Goal: Transaction & Acquisition: Purchase product/service

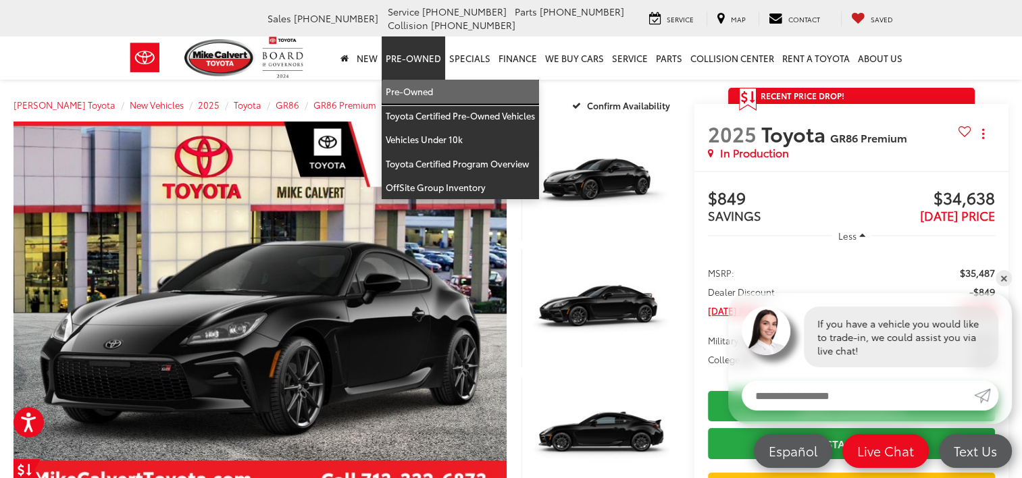
drag, startPoint x: 429, startPoint y: 96, endPoint x: 888, endPoint y: 328, distance: 514.7
click at [429, 96] on link "Pre-Owned" at bounding box center [460, 92] width 157 height 24
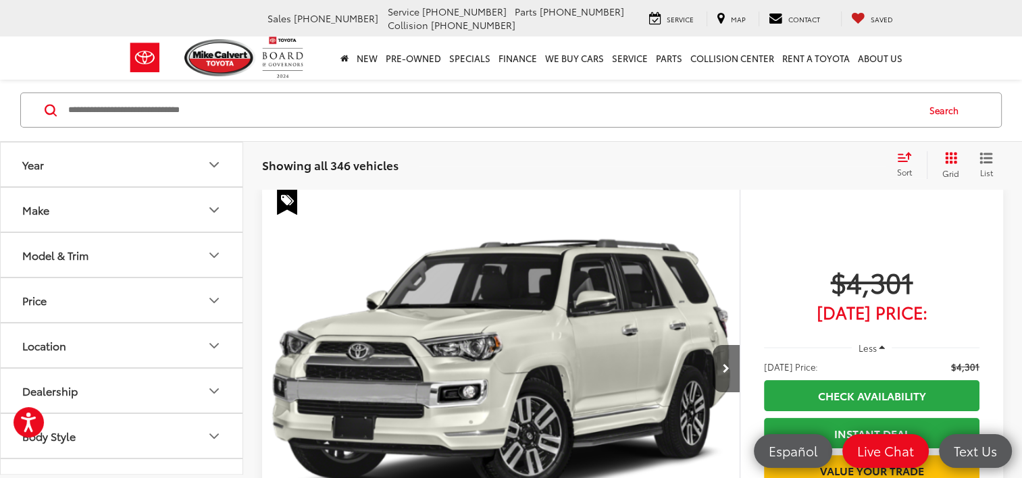
scroll to position [270, 0]
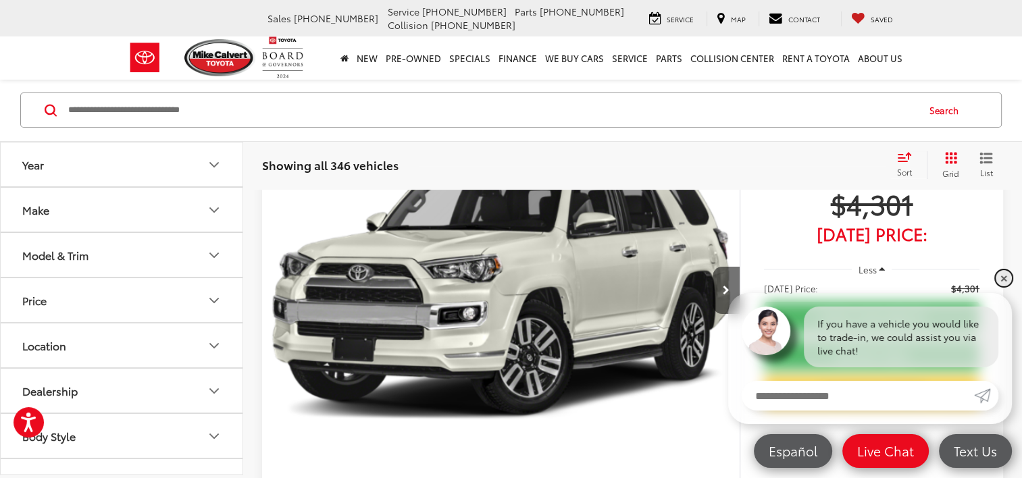
click at [1002, 275] on link "✕" at bounding box center [1004, 278] width 16 height 16
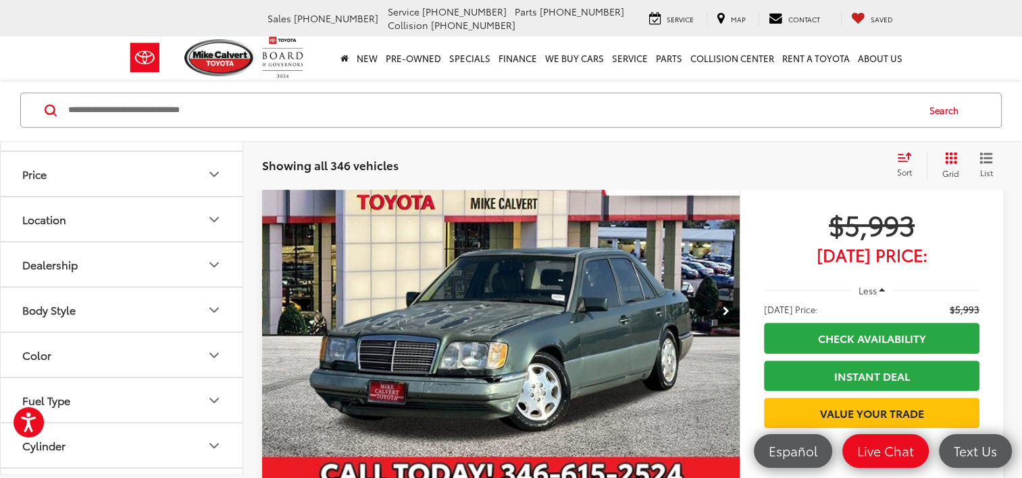
scroll to position [0, 0]
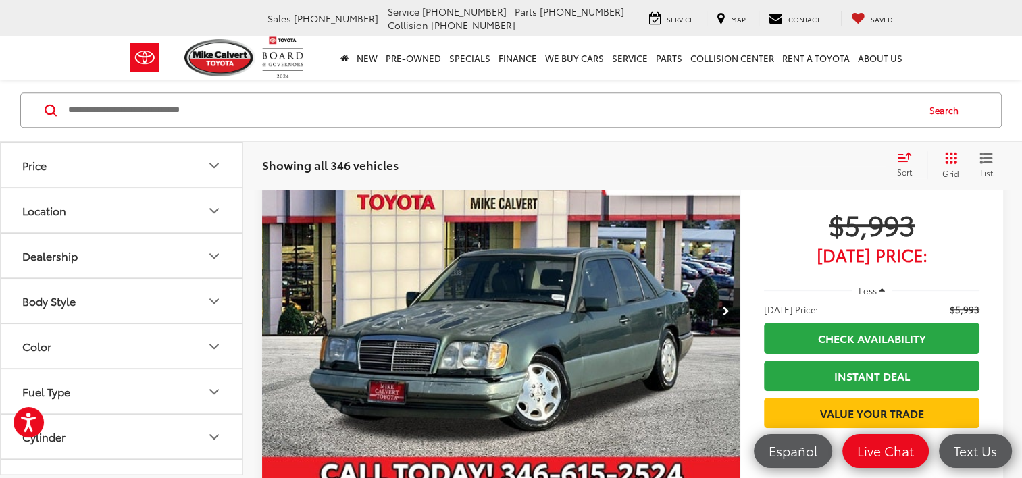
click at [124, 299] on button "Body Style" at bounding box center [122, 301] width 243 height 44
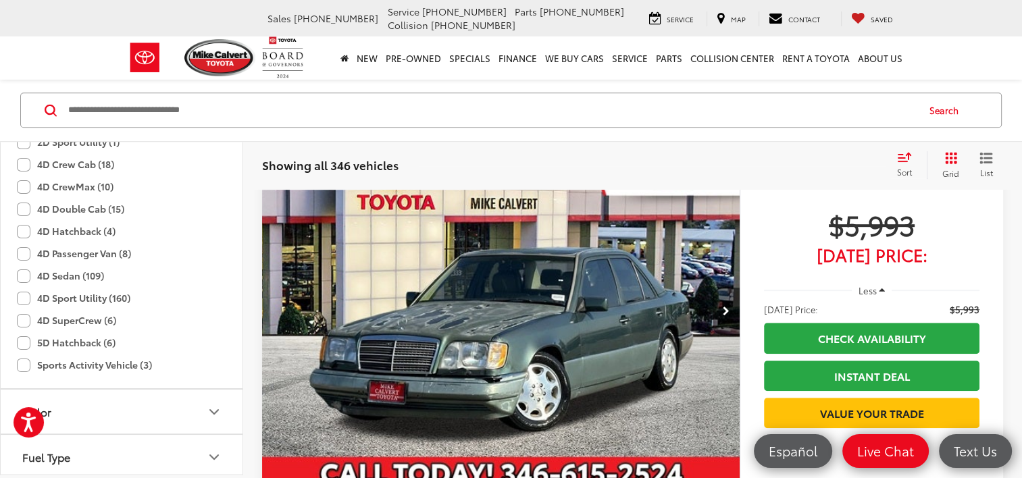
scroll to position [405, 0]
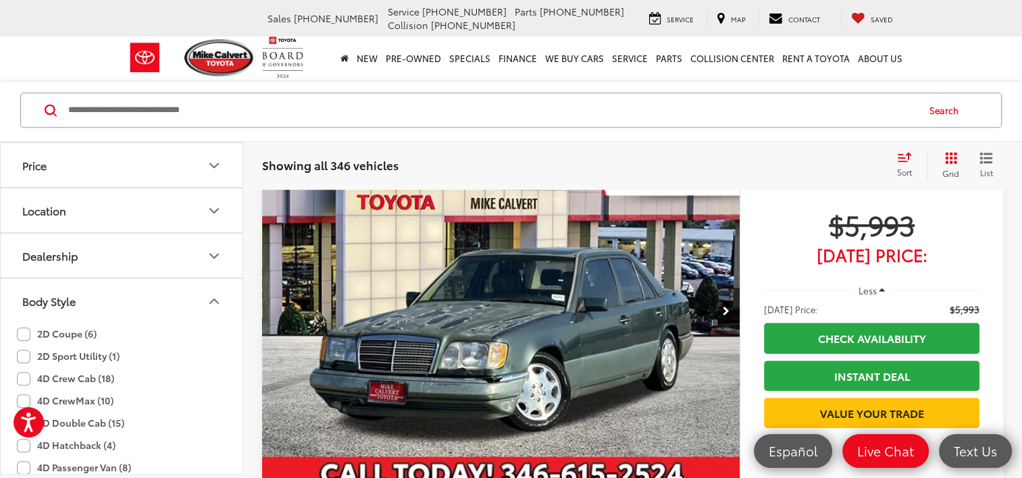
click at [132, 285] on button "Body Style" at bounding box center [122, 301] width 243 height 44
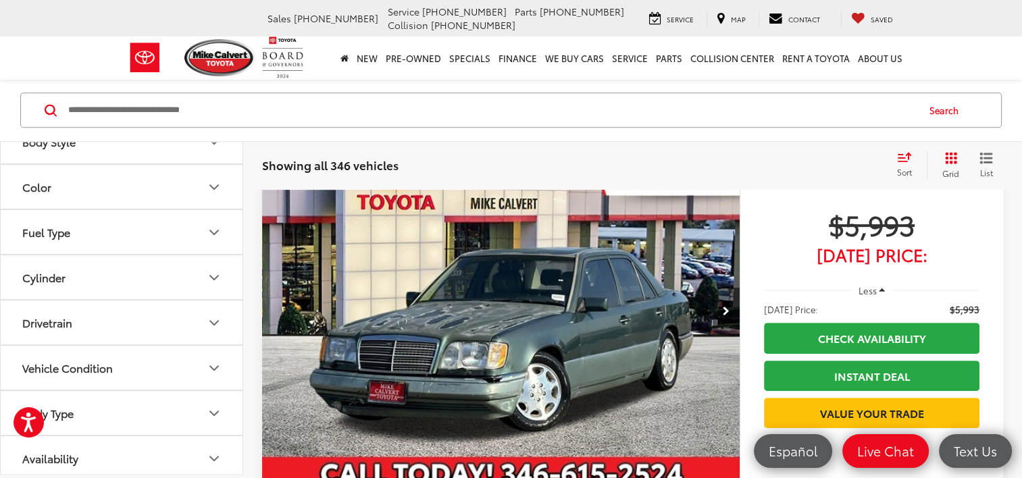
scroll to position [297, 0]
click at [131, 413] on button "Body Type" at bounding box center [122, 410] width 243 height 44
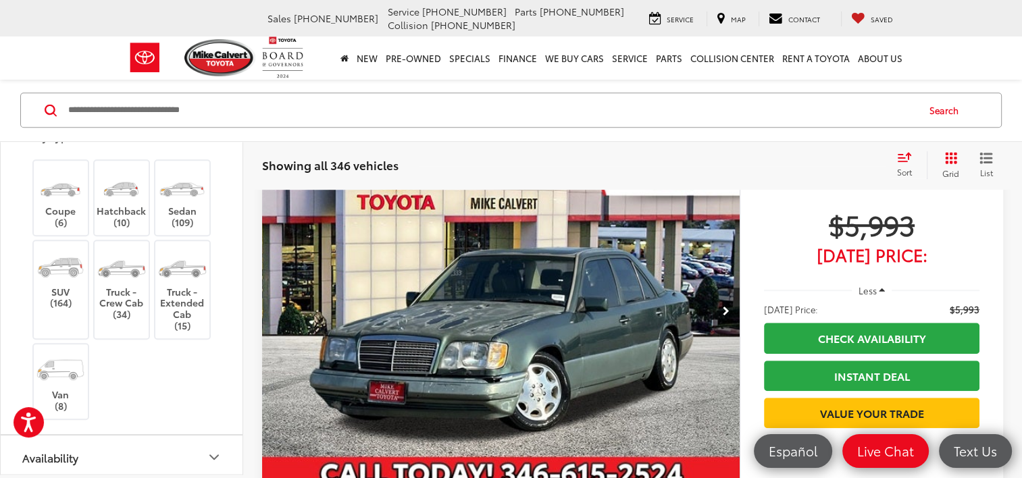
click at [56, 264] on img at bounding box center [60, 267] width 51 height 38
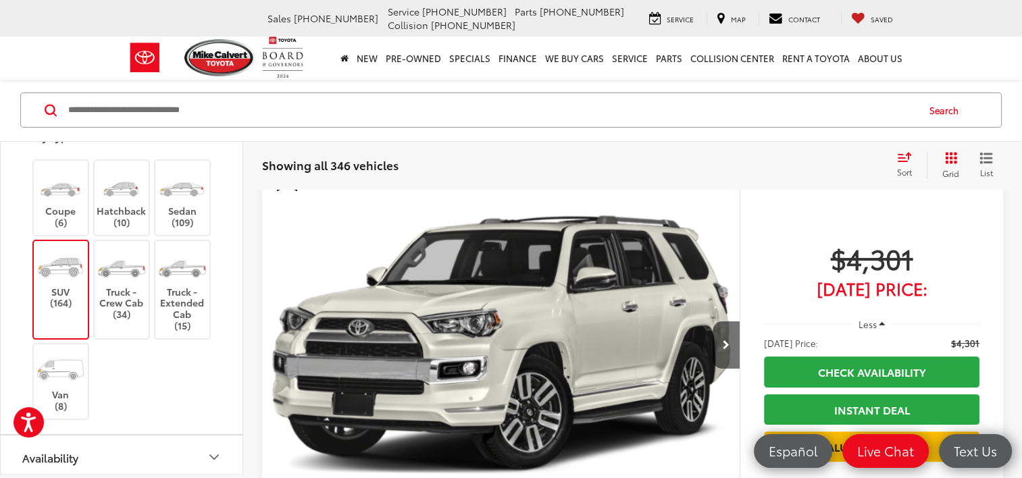
scroll to position [189, 0]
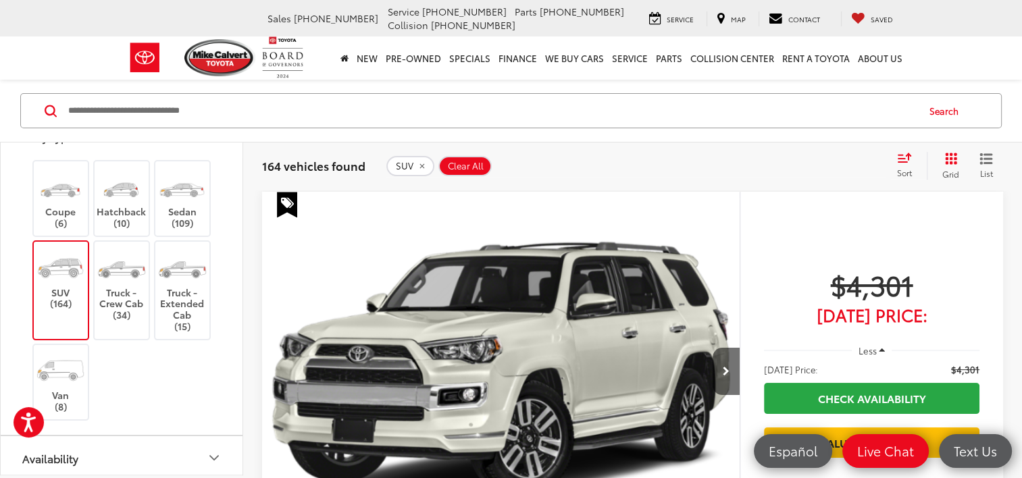
click at [68, 202] on label "Coupe (6)" at bounding box center [61, 198] width 55 height 61
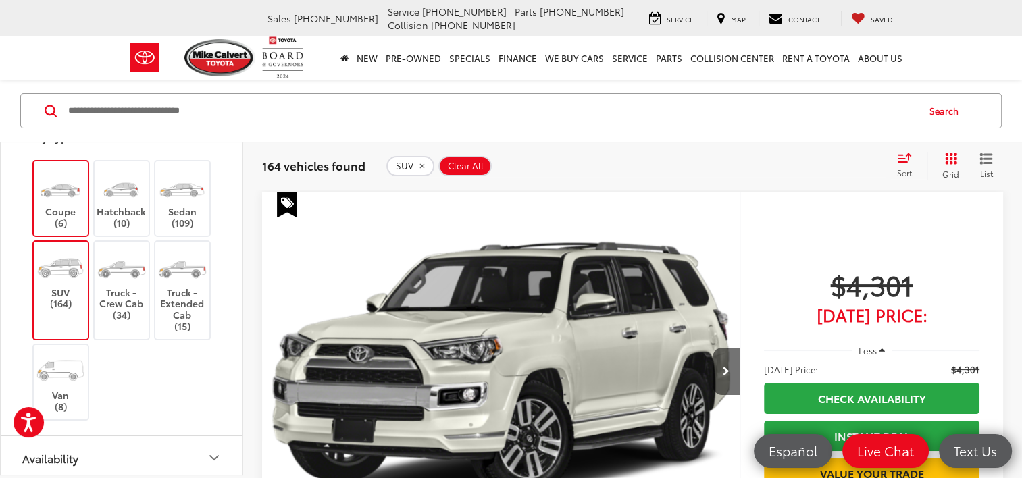
scroll to position [437, 0]
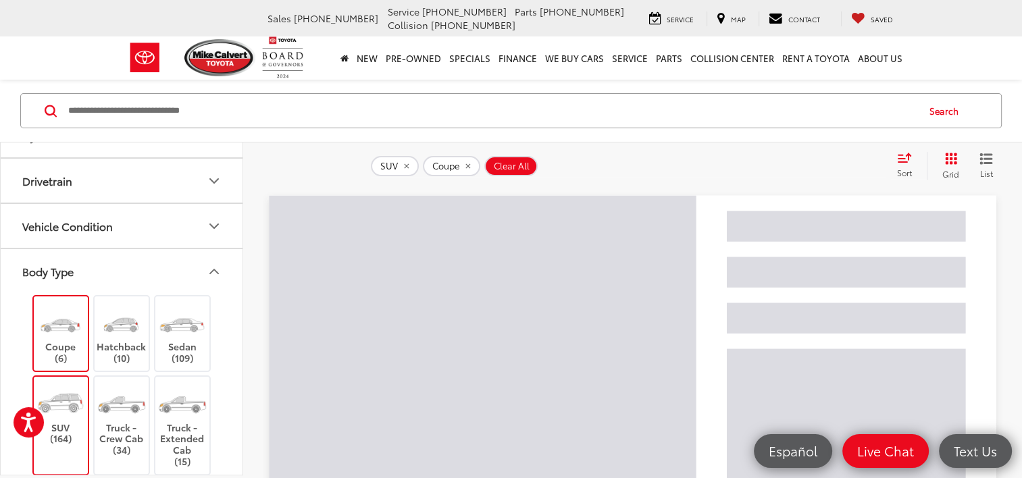
click at [188, 253] on button "Body Type" at bounding box center [122, 271] width 243 height 44
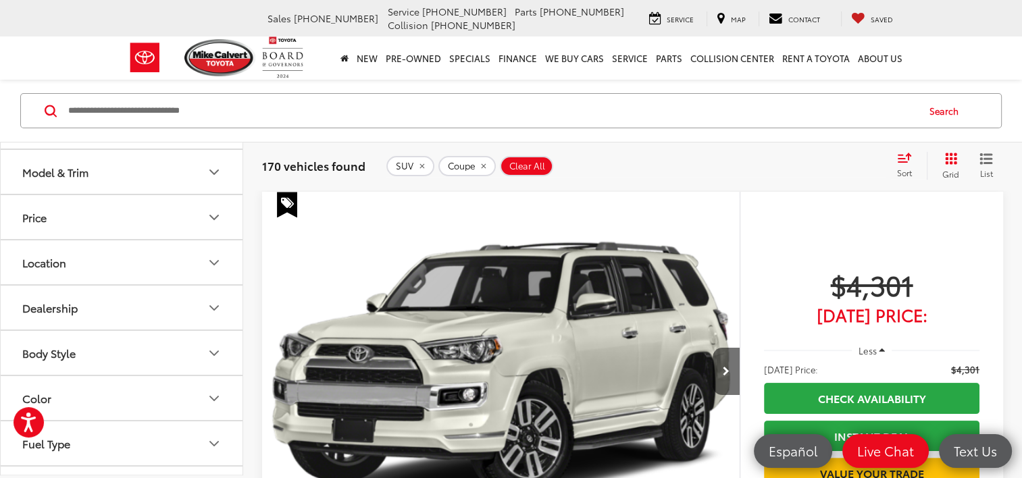
scroll to position [27, 0]
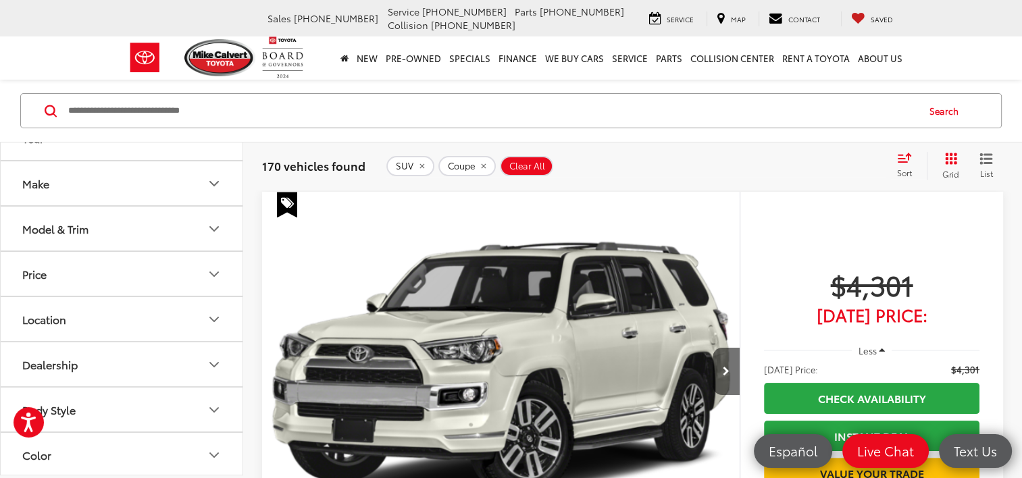
click at [181, 267] on button "Price" at bounding box center [122, 274] width 243 height 44
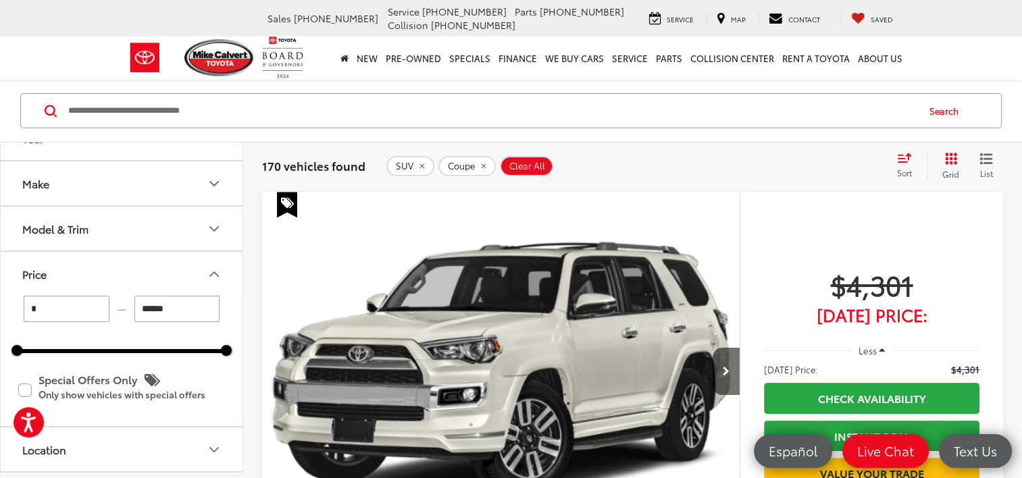
click at [186, 316] on input "******" at bounding box center [177, 309] width 86 height 26
type input "******"
click at [182, 266] on button "Price" at bounding box center [122, 274] width 243 height 44
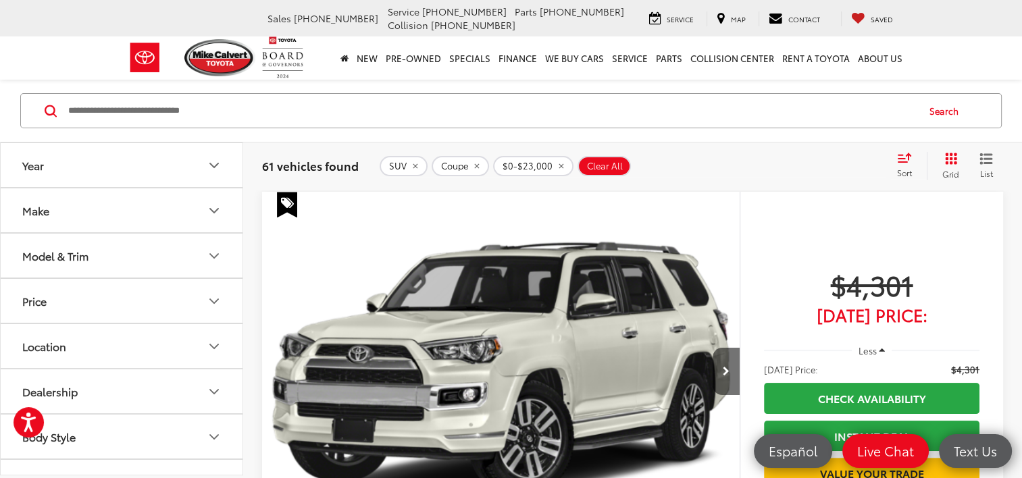
click at [174, 166] on button "Year" at bounding box center [122, 165] width 243 height 44
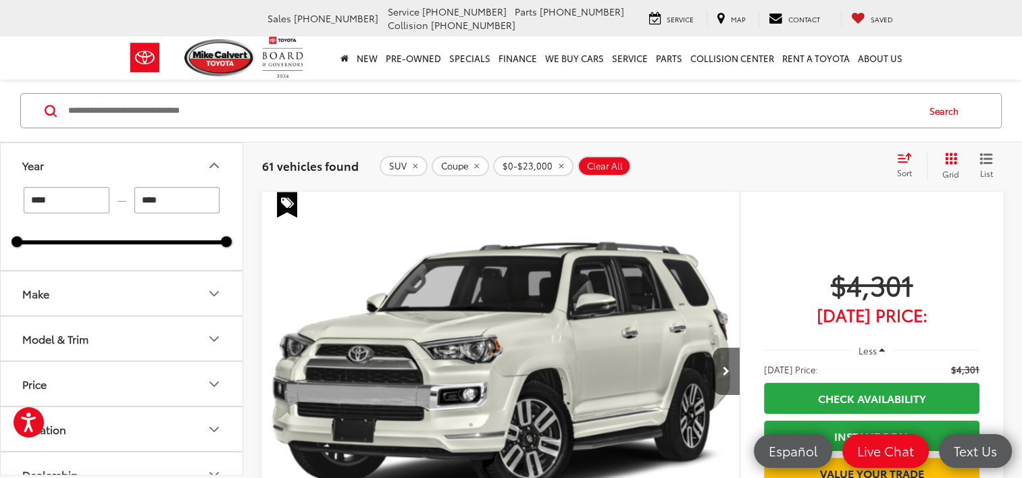
click at [92, 193] on input "****" at bounding box center [67, 200] width 86 height 26
type input "****"
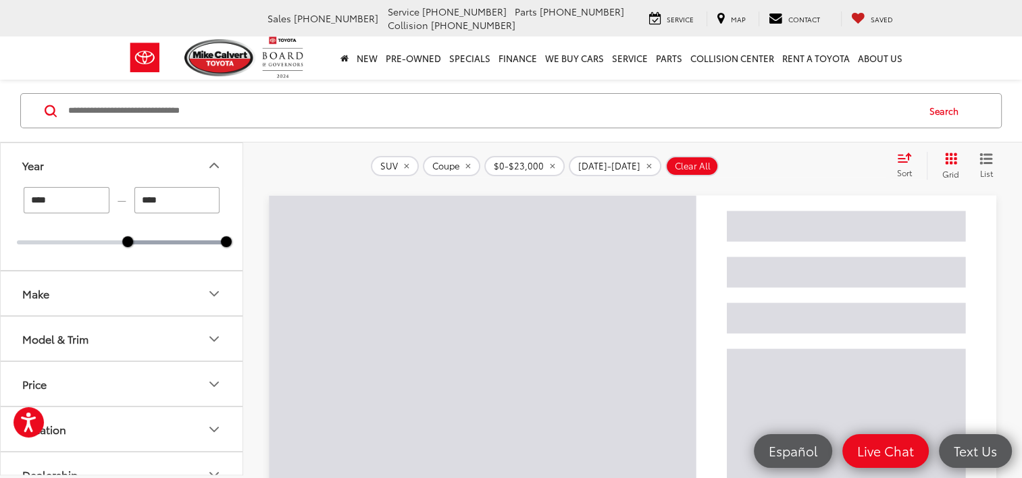
click at [141, 160] on button "Year" at bounding box center [122, 165] width 243 height 44
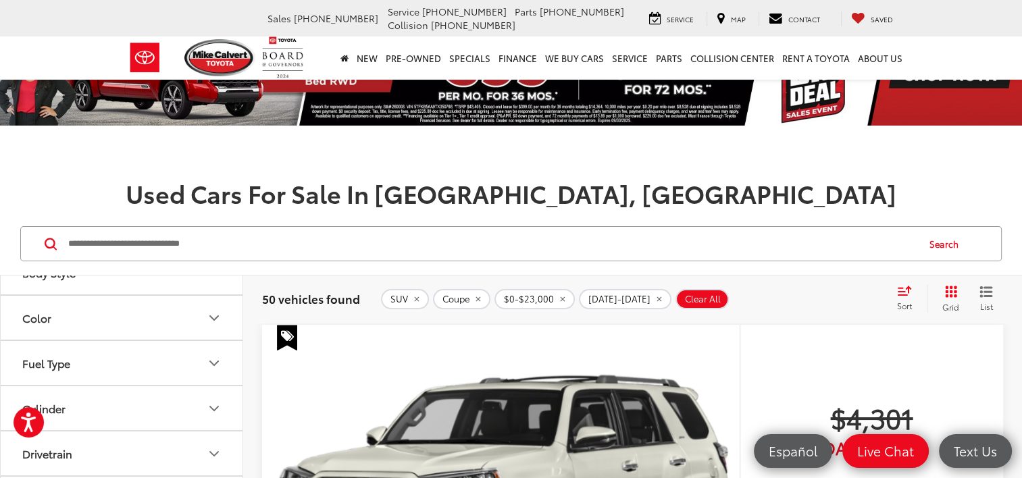
scroll to position [135, 0]
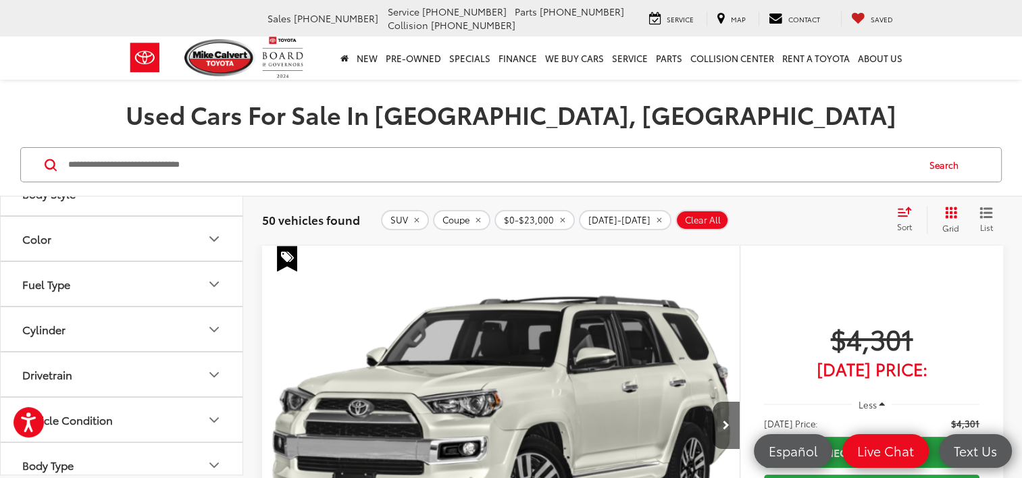
click at [901, 209] on icon "Select sort value" at bounding box center [904, 212] width 12 height 8
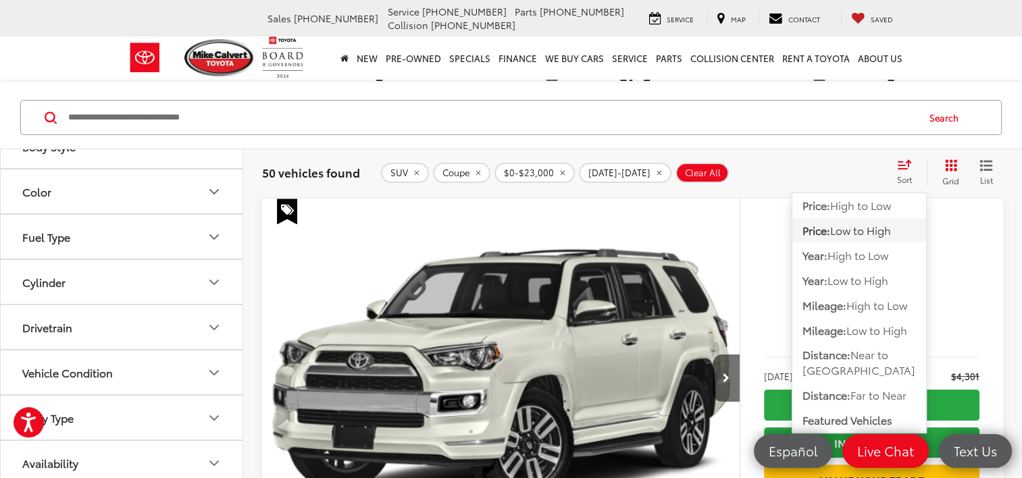
scroll to position [203, 0]
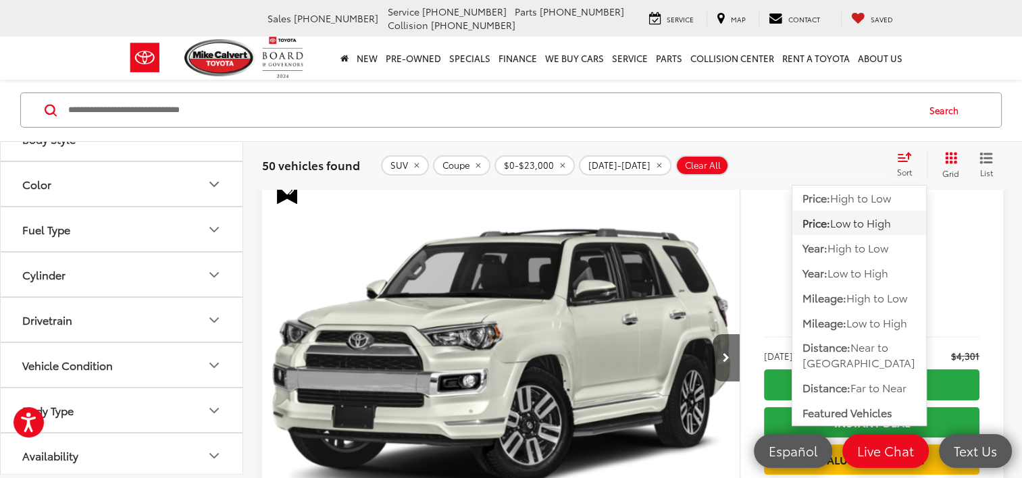
click at [877, 326] on span "Low to High" at bounding box center [876, 323] width 61 height 16
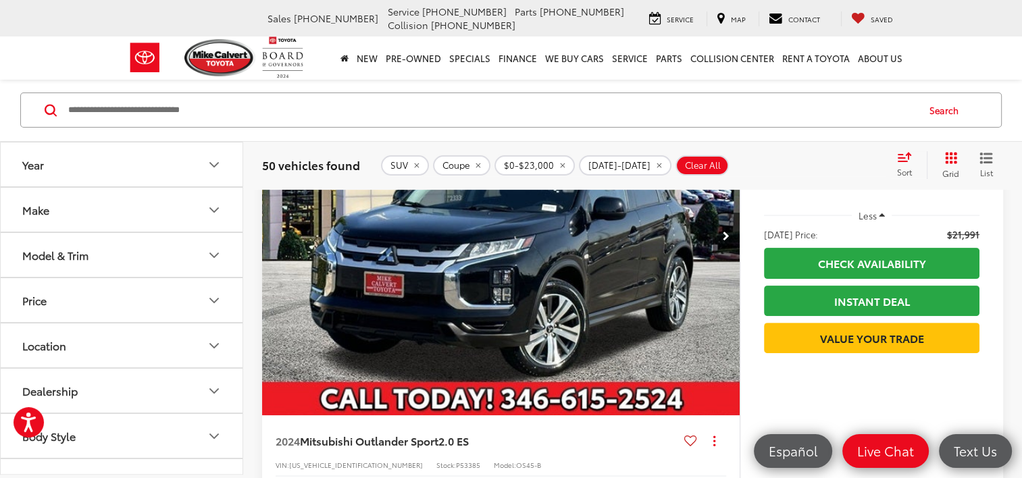
click at [168, 255] on button "Model & Trim" at bounding box center [122, 255] width 243 height 44
click at [167, 207] on button "Make" at bounding box center [122, 210] width 243 height 44
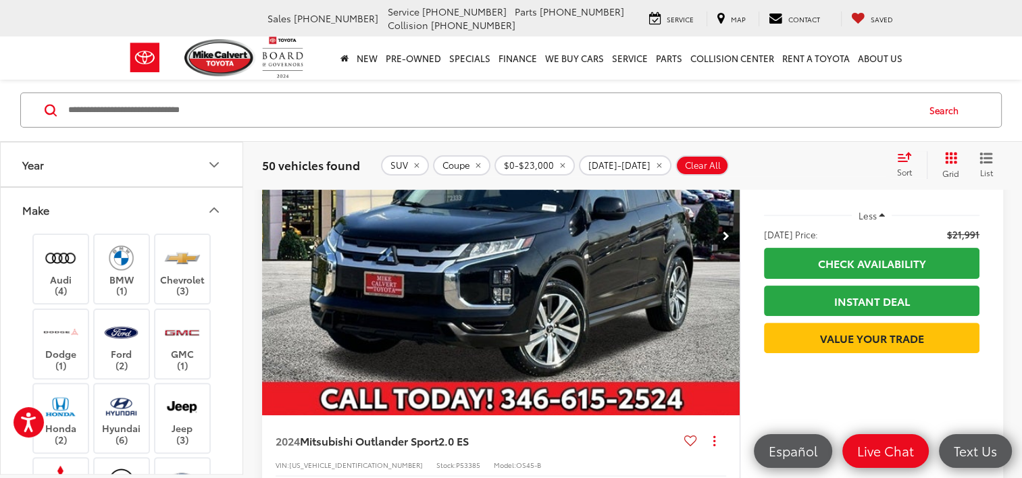
click at [57, 259] on img at bounding box center [60, 258] width 37 height 32
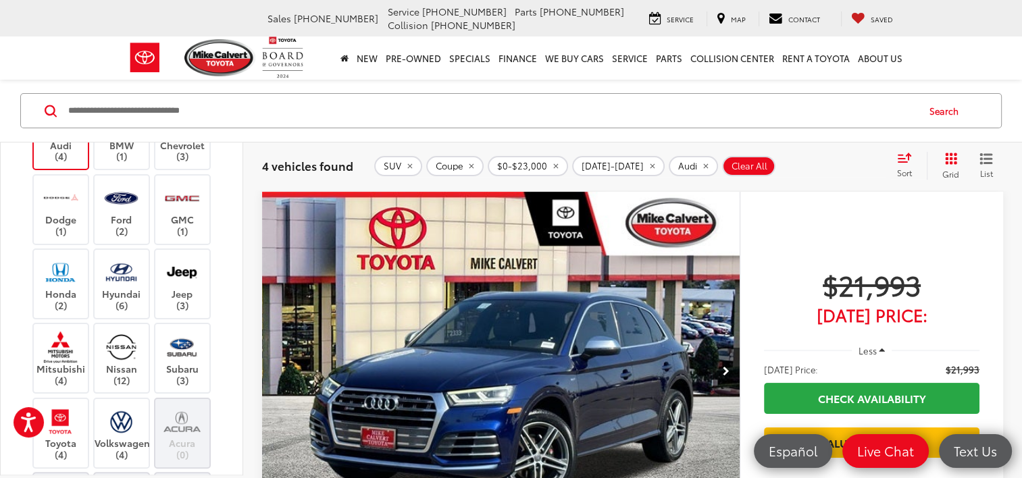
scroll to position [203, 0]
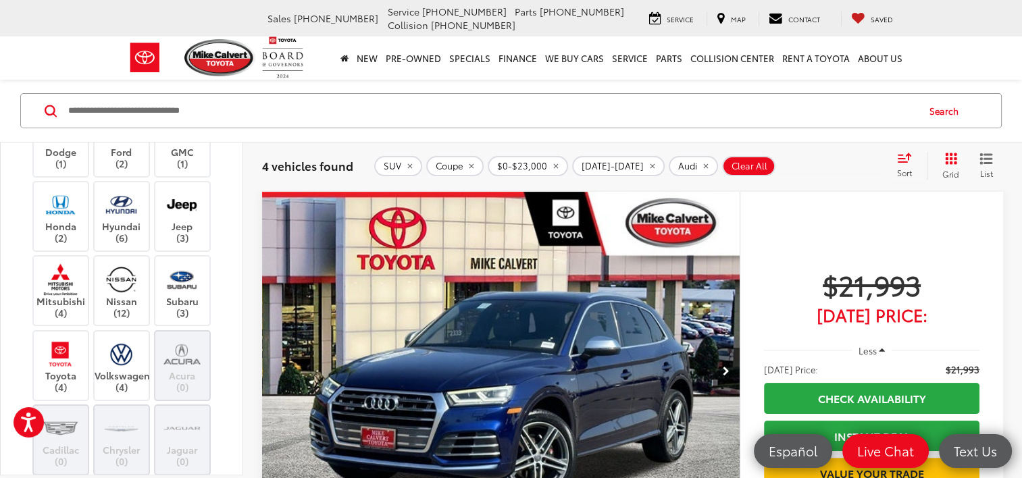
click at [64, 393] on div "Toyota (4)" at bounding box center [60, 365] width 57 height 71
click at [66, 373] on label "Toyota (4)" at bounding box center [61, 365] width 55 height 55
click at [120, 368] on label "Volkswagen (4)" at bounding box center [122, 365] width 55 height 55
click at [170, 294] on label "Subaru (3)" at bounding box center [182, 290] width 55 height 55
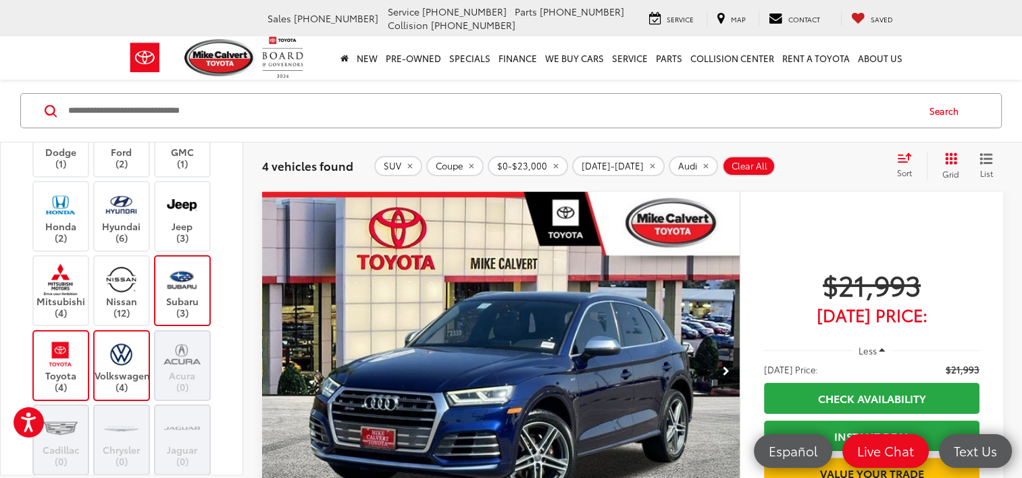
click at [129, 356] on img at bounding box center [121, 354] width 37 height 32
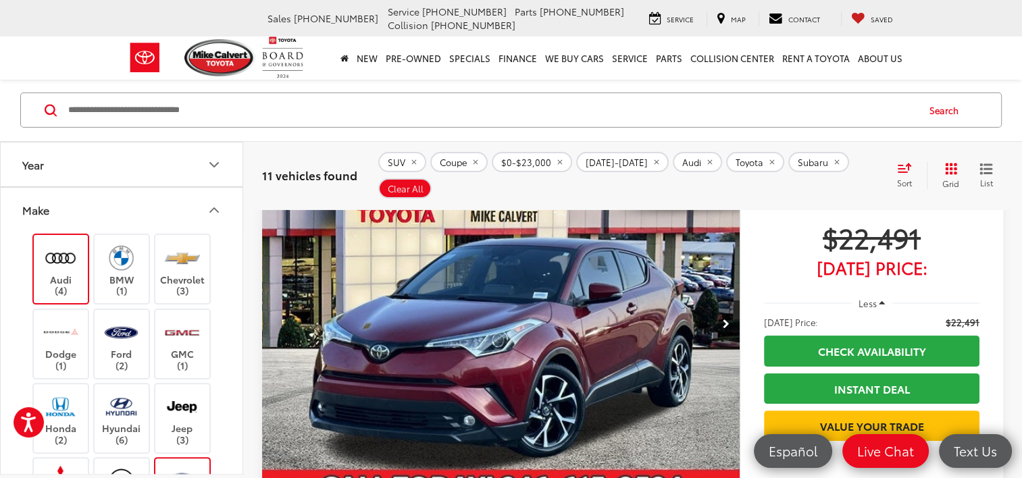
click at [180, 200] on button "Make" at bounding box center [122, 210] width 243 height 44
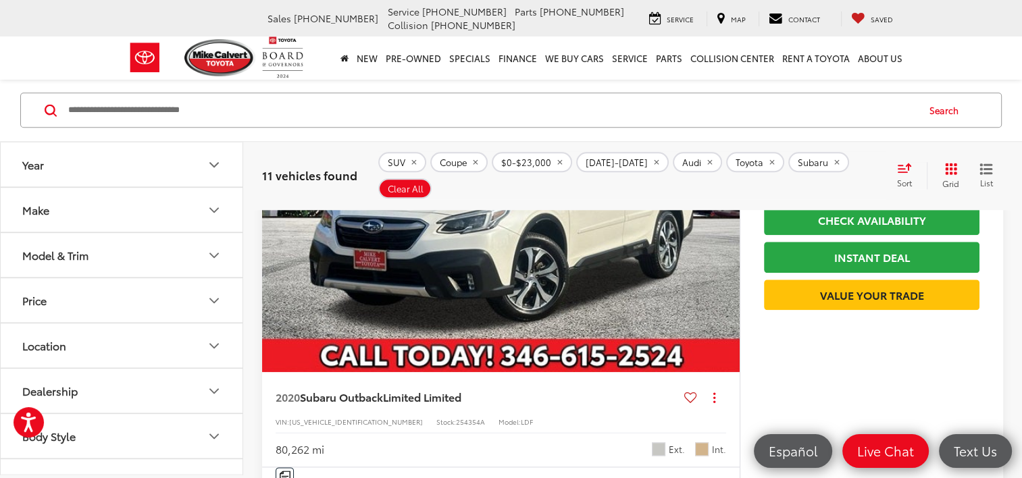
scroll to position [1540, 0]
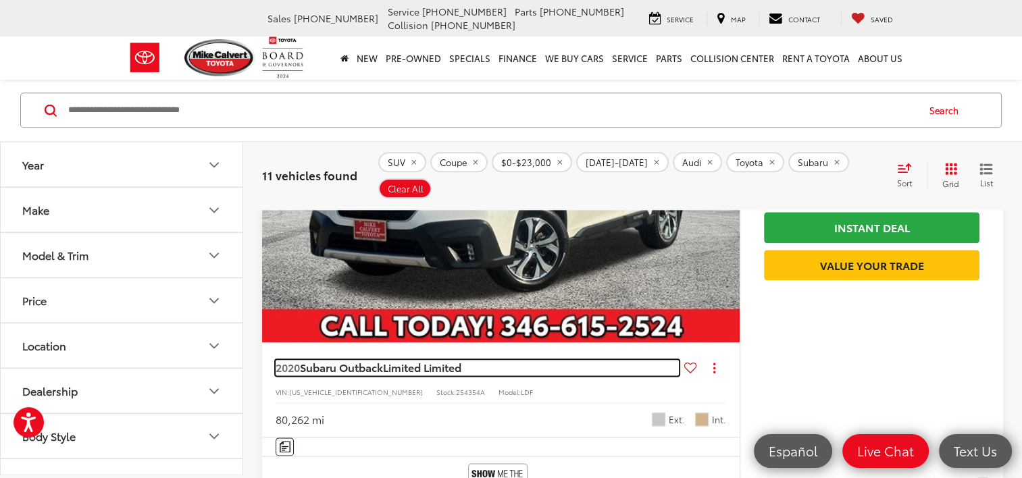
click at [412, 359] on span "Limited Limited" at bounding box center [422, 367] width 78 height 16
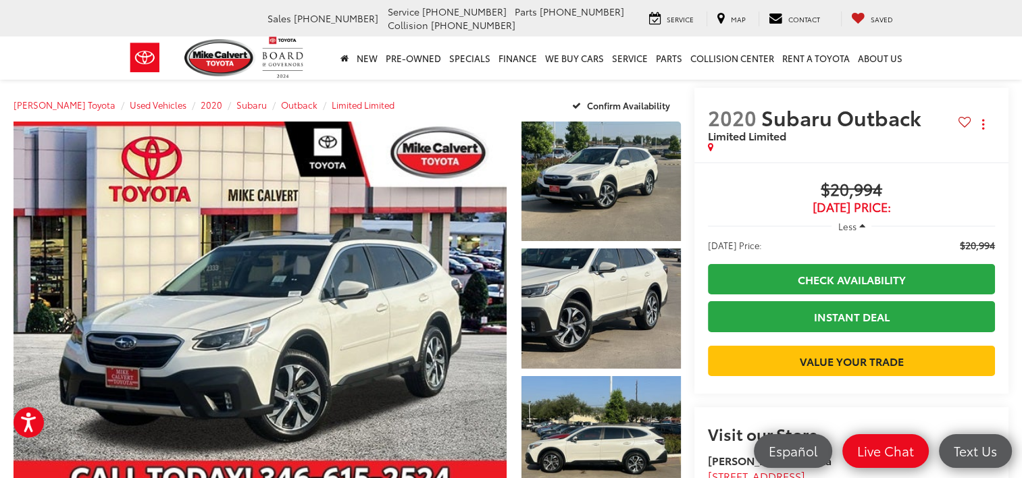
click at [852, 228] on span "Less" at bounding box center [847, 226] width 18 height 12
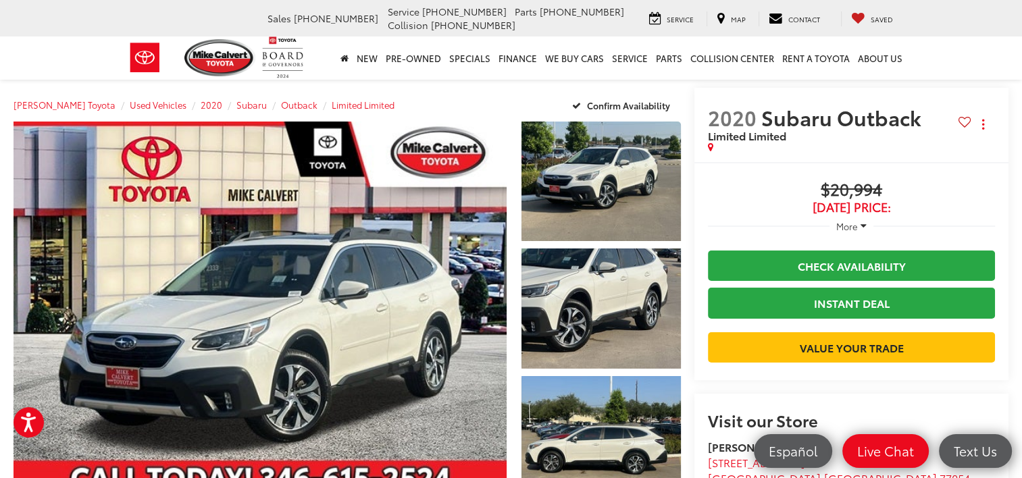
click at [852, 228] on span "More" at bounding box center [847, 226] width 22 height 12
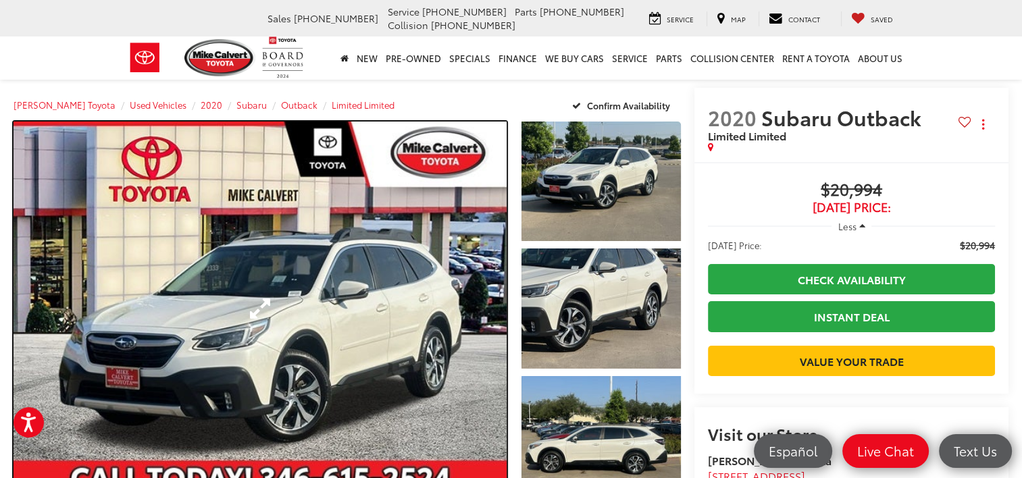
click at [411, 276] on link "Expand Photo 0" at bounding box center [260, 309] width 493 height 374
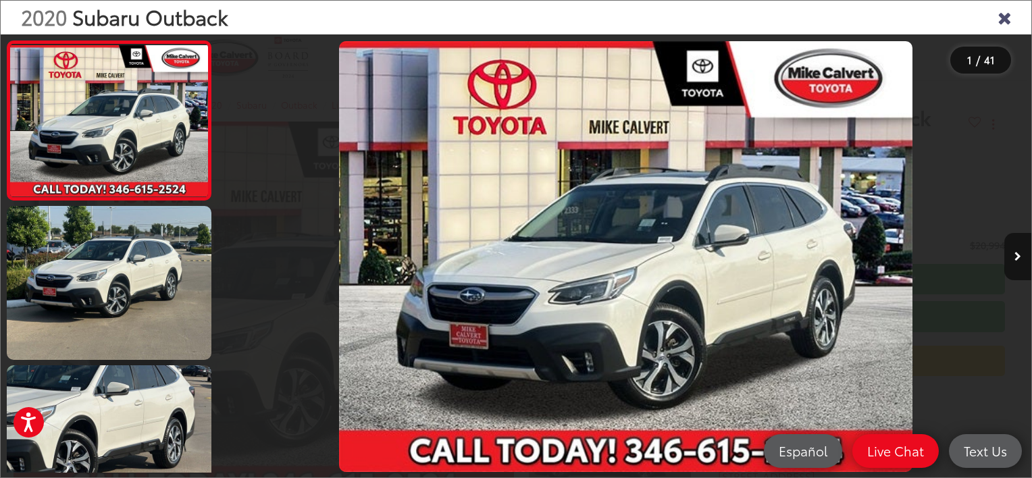
click at [1019, 248] on button "Next image" at bounding box center [1017, 256] width 27 height 47
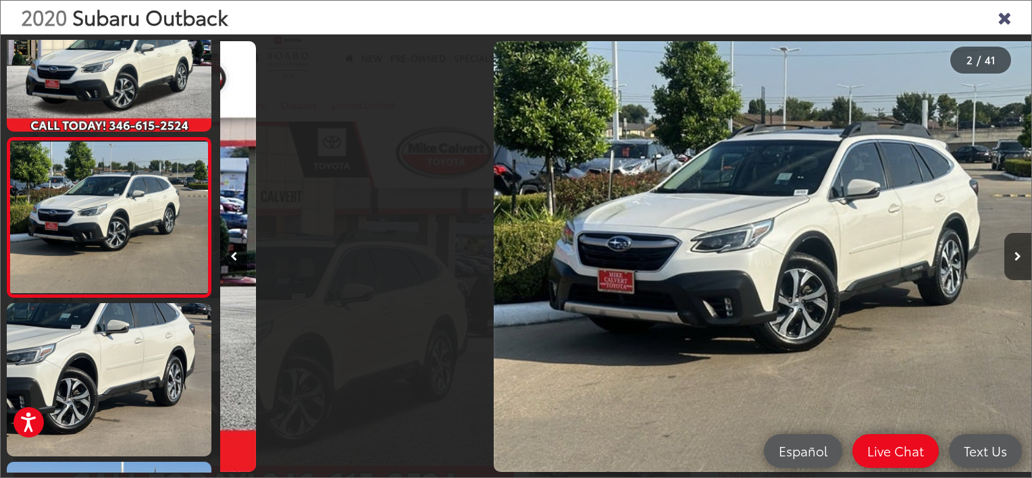
scroll to position [0, 811]
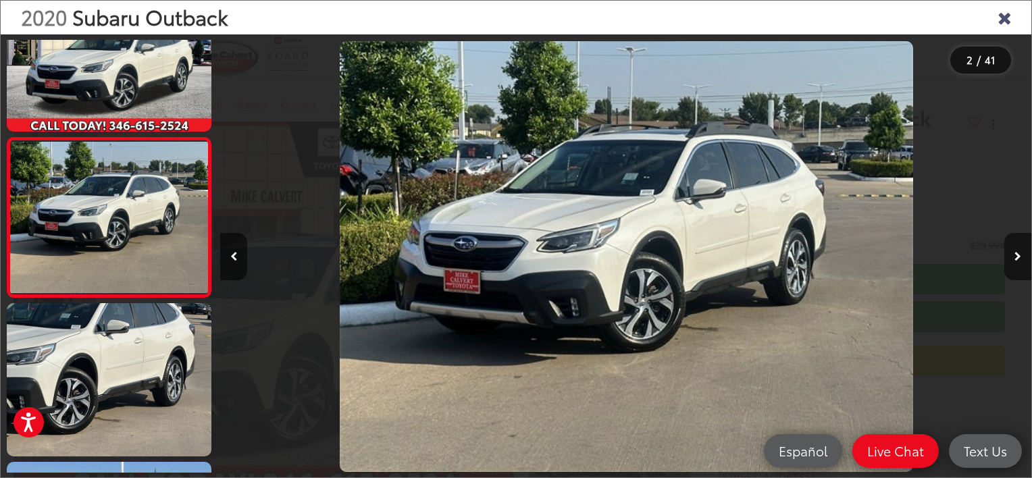
click at [1019, 248] on button "Next image" at bounding box center [1017, 256] width 27 height 47
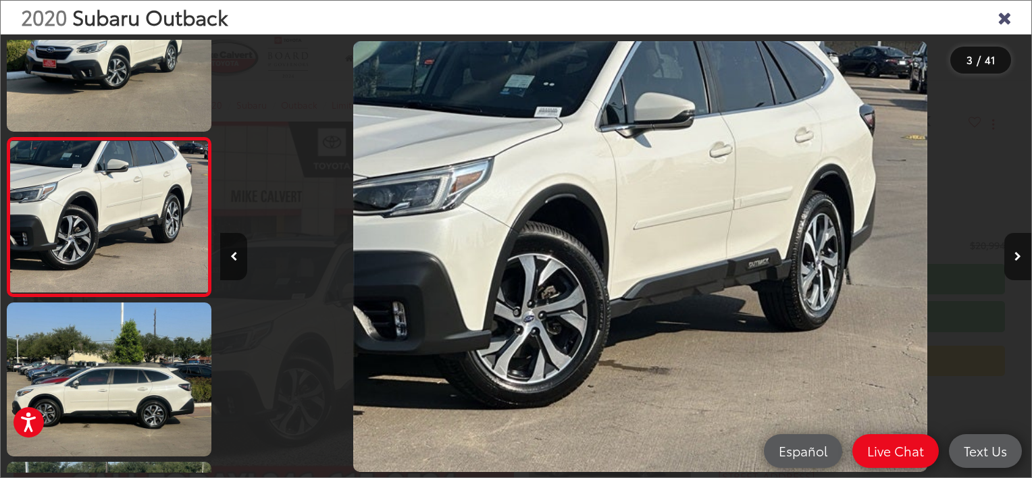
scroll to position [0, 1622]
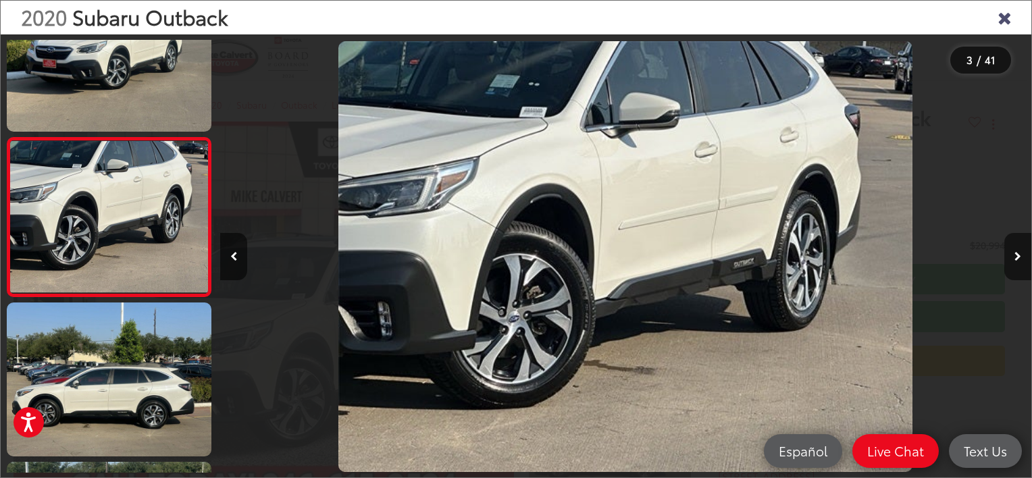
click at [1019, 248] on button "Next image" at bounding box center [1017, 256] width 27 height 47
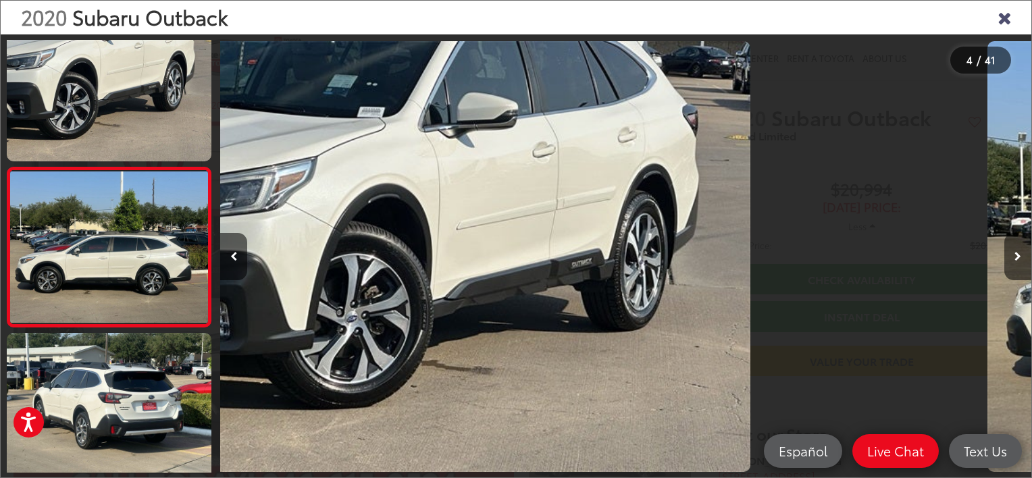
scroll to position [380, 0]
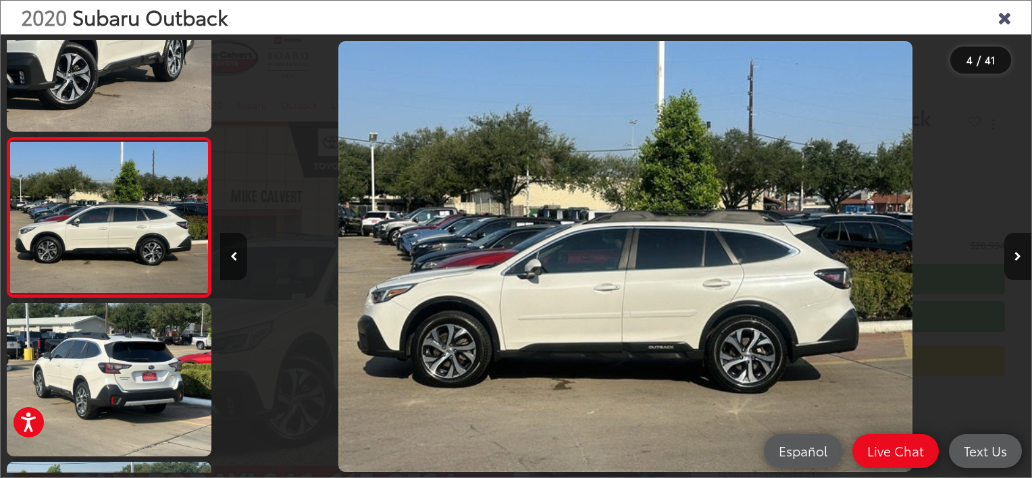
click at [1019, 248] on button "Next image" at bounding box center [1017, 256] width 27 height 47
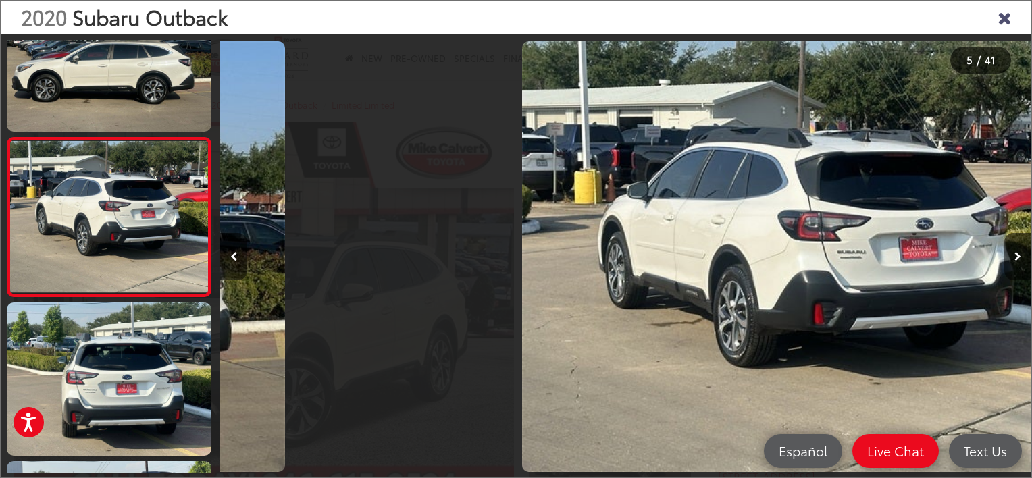
scroll to position [0, 3245]
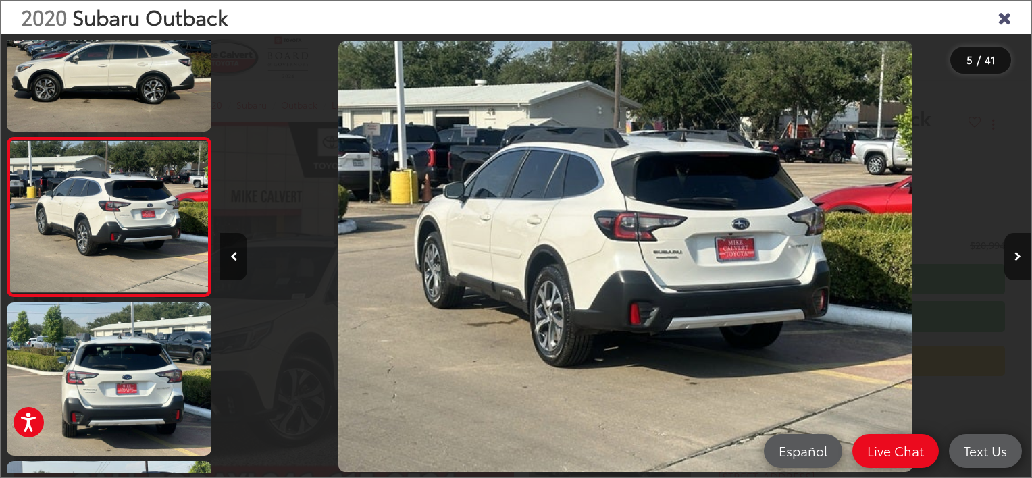
click at [1019, 248] on button "Next image" at bounding box center [1017, 256] width 27 height 47
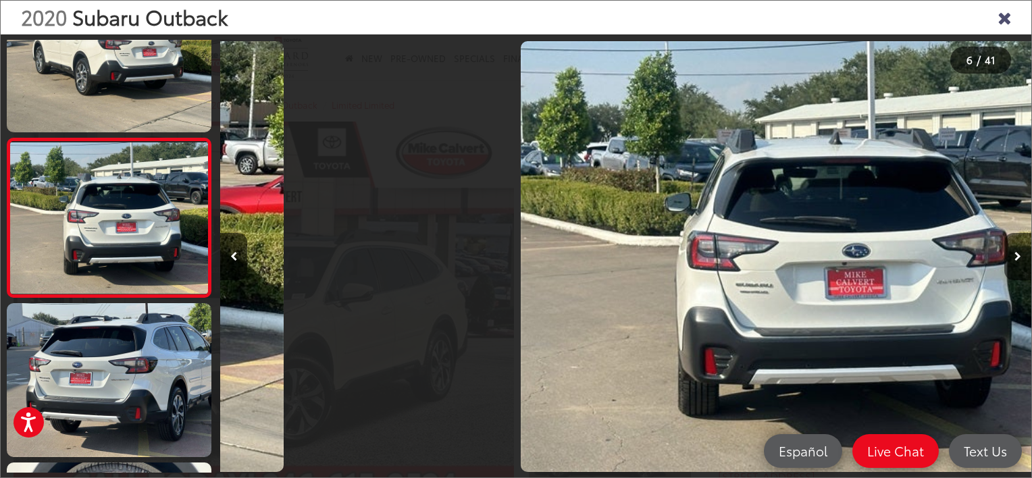
scroll to position [0, 4056]
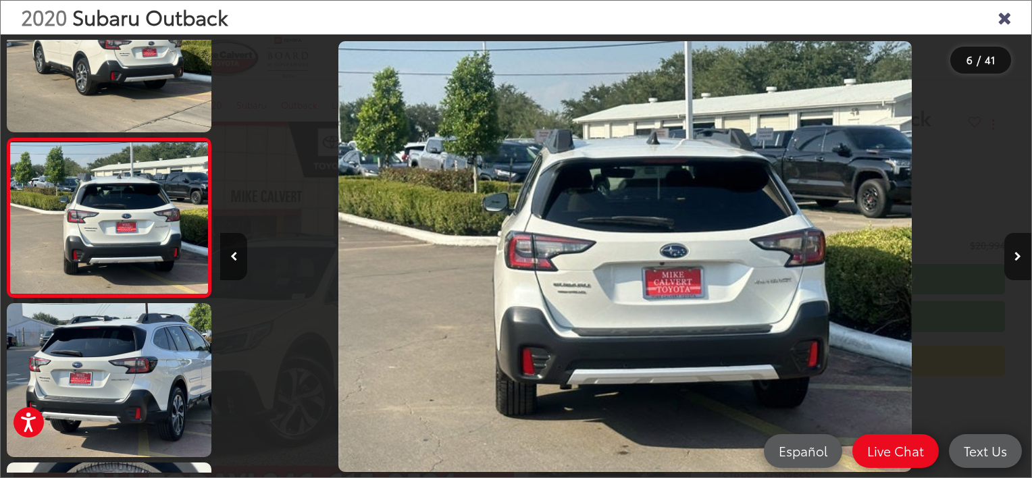
click at [1019, 248] on button "Next image" at bounding box center [1017, 256] width 27 height 47
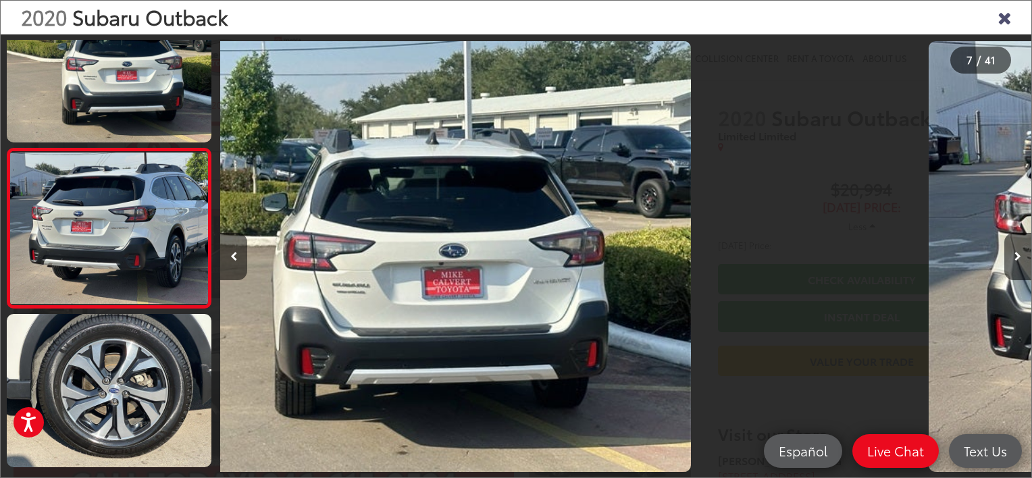
scroll to position [857, 0]
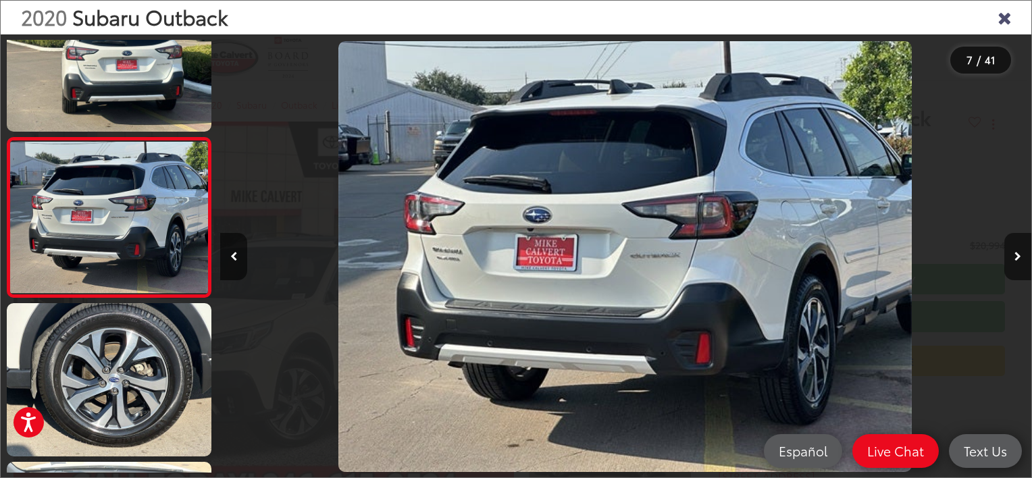
click at [1019, 248] on button "Next image" at bounding box center [1017, 256] width 27 height 47
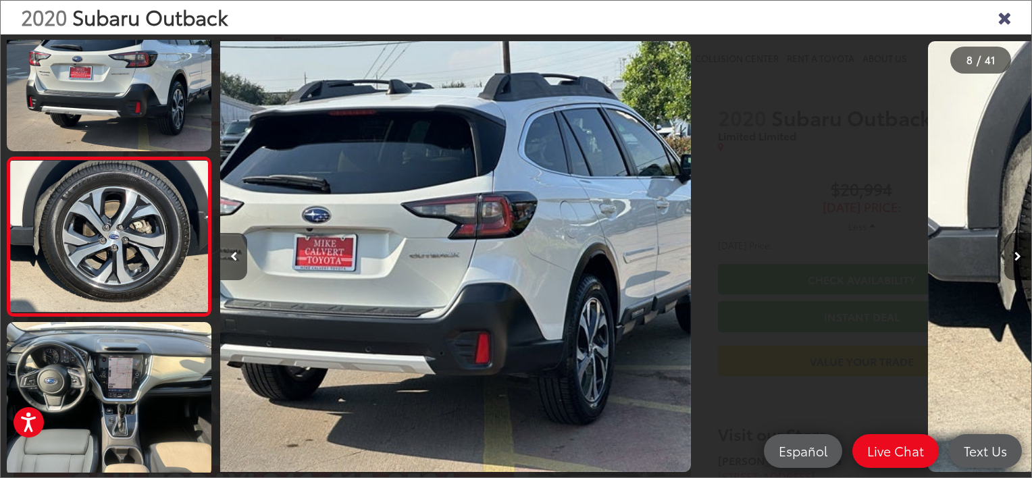
scroll to position [1016, 0]
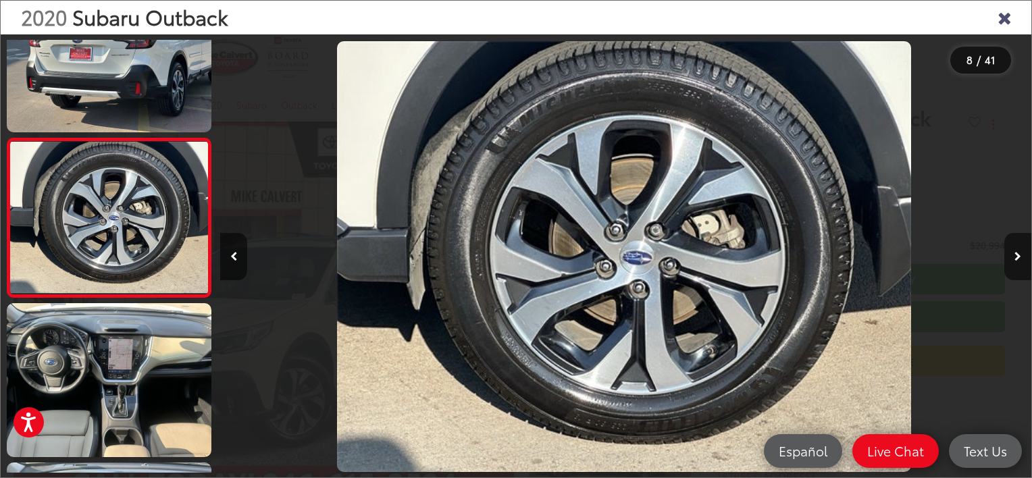
click at [1019, 248] on button "Next image" at bounding box center [1017, 256] width 27 height 47
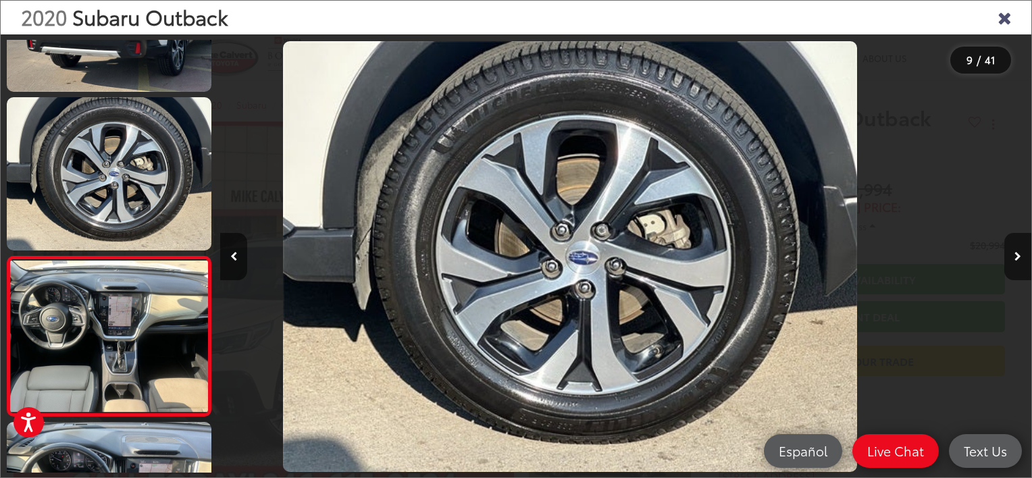
scroll to position [0, 0]
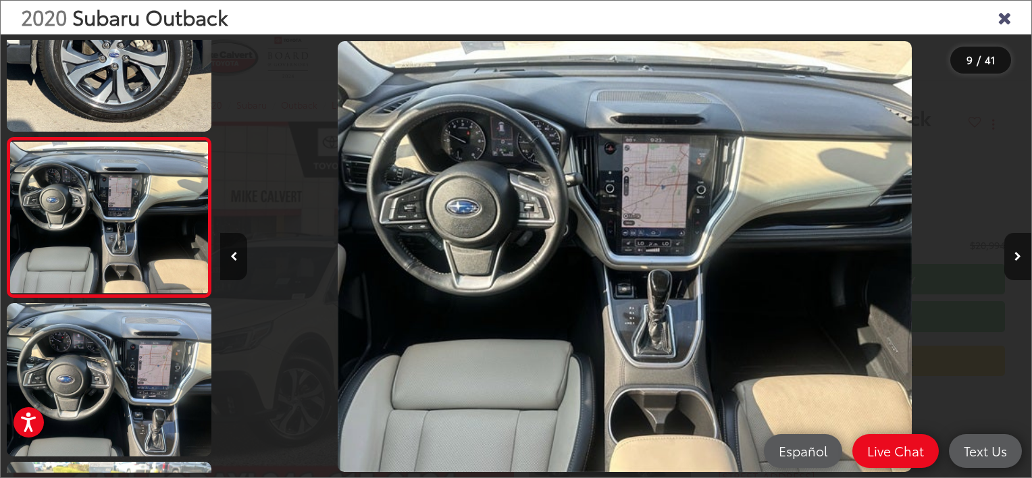
click at [1019, 248] on button "Next image" at bounding box center [1017, 256] width 27 height 47
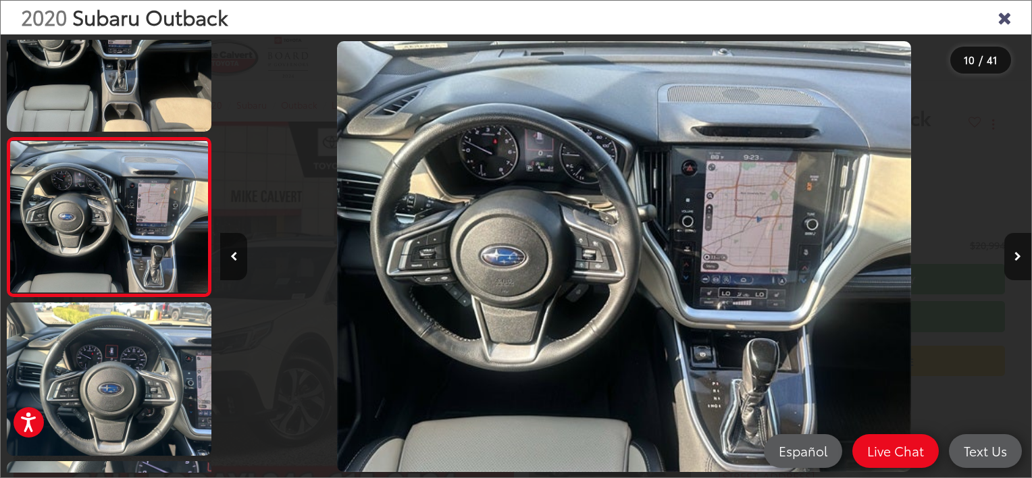
click at [1019, 248] on button "Next image" at bounding box center [1017, 256] width 27 height 47
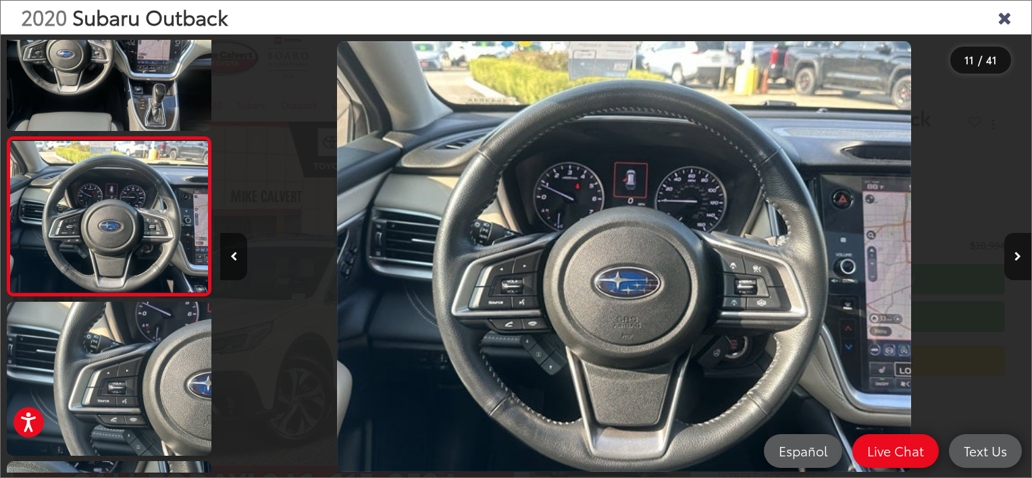
click at [1019, 248] on button "Next image" at bounding box center [1017, 256] width 27 height 47
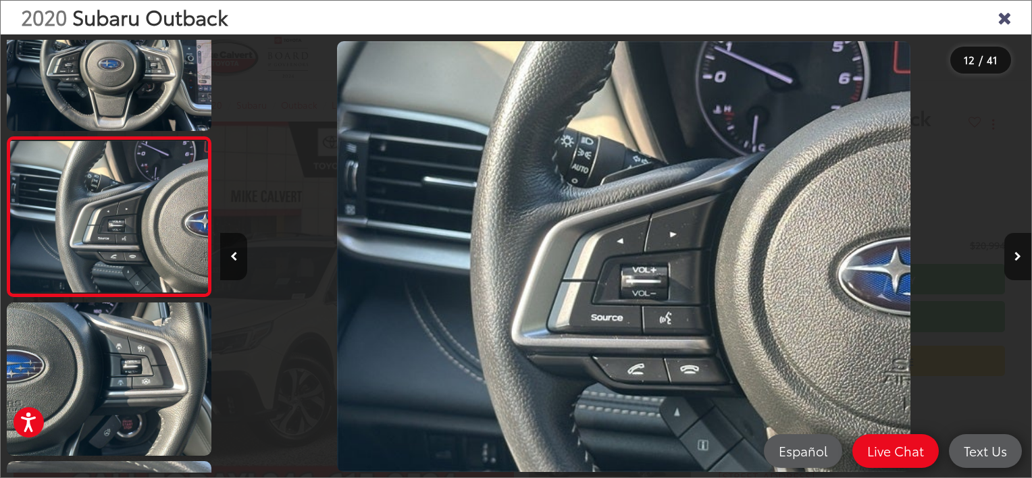
click at [1006, 19] on icon "Close gallery" at bounding box center [1005, 17] width 14 height 18
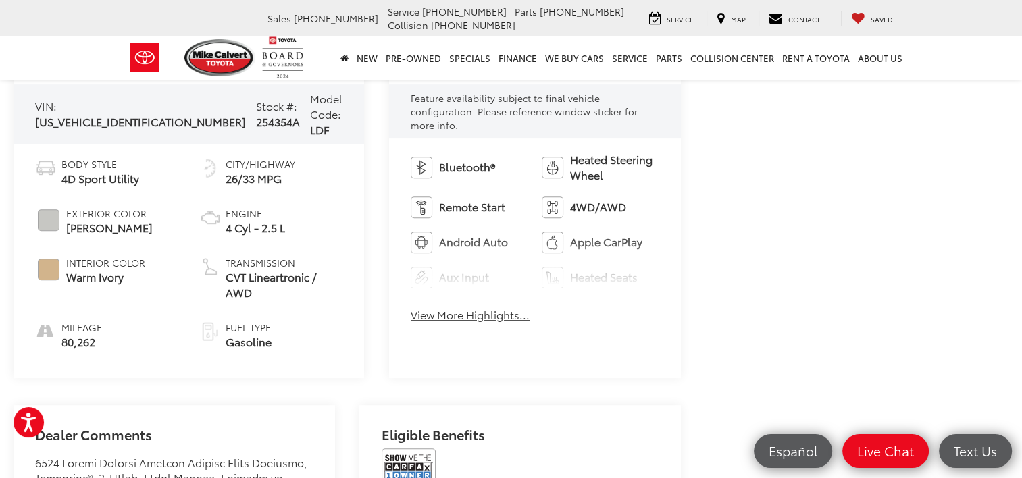
click at [475, 307] on button "View More Highlights..." at bounding box center [470, 315] width 119 height 16
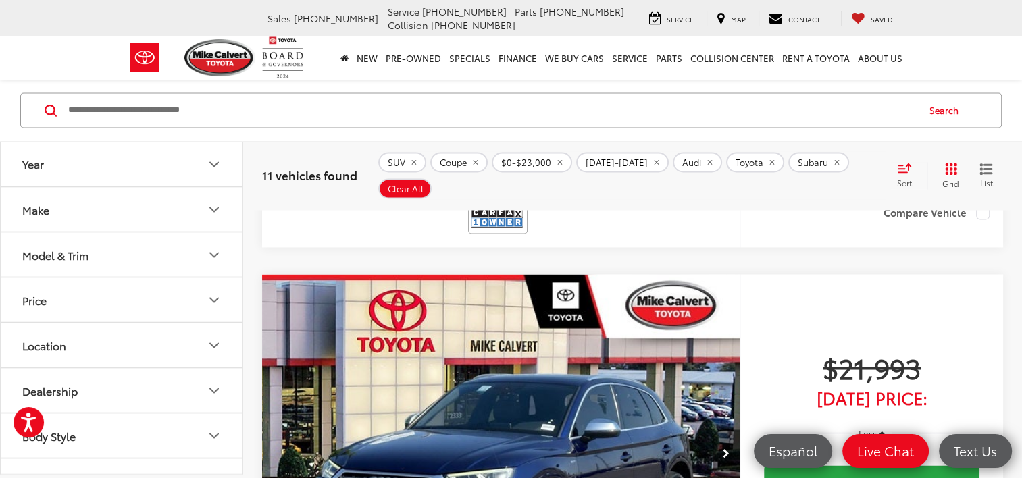
scroll to position [2216, 0]
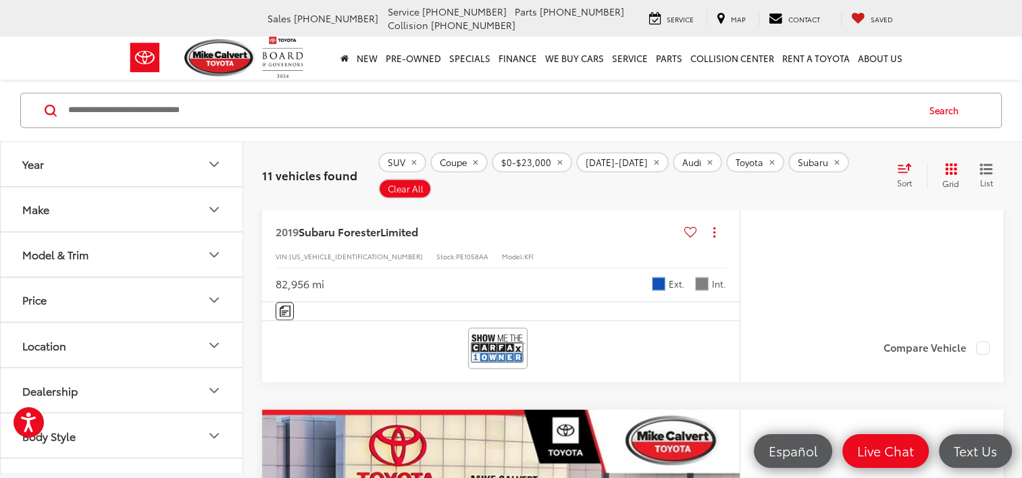
click at [116, 299] on button "Price" at bounding box center [122, 300] width 243 height 44
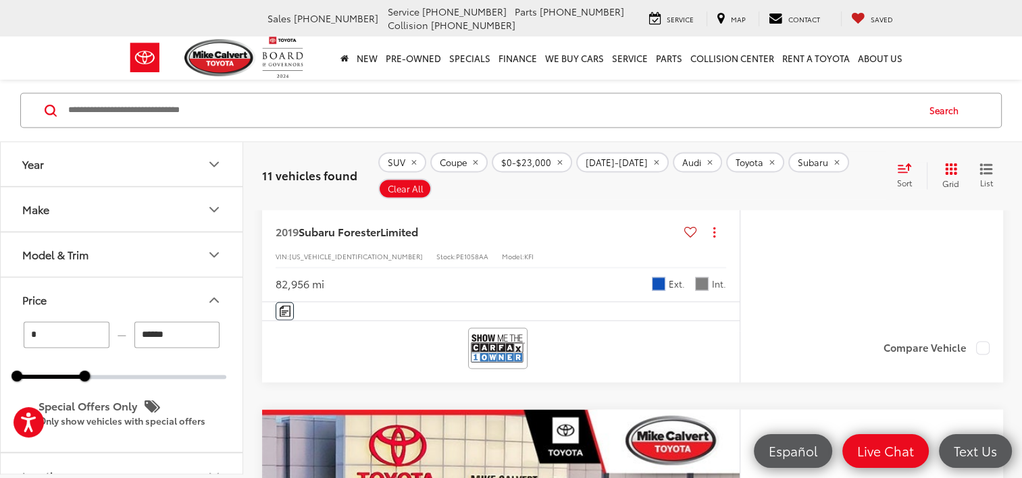
click at [182, 340] on input "******" at bounding box center [177, 335] width 86 height 26
type input "******"
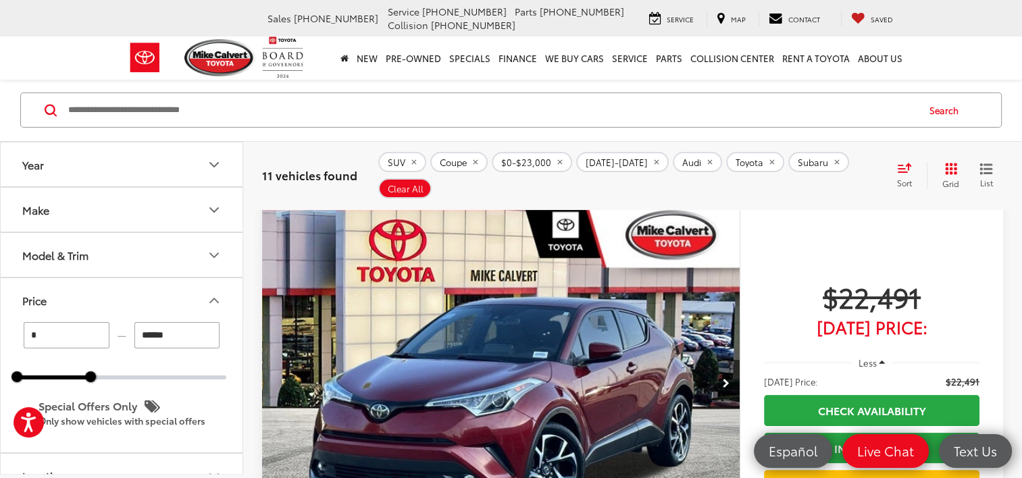
scroll to position [189, 0]
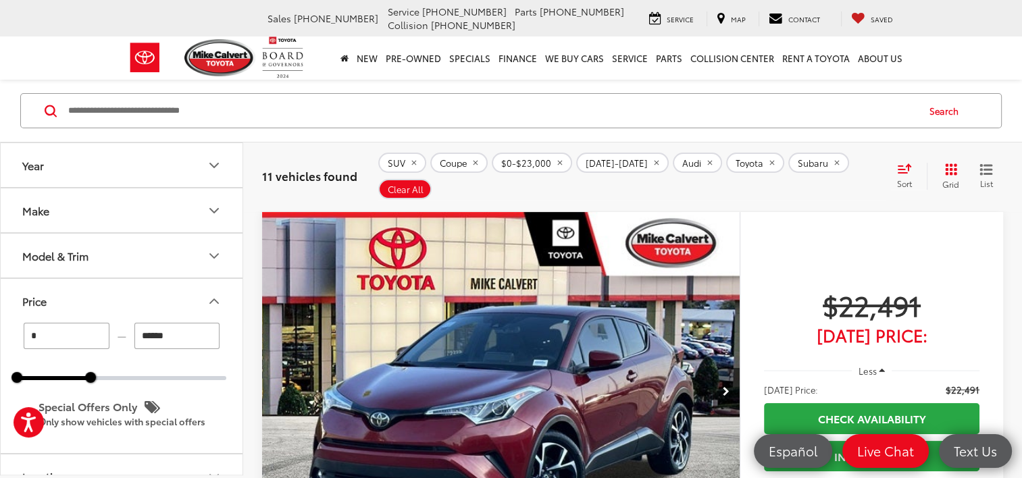
click at [186, 303] on button "Price" at bounding box center [122, 301] width 243 height 44
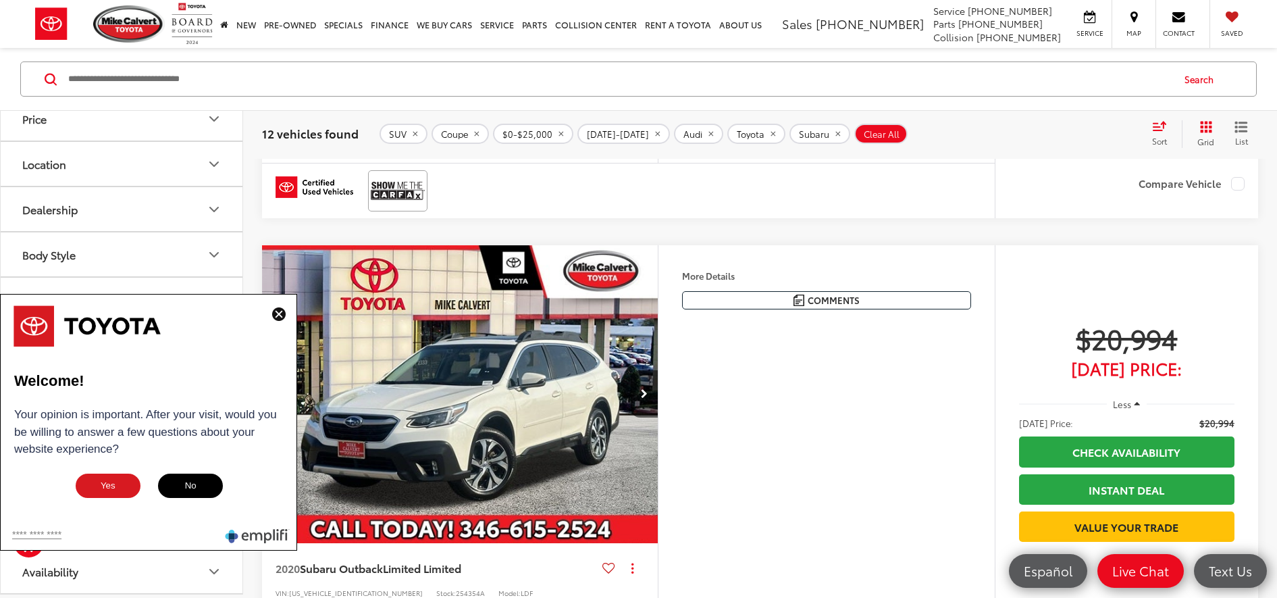
scroll to position [1135, 0]
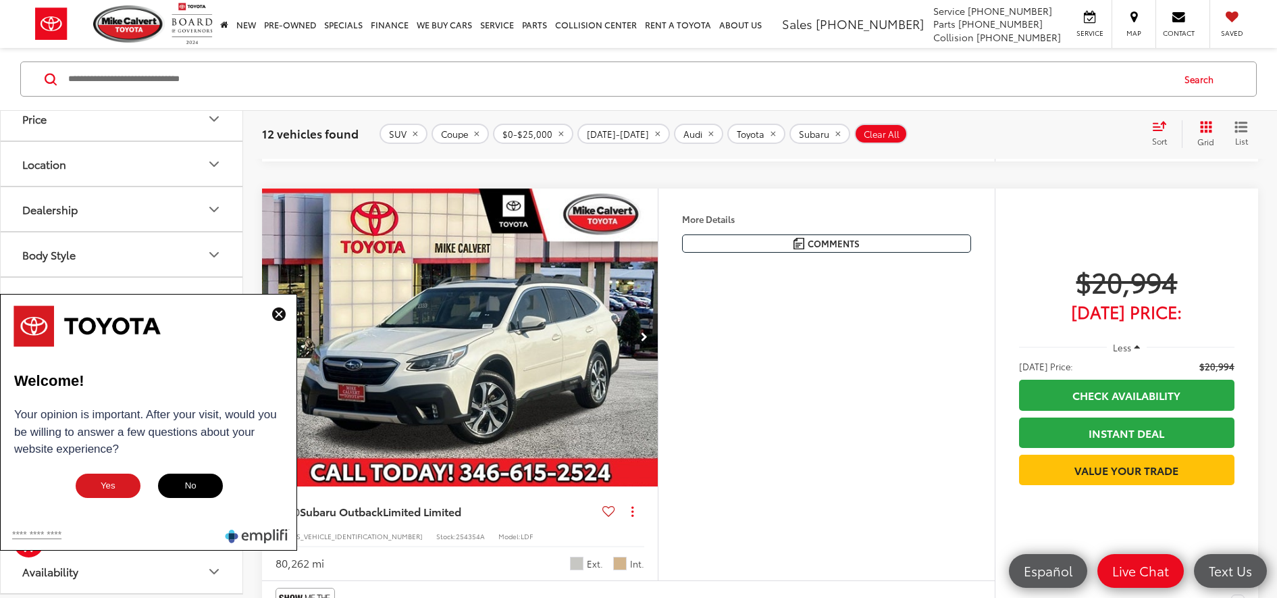
click at [276, 315] on img at bounding box center [279, 314] width 14 height 14
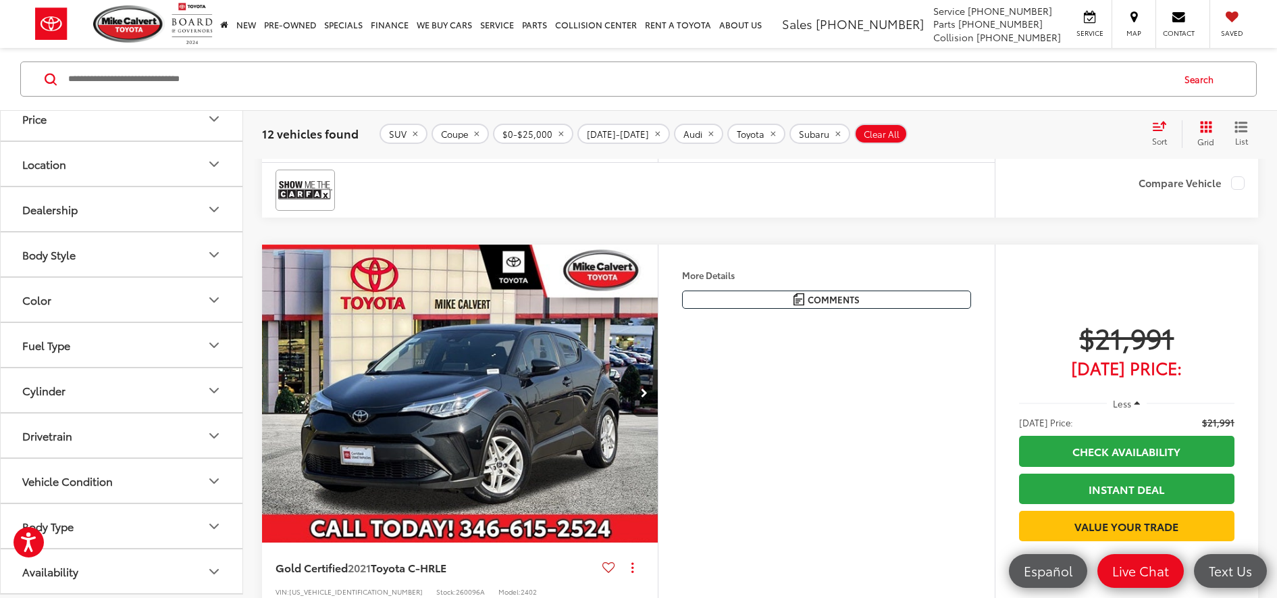
scroll to position [290, 0]
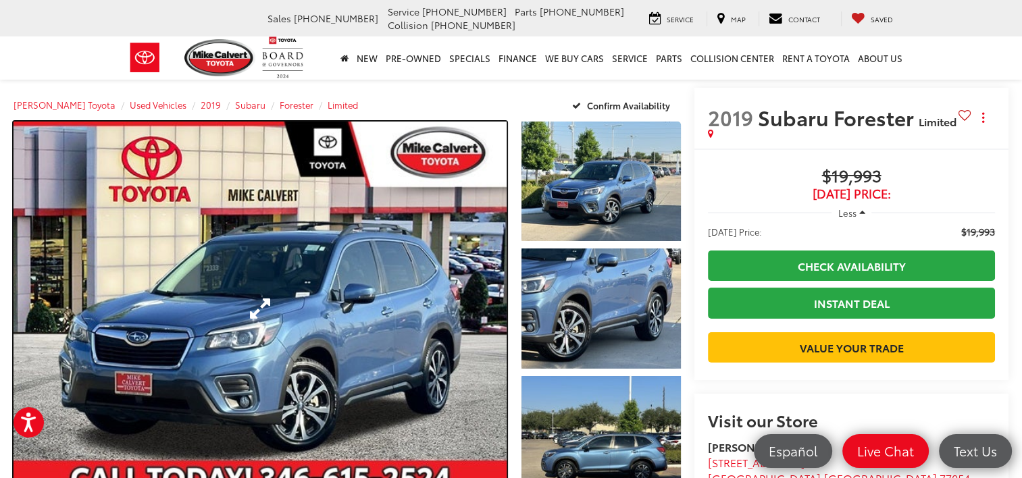
click at [322, 311] on link "Expand Photo 0" at bounding box center [260, 309] width 493 height 374
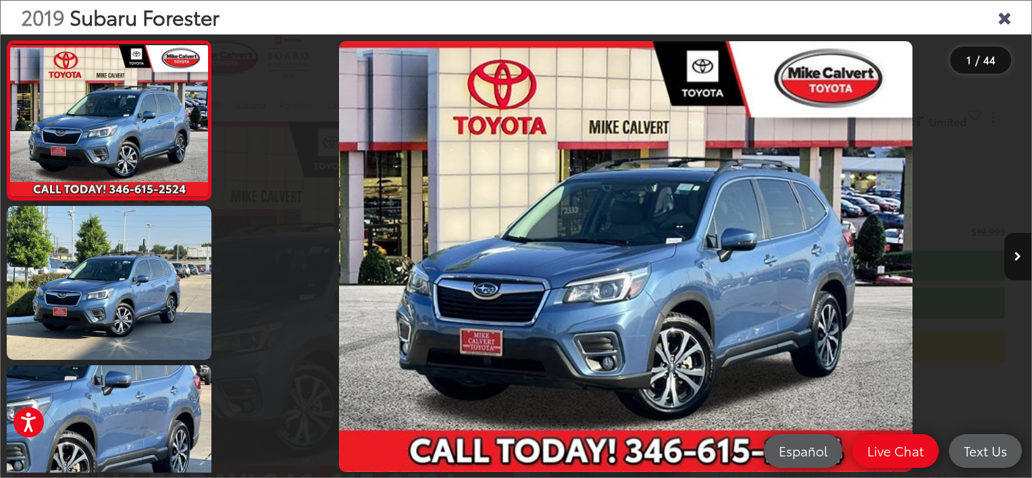
click at [1019, 257] on icon "Next image" at bounding box center [1018, 256] width 7 height 9
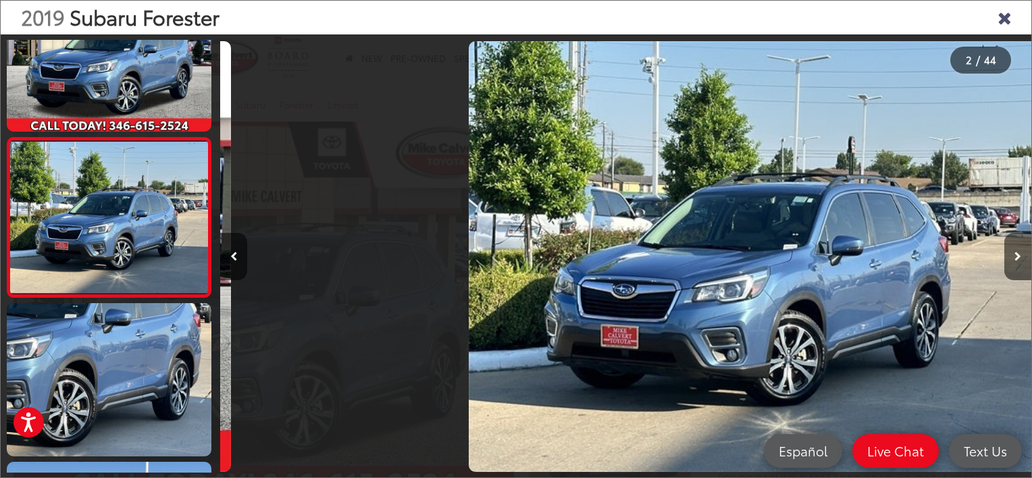
scroll to position [0, 811]
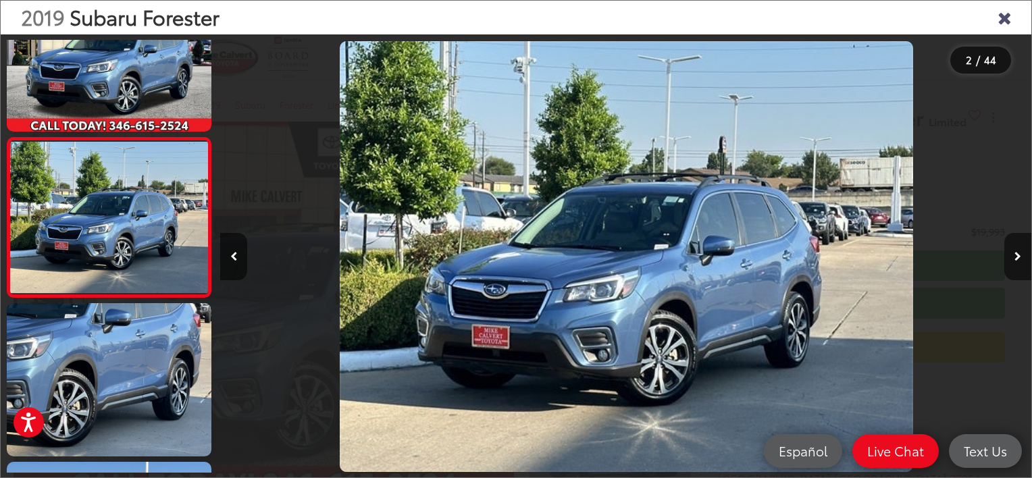
click at [1019, 257] on icon "Next image" at bounding box center [1018, 256] width 7 height 9
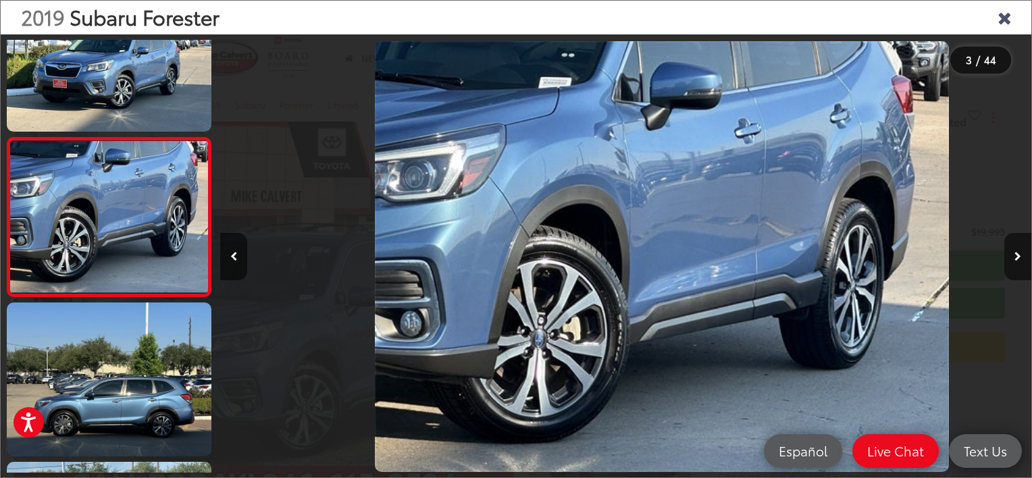
scroll to position [0, 1622]
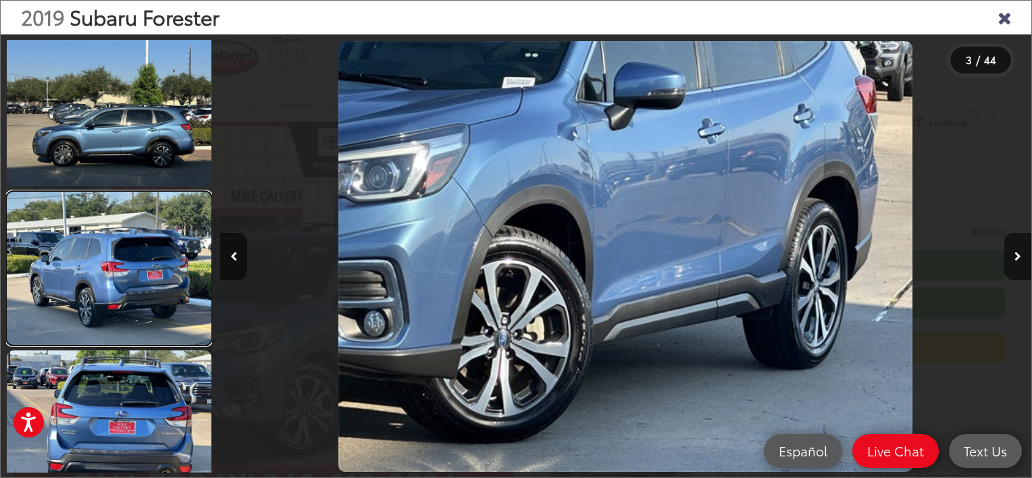
click at [101, 267] on link at bounding box center [109, 268] width 205 height 153
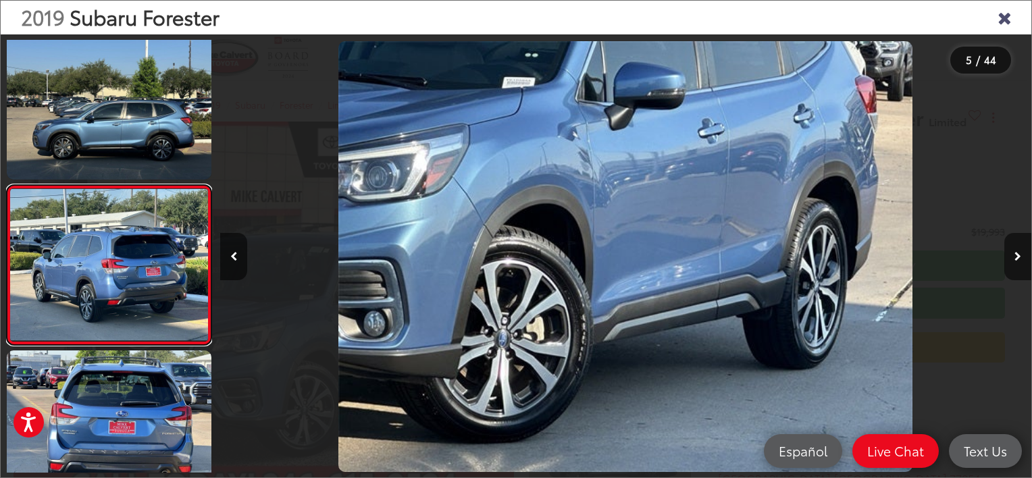
scroll to position [540, 0]
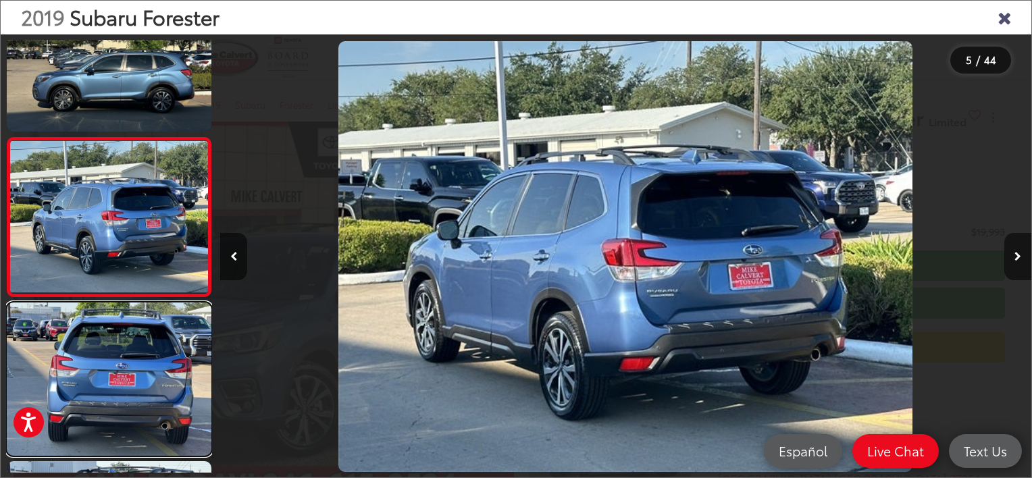
click at [105, 322] on link at bounding box center [109, 379] width 205 height 153
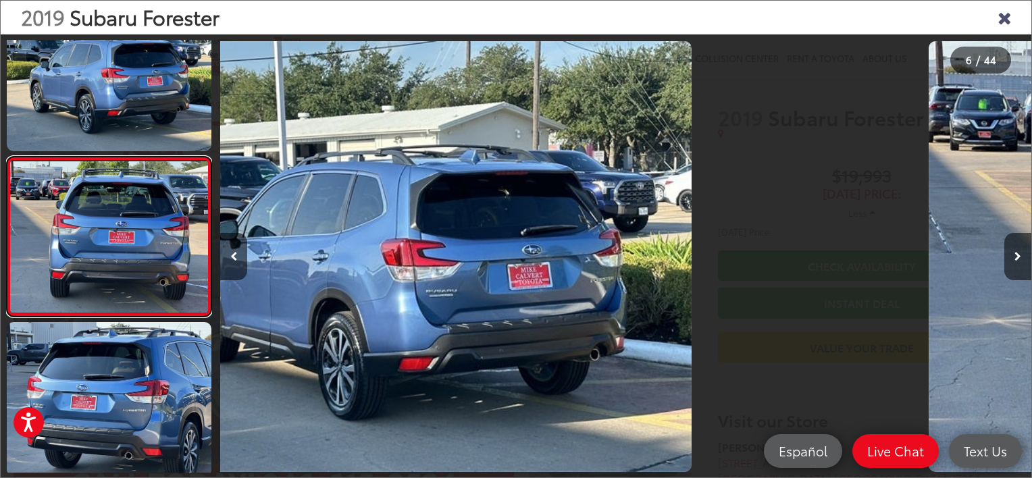
scroll to position [698, 0]
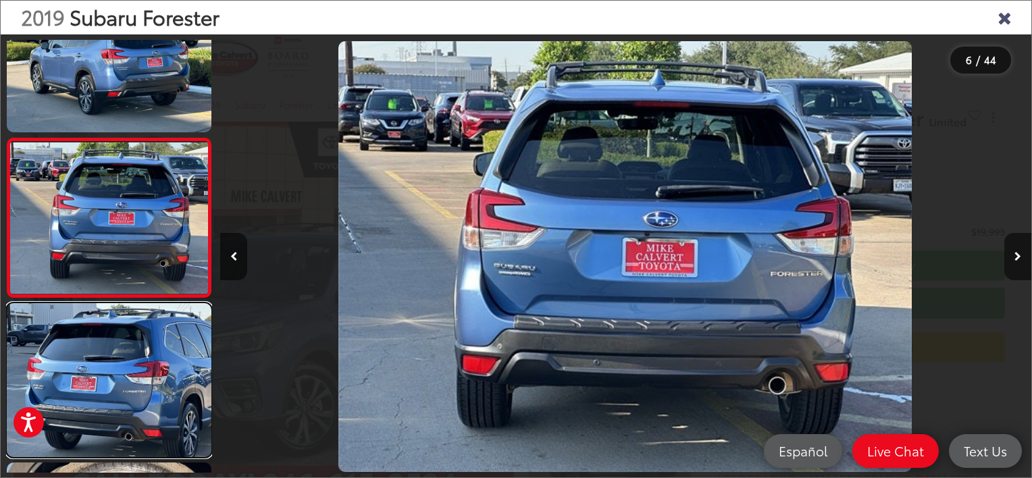
click at [105, 364] on link at bounding box center [109, 379] width 205 height 153
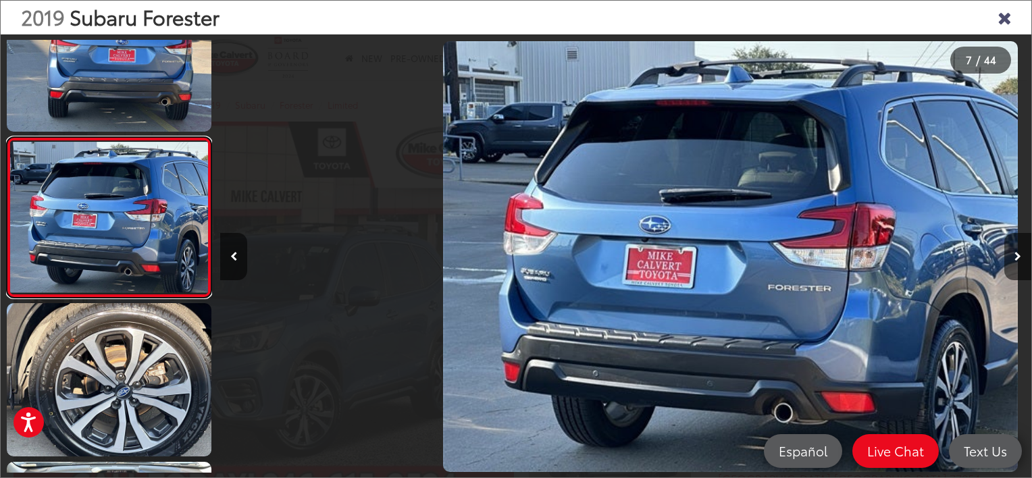
scroll to position [0, 4867]
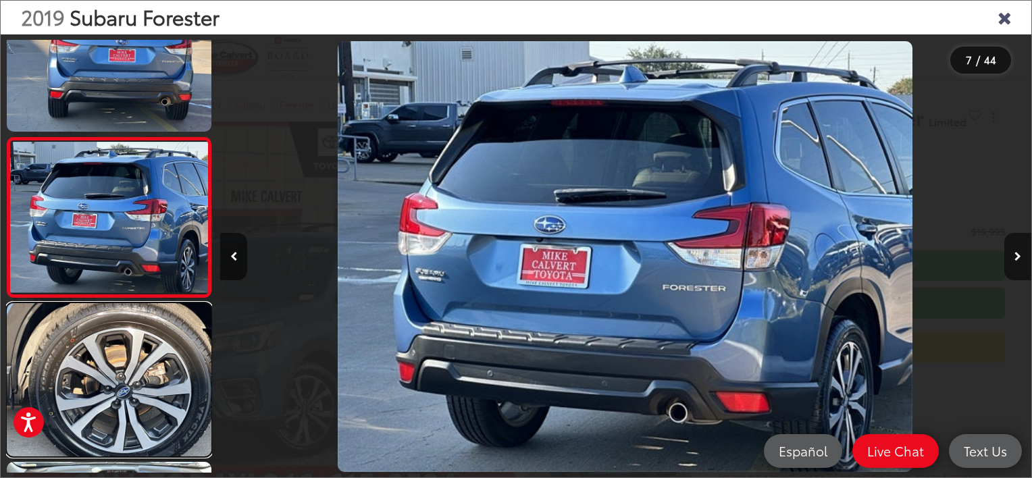
click at [105, 364] on link at bounding box center [109, 379] width 205 height 153
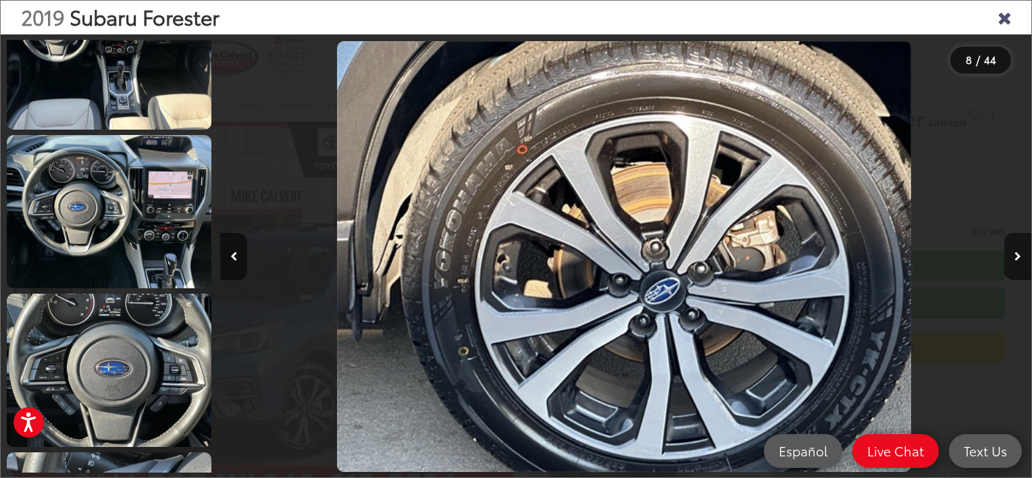
scroll to position [1354, 0]
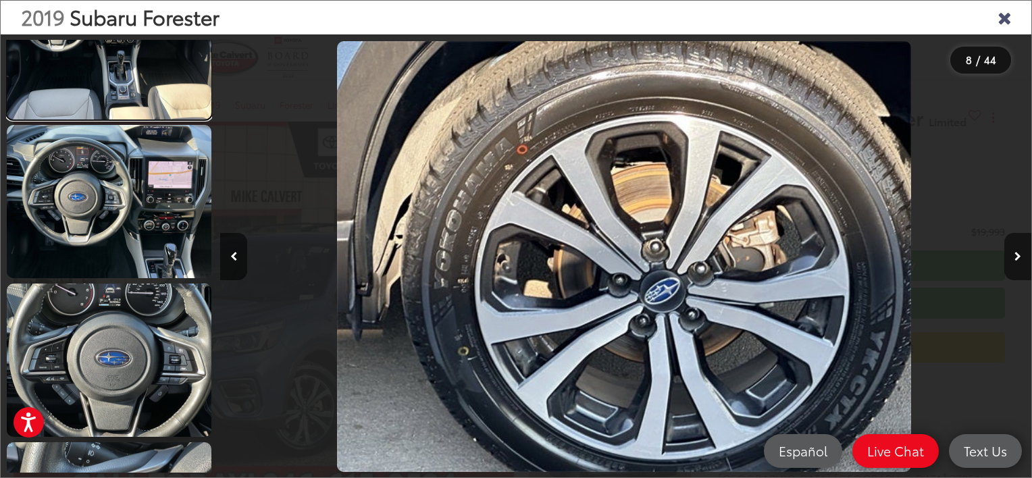
click at [104, 95] on link at bounding box center [109, 42] width 205 height 153
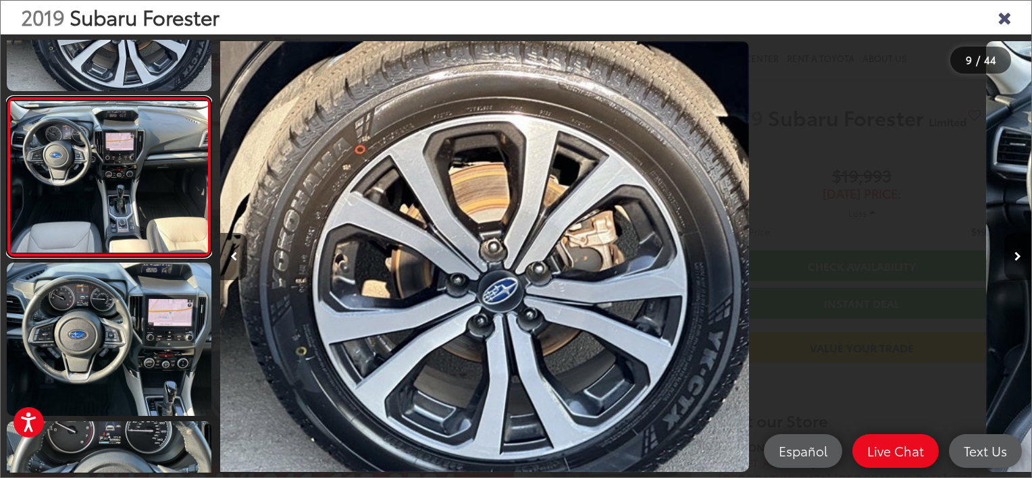
scroll to position [0, 0]
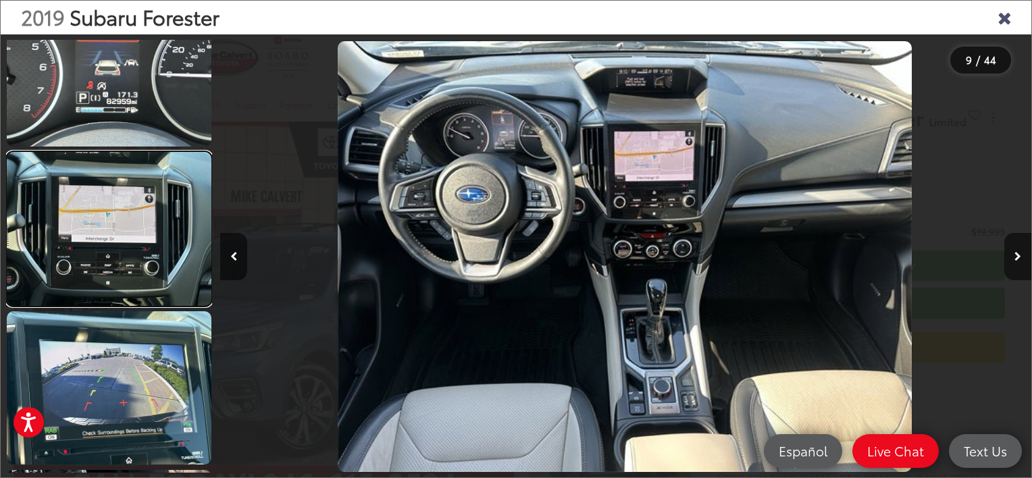
click at [115, 237] on link at bounding box center [109, 228] width 205 height 153
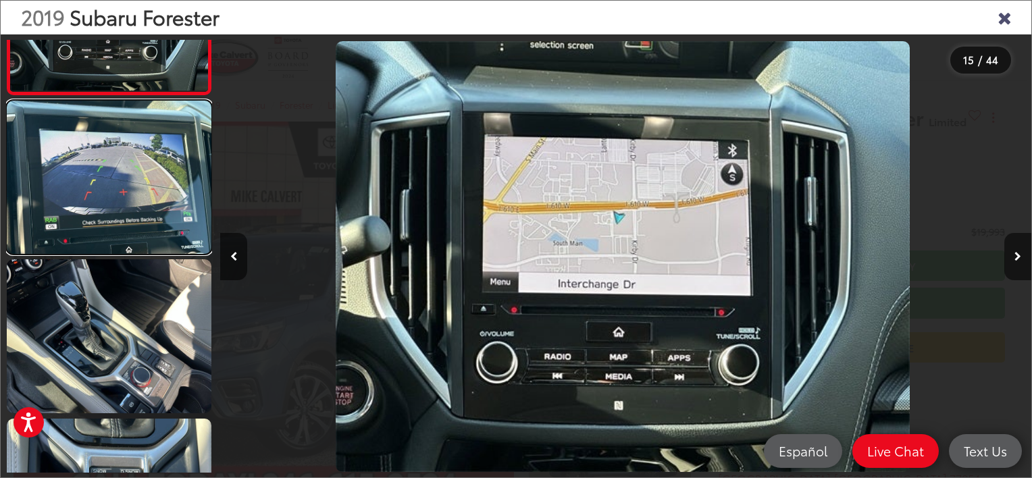
click at [115, 237] on link at bounding box center [109, 177] width 205 height 153
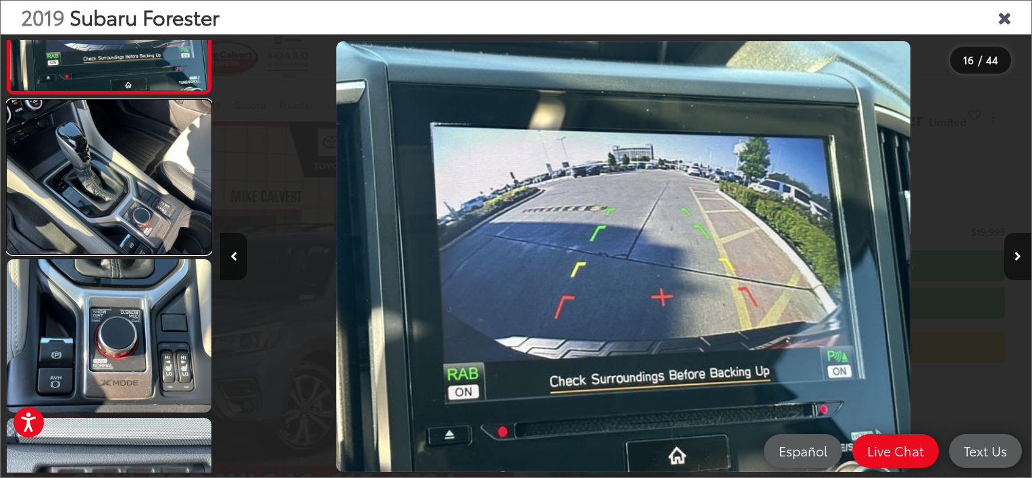
click at [115, 237] on link at bounding box center [109, 176] width 205 height 153
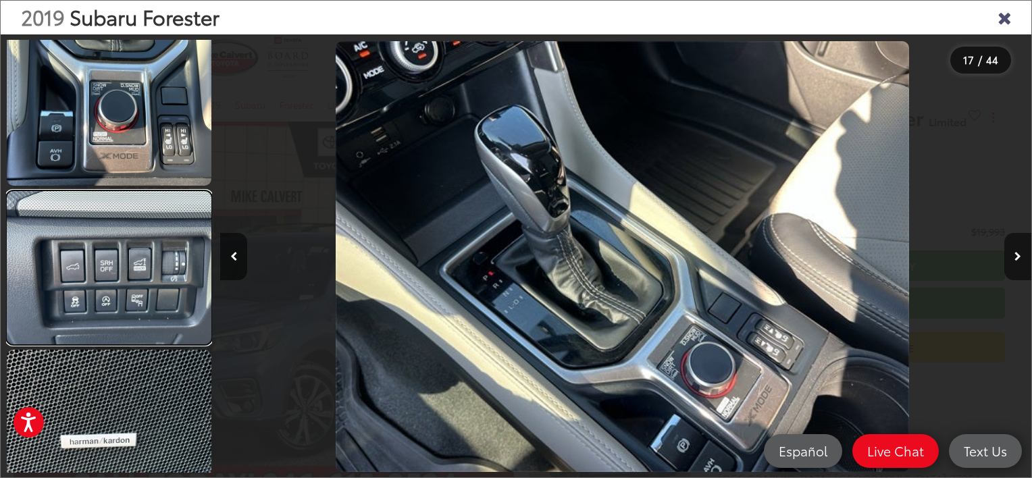
click at [115, 237] on link at bounding box center [109, 267] width 205 height 153
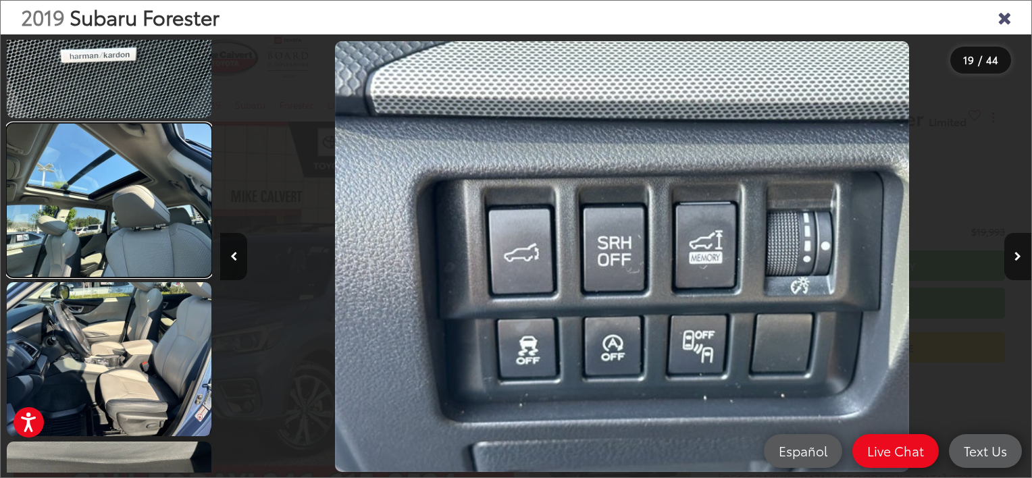
click at [134, 210] on link at bounding box center [109, 200] width 205 height 153
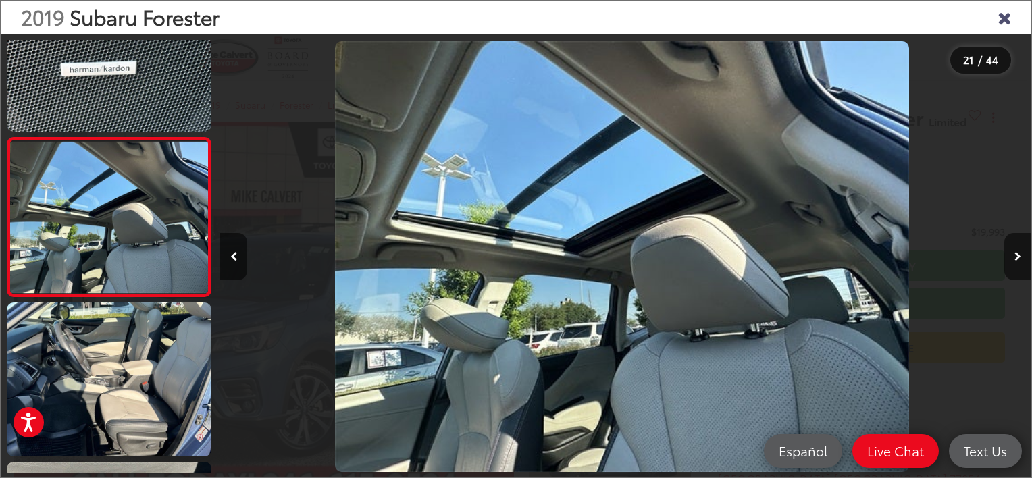
click at [1021, 251] on button "Next image" at bounding box center [1017, 256] width 27 height 47
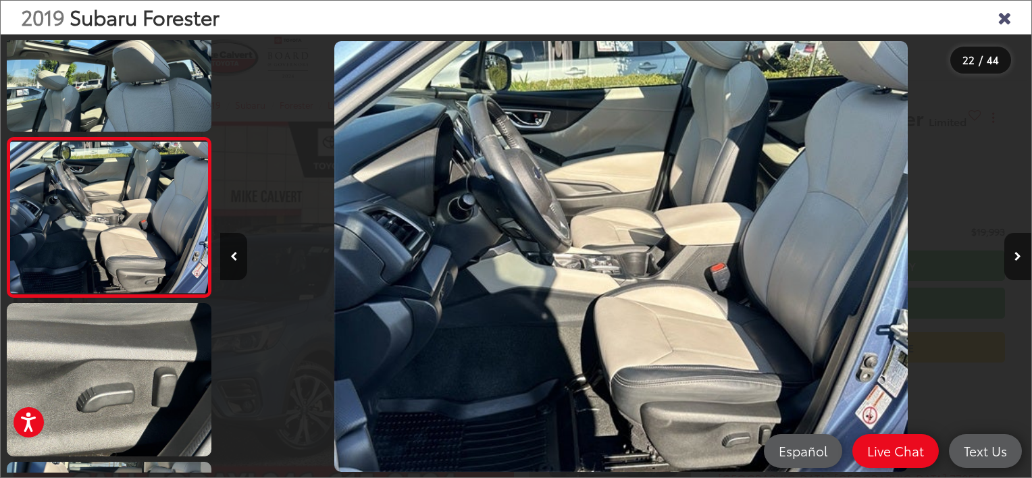
click at [1021, 251] on button "Next image" at bounding box center [1017, 256] width 27 height 47
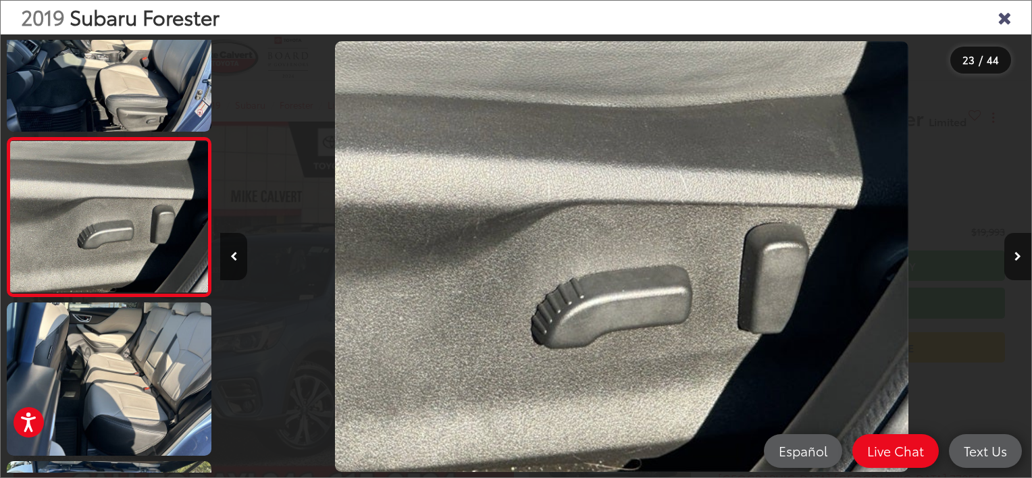
click at [1021, 251] on button "Next image" at bounding box center [1017, 256] width 27 height 47
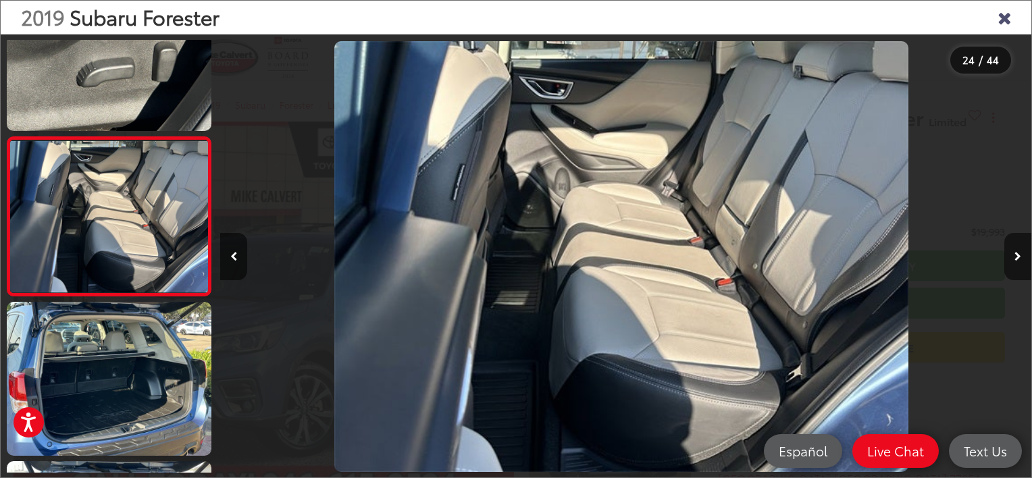
click at [1021, 251] on button "Next image" at bounding box center [1017, 256] width 27 height 47
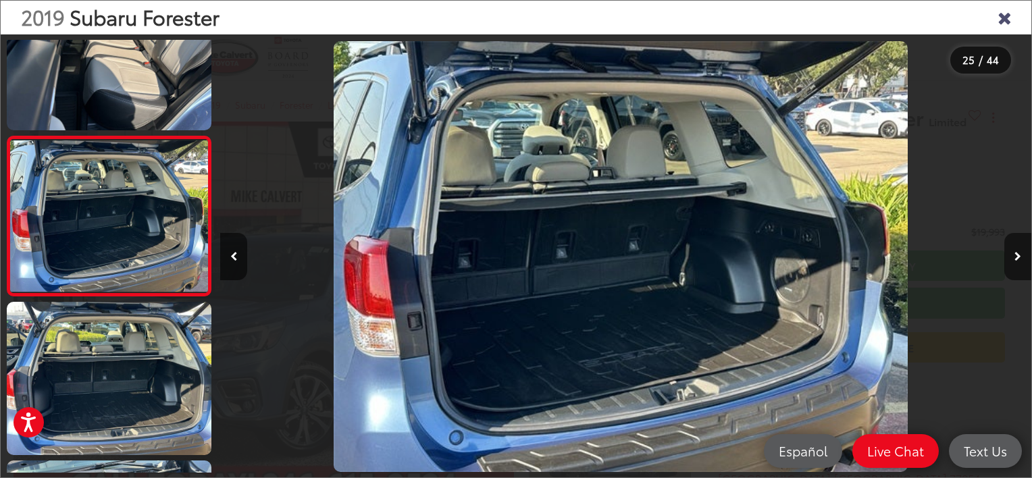
click at [1021, 251] on button "Next image" at bounding box center [1017, 256] width 27 height 47
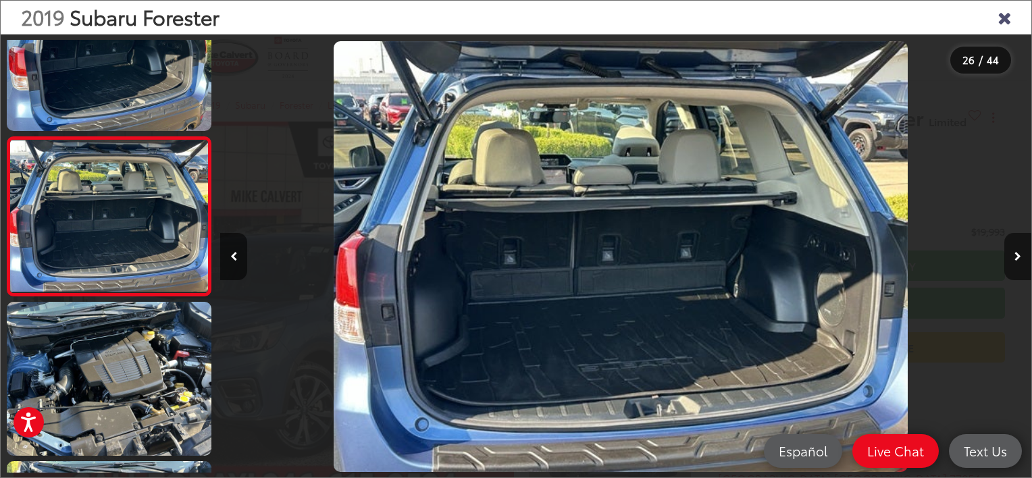
click at [1021, 251] on button "Next image" at bounding box center [1017, 256] width 27 height 47
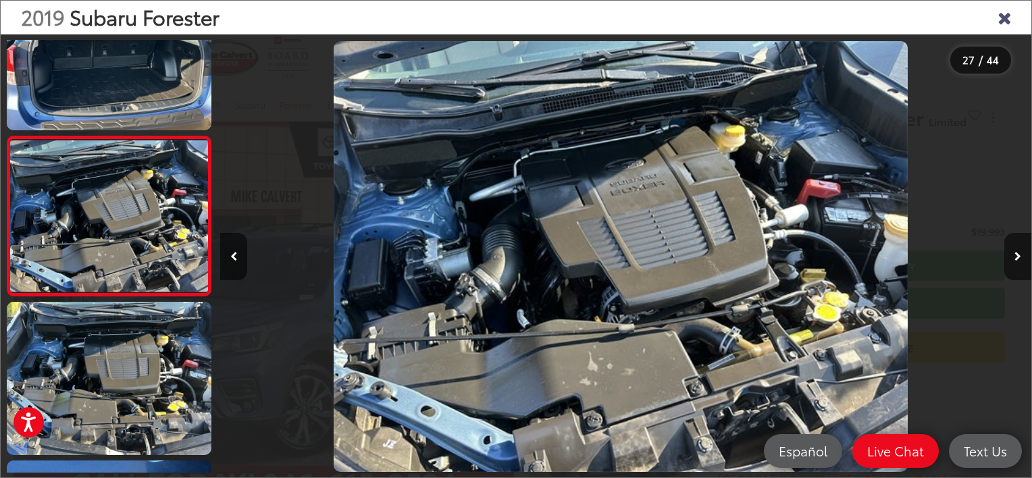
click at [1021, 251] on button "Next image" at bounding box center [1017, 256] width 27 height 47
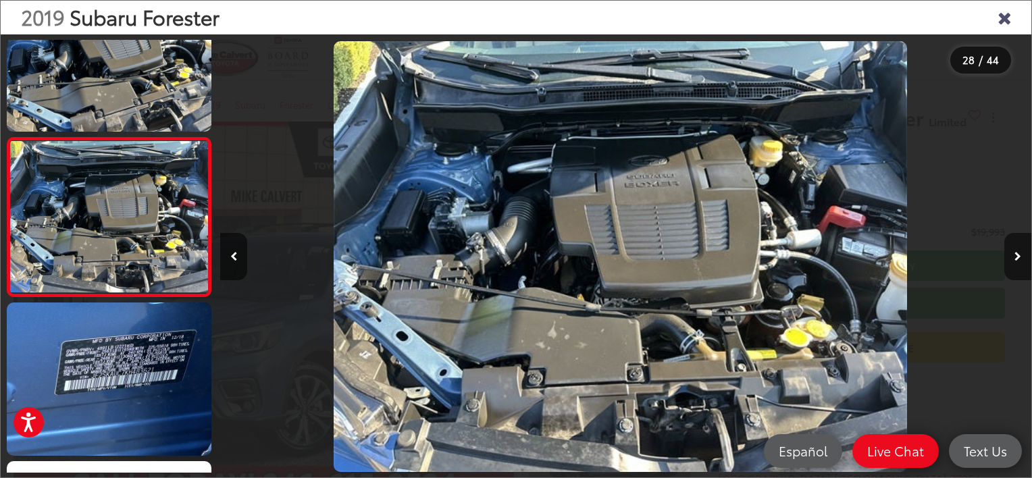
click at [1021, 251] on button "Next image" at bounding box center [1017, 256] width 27 height 47
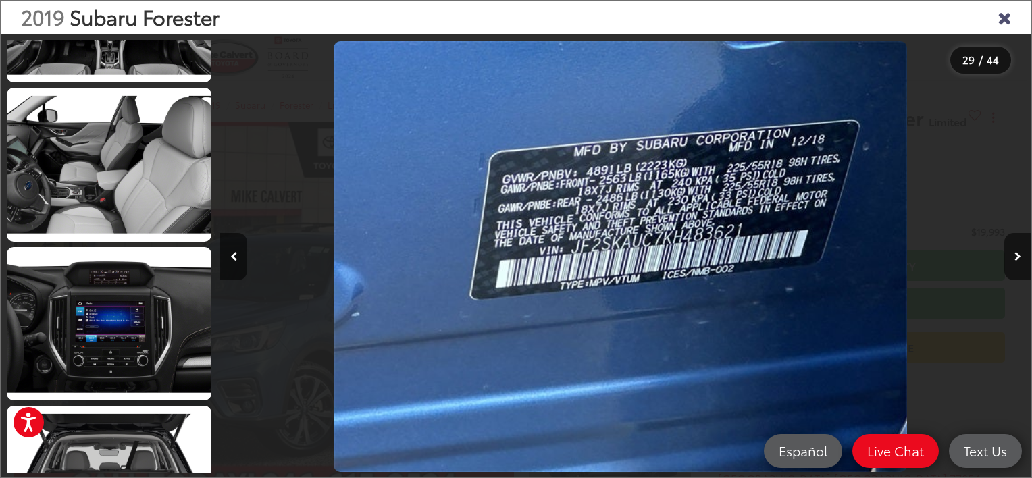
click at [1004, 21] on icon "Close gallery" at bounding box center [1005, 17] width 14 height 18
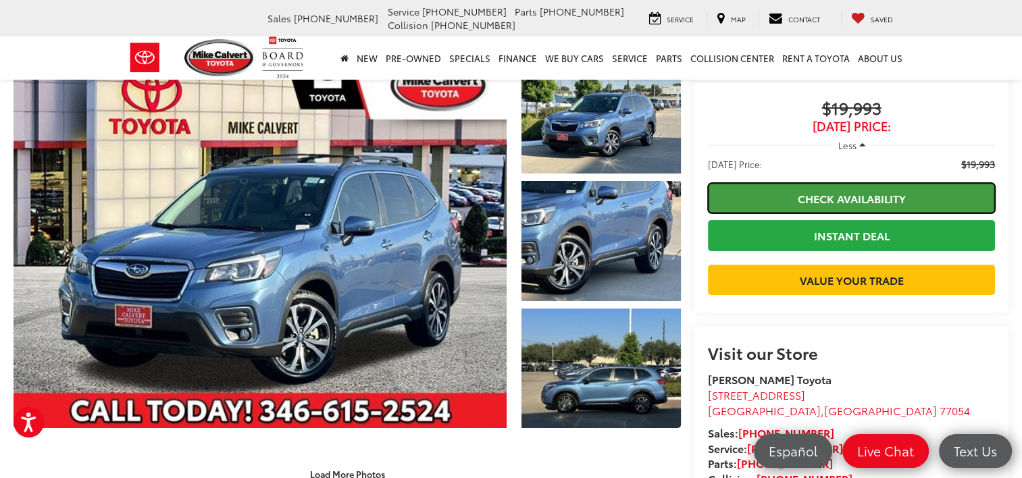
click at [927, 197] on link "Check Availability" at bounding box center [851, 198] width 287 height 30
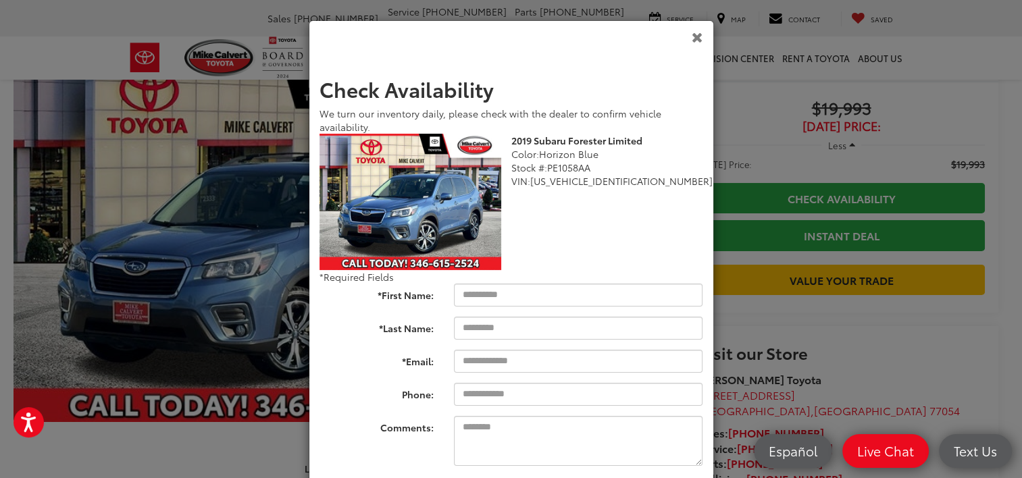
click at [697, 39] on icon "Close" at bounding box center [697, 37] width 11 height 14
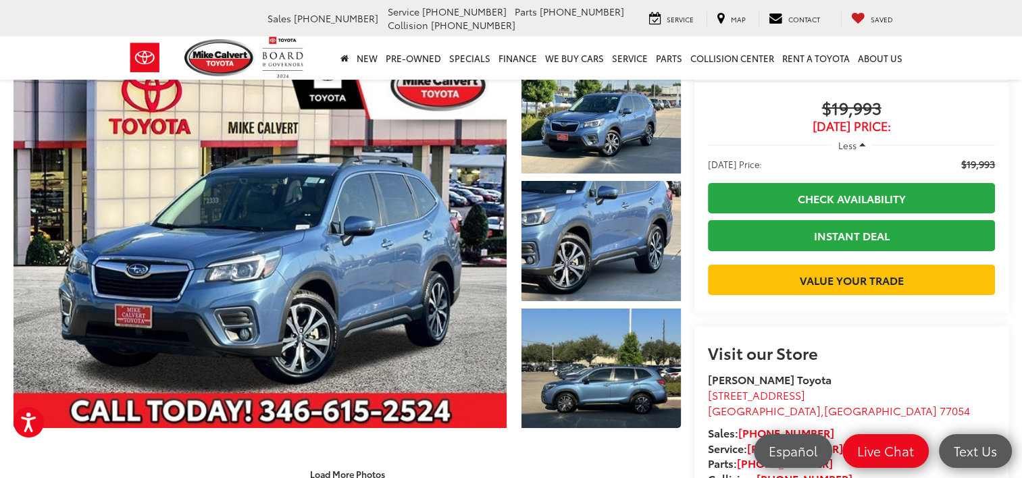
click at [868, 258] on capital-one-entry-button at bounding box center [851, 258] width 287 height 0
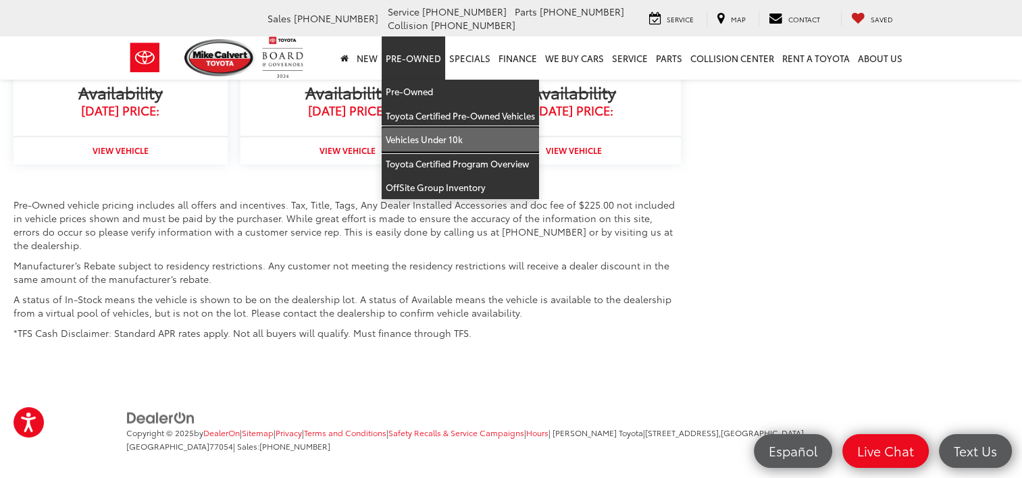
click at [418, 142] on link "Vehicles Under 10k" at bounding box center [460, 140] width 157 height 24
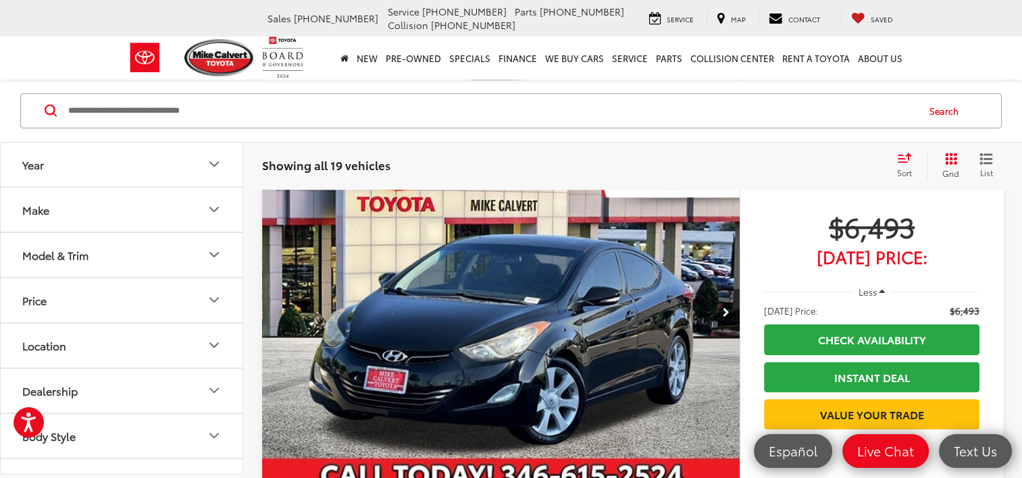
scroll to position [1351, 0]
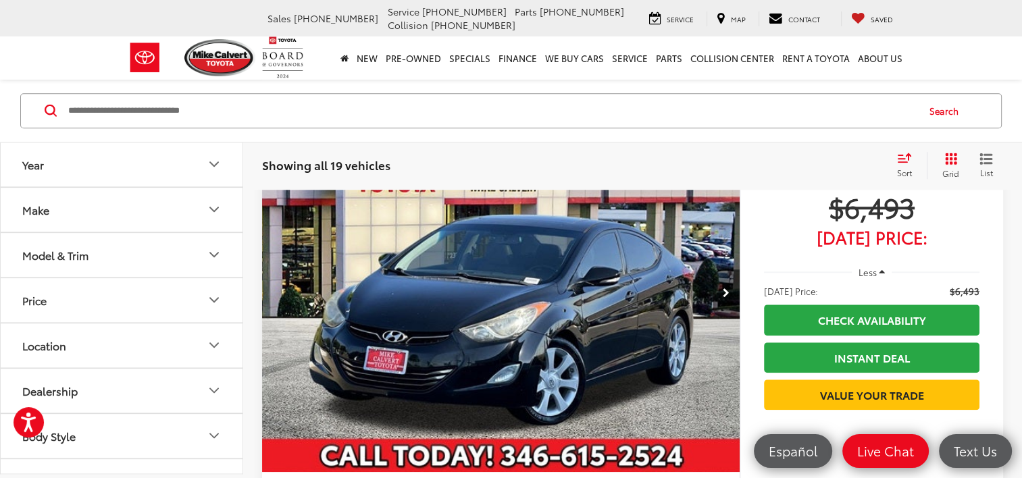
click at [884, 157] on div "Showing all 19 vehicles Clear All + 0 test Sort Price: High to Low Price: Low t…" at bounding box center [632, 165] width 741 height 27
click at [904, 163] on div "Sort" at bounding box center [908, 165] width 36 height 27
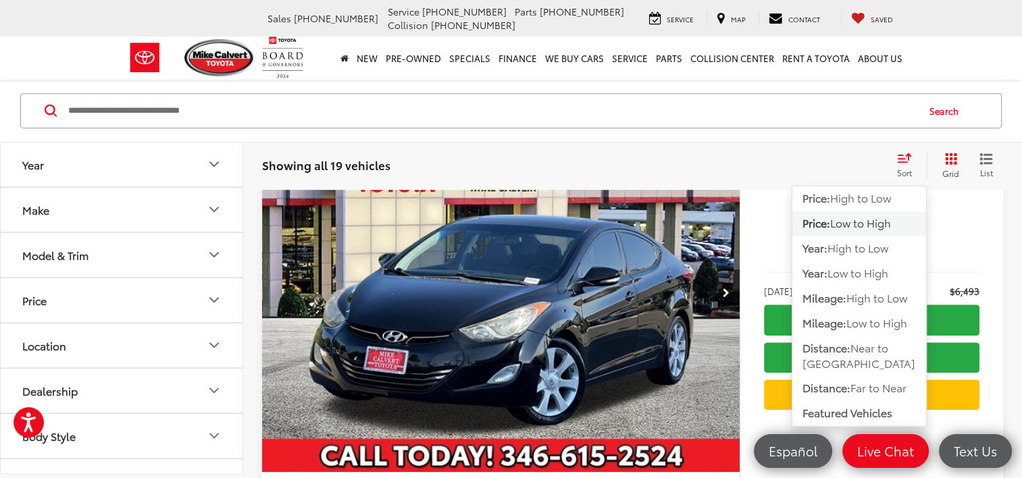
click at [881, 327] on span "Low to High" at bounding box center [876, 323] width 61 height 16
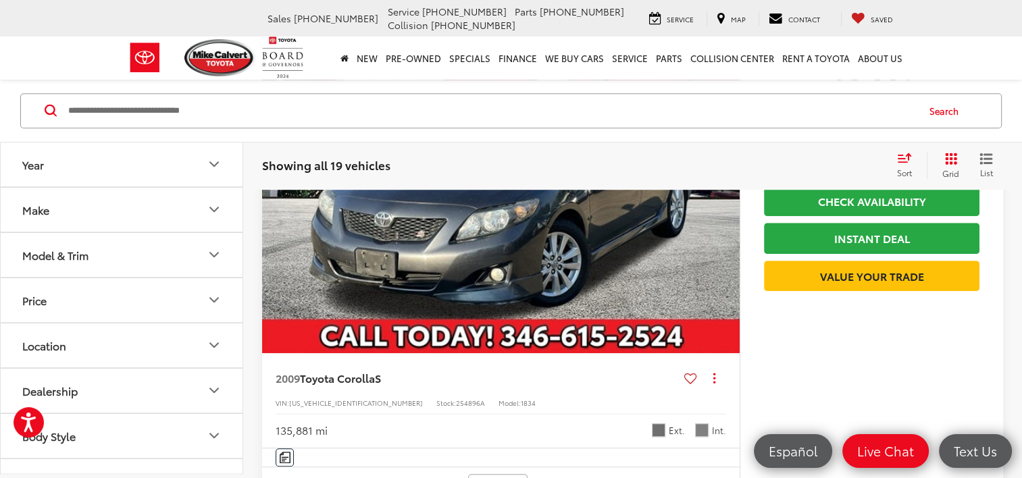
scroll to position [6095, 0]
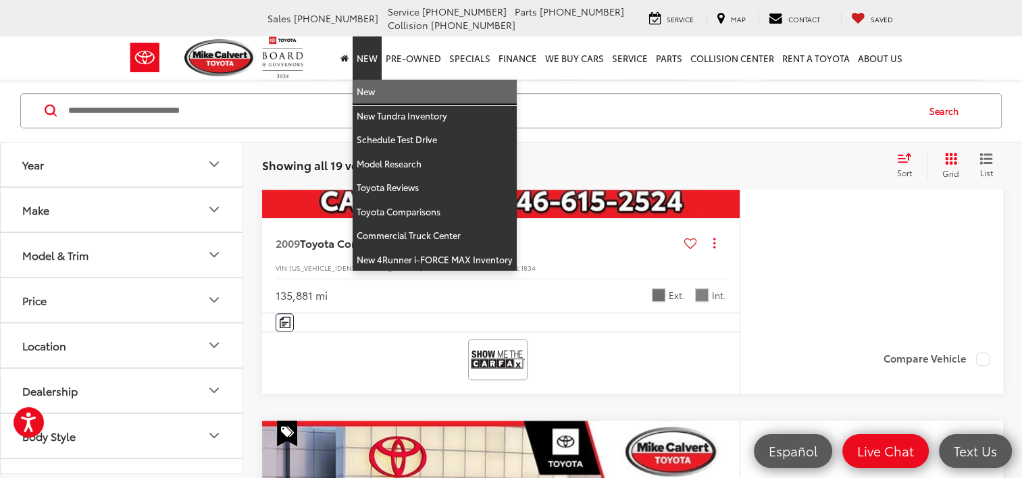
drag, startPoint x: 441, startPoint y: 95, endPoint x: 883, endPoint y: 58, distance: 443.3
click at [441, 95] on link "New" at bounding box center [435, 92] width 164 height 24
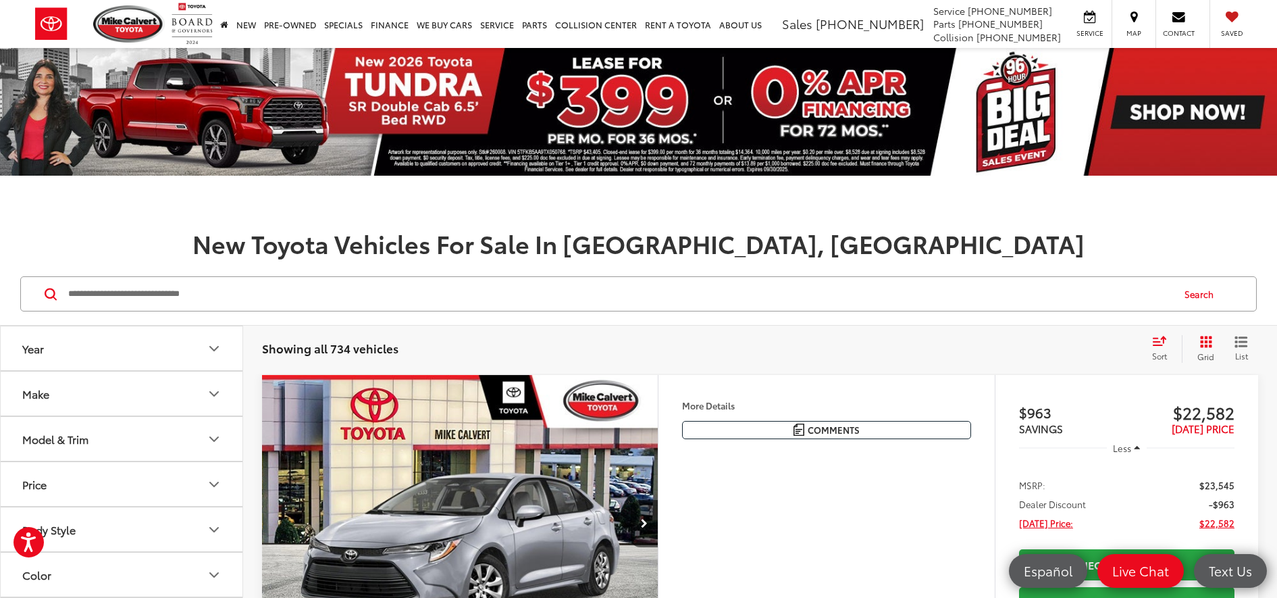
drag, startPoint x: 0, startPoint y: 0, endPoint x: 233, endPoint y: 237, distance: 332.4
click at [233, 237] on h1 "New Toyota Vehicles For Sale In Houston, TX" at bounding box center [638, 243] width 1277 height 27
click at [178, 410] on button "Make" at bounding box center [122, 394] width 243 height 44
click at [181, 433] on button "Model & Trim" at bounding box center [122, 439] width 243 height 44
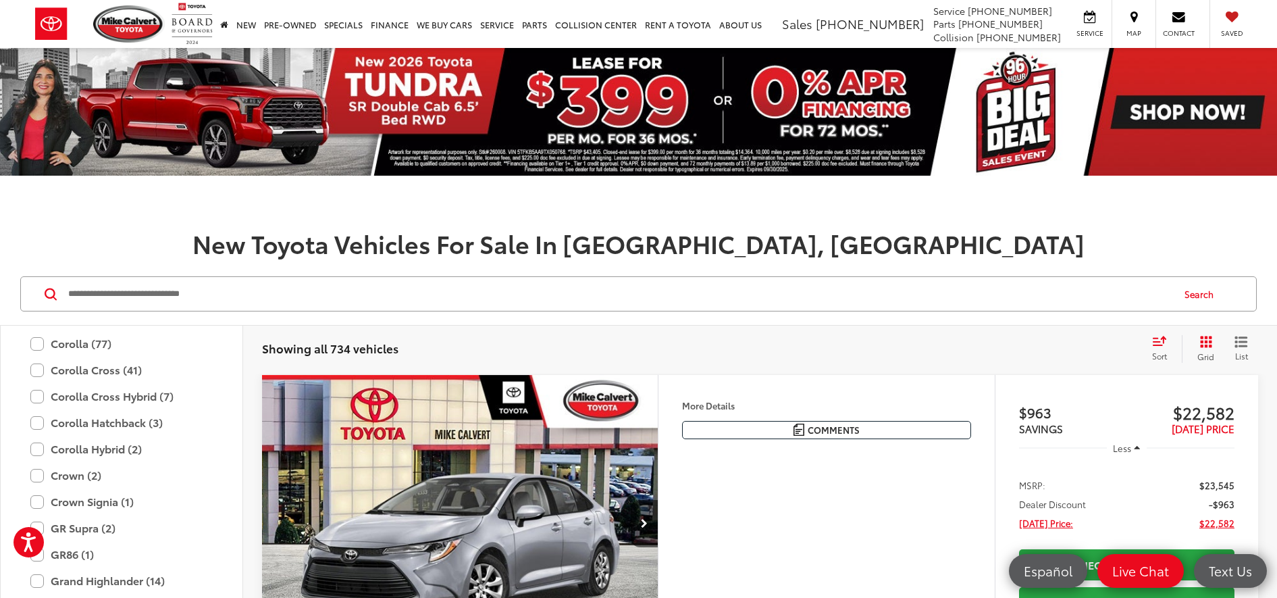
scroll to position [245, 0]
click at [36, 422] on label "Corolla Cross Hybrid (7)" at bounding box center [121, 423] width 182 height 24
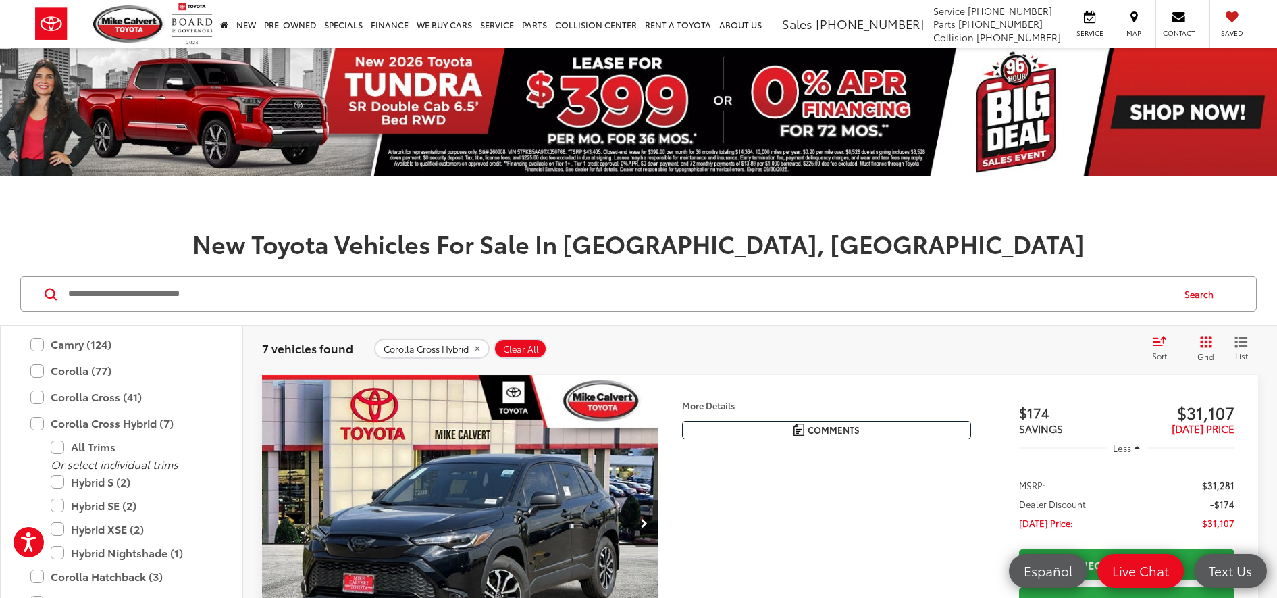
click at [37, 396] on label "Corolla Cross (41)" at bounding box center [121, 397] width 182 height 24
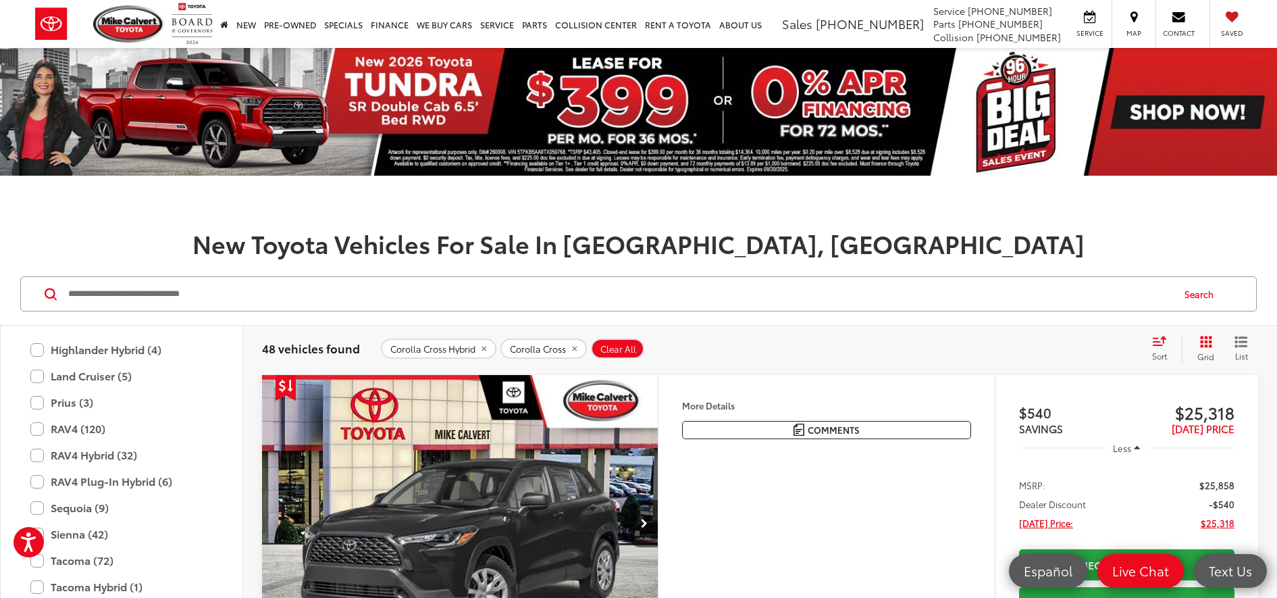
scroll to position [667, 0]
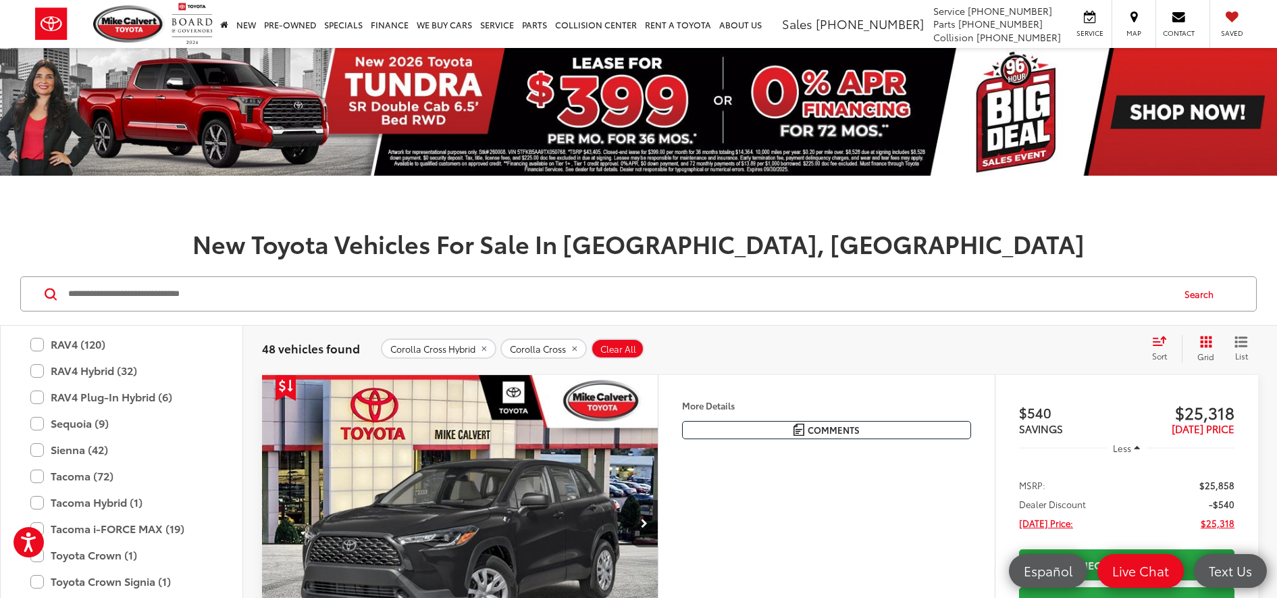
click at [39, 347] on label "RAV4 (120)" at bounding box center [121, 344] width 182 height 24
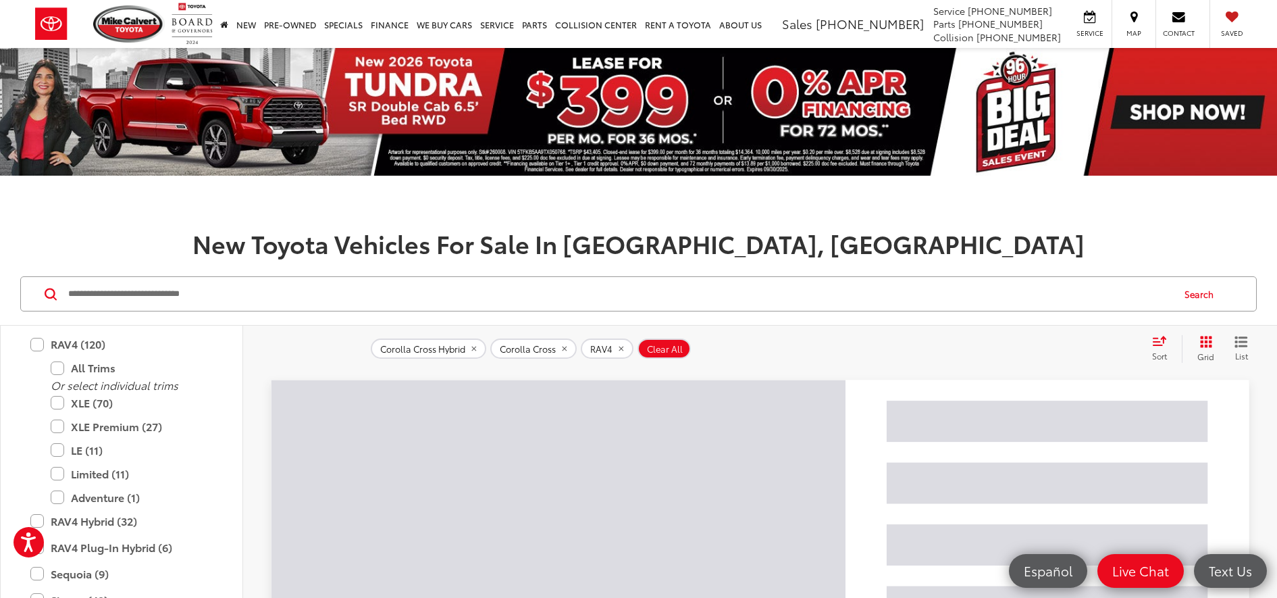
scroll to position [751, 0]
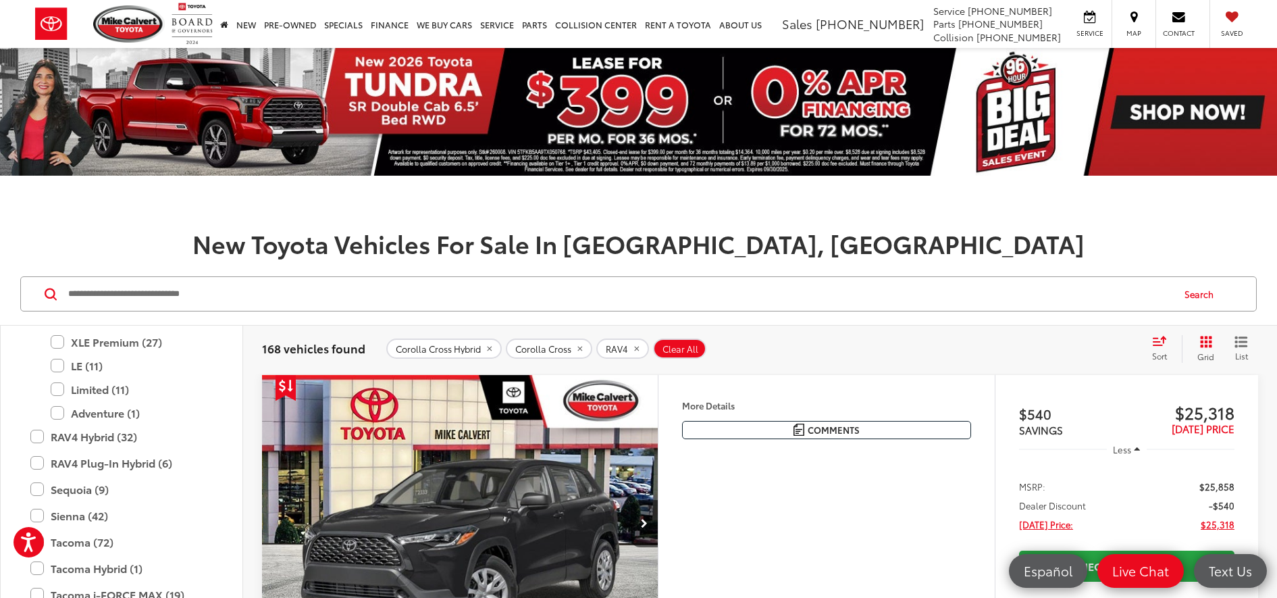
click at [36, 439] on label "RAV4 Hybrid (32)" at bounding box center [121, 437] width 182 height 24
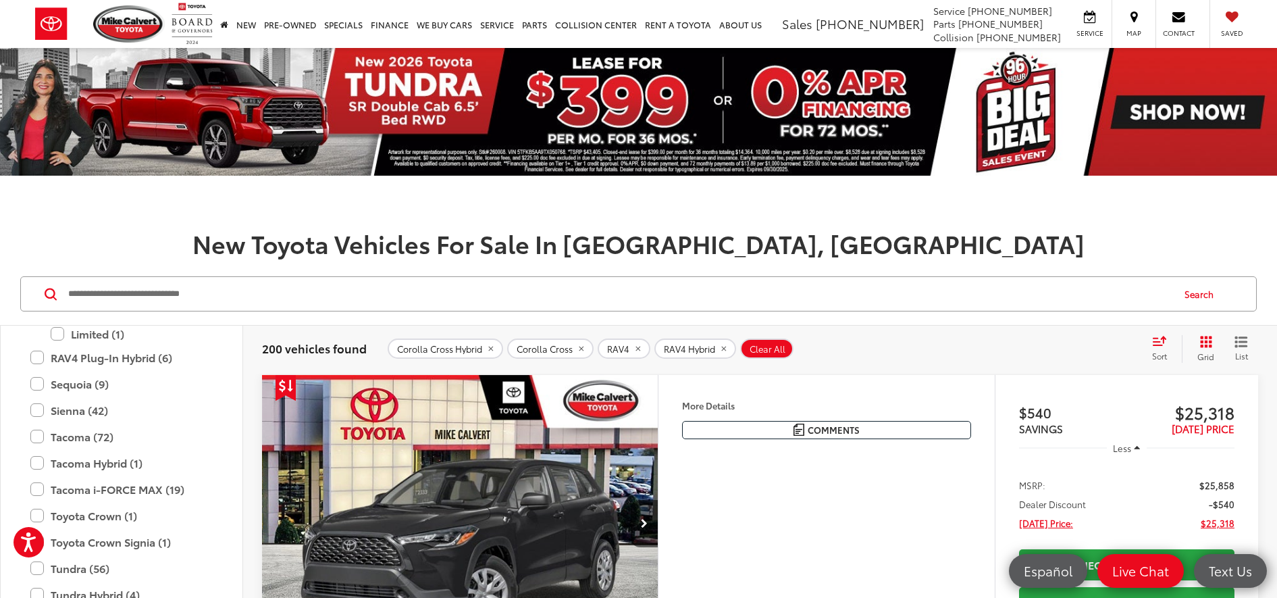
scroll to position [790, 0]
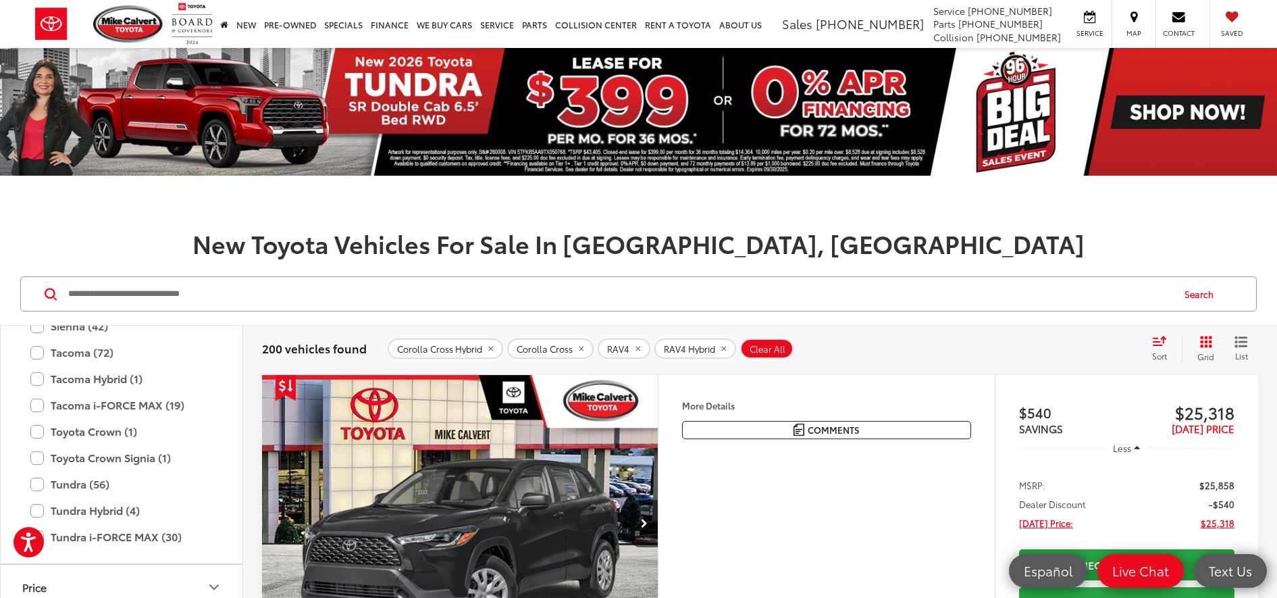
click at [34, 432] on label "Toyota Crown (1)" at bounding box center [121, 431] width 182 height 24
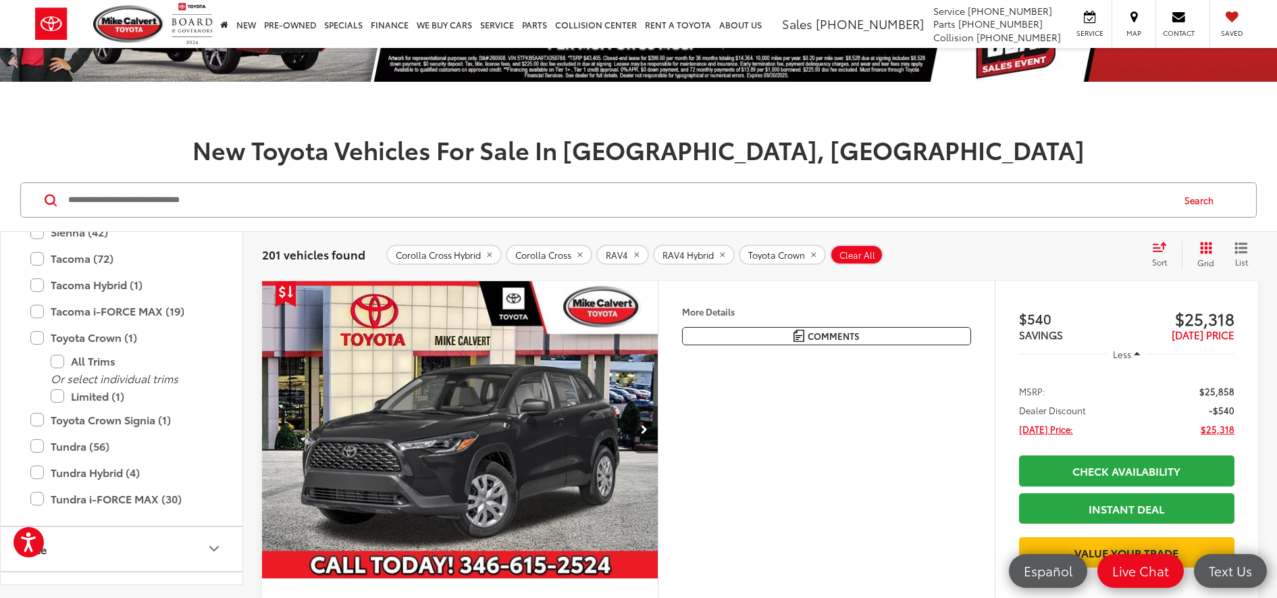
scroll to position [169, 0]
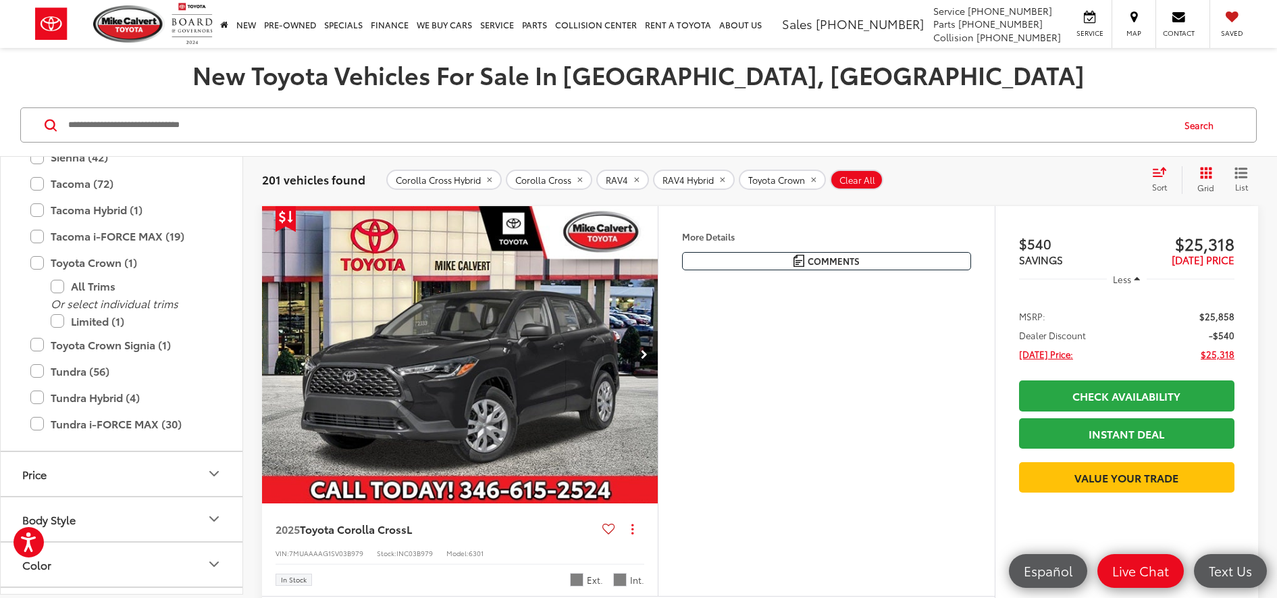
click at [33, 346] on label "Toyota Crown Signia (1)" at bounding box center [121, 345] width 182 height 24
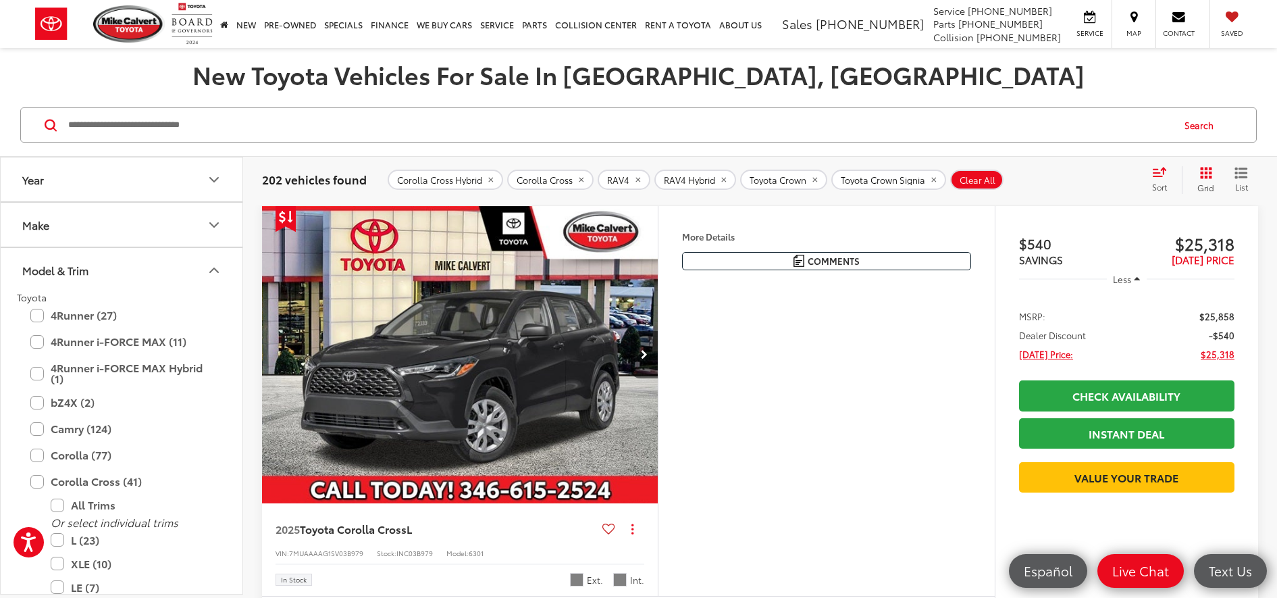
click at [153, 267] on button "Model & Trim" at bounding box center [122, 270] width 243 height 44
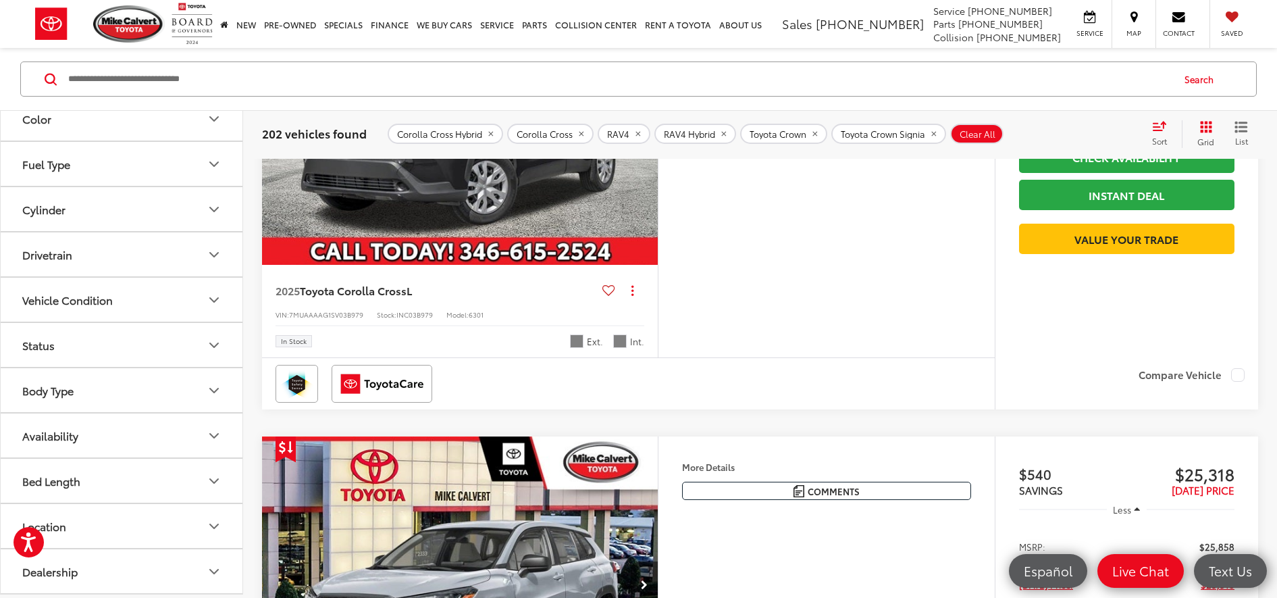
scroll to position [422, 0]
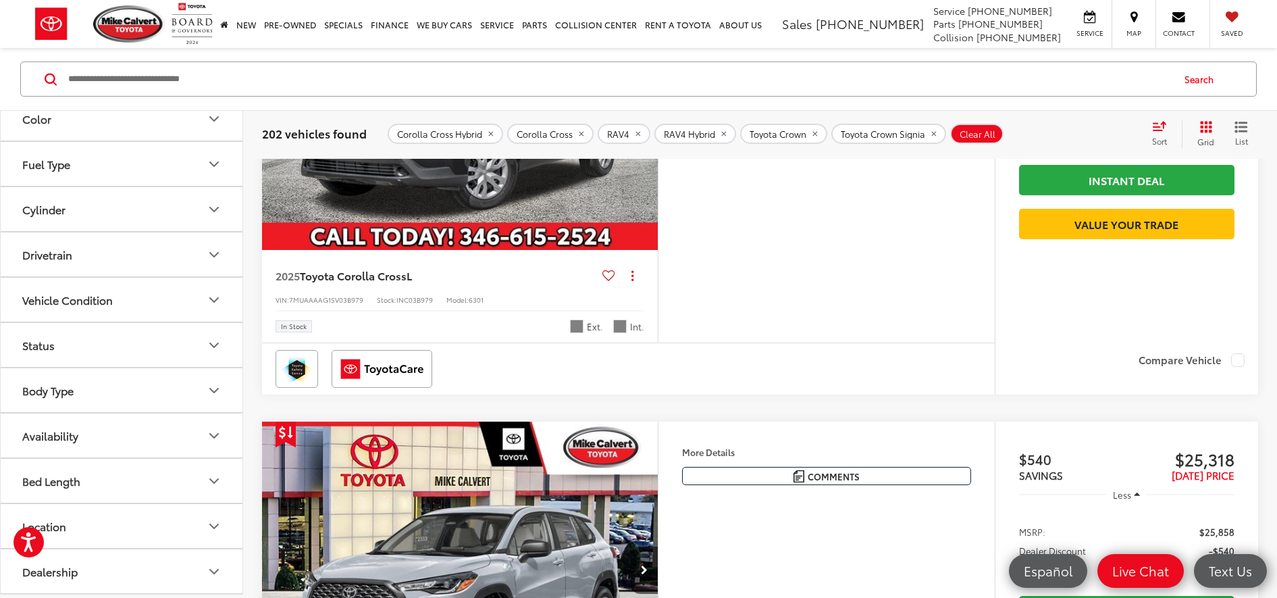
click at [151, 305] on button "Vehicle Condition" at bounding box center [122, 300] width 243 height 44
click at [150, 305] on button "Vehicle Condition" at bounding box center [122, 300] width 243 height 44
click at [118, 349] on button "Used" at bounding box center [121, 339] width 70 height 34
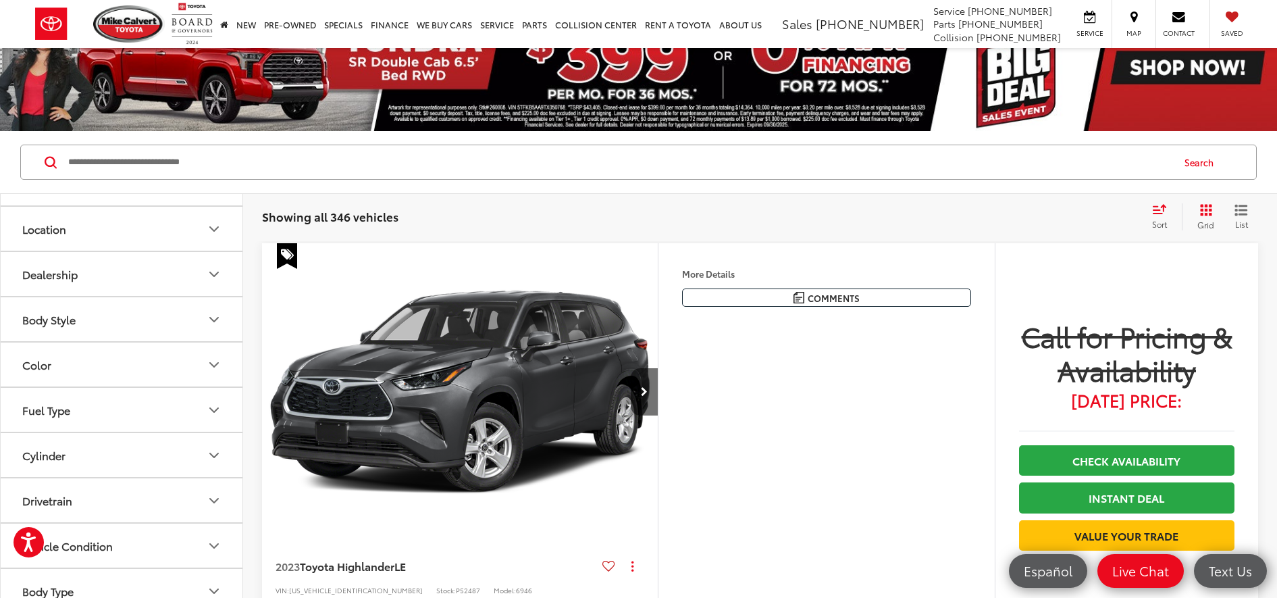
scroll to position [169, 0]
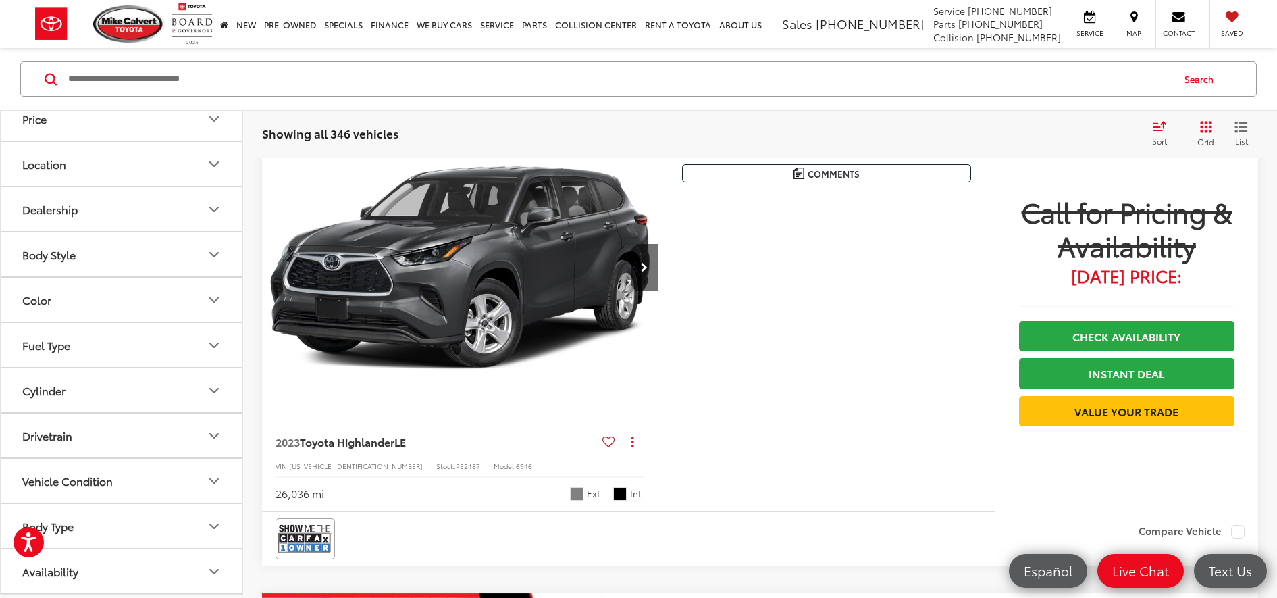
click at [95, 492] on button "Vehicle Condition" at bounding box center [122, 481] width 243 height 44
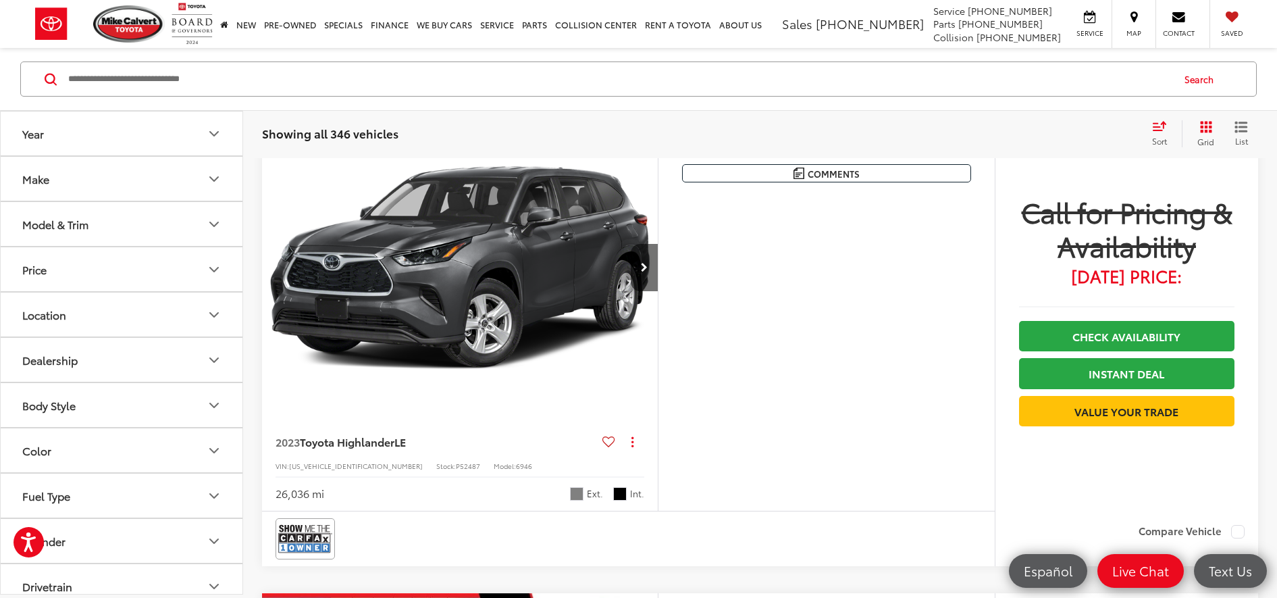
click at [130, 168] on button "Make" at bounding box center [122, 179] width 243 height 44
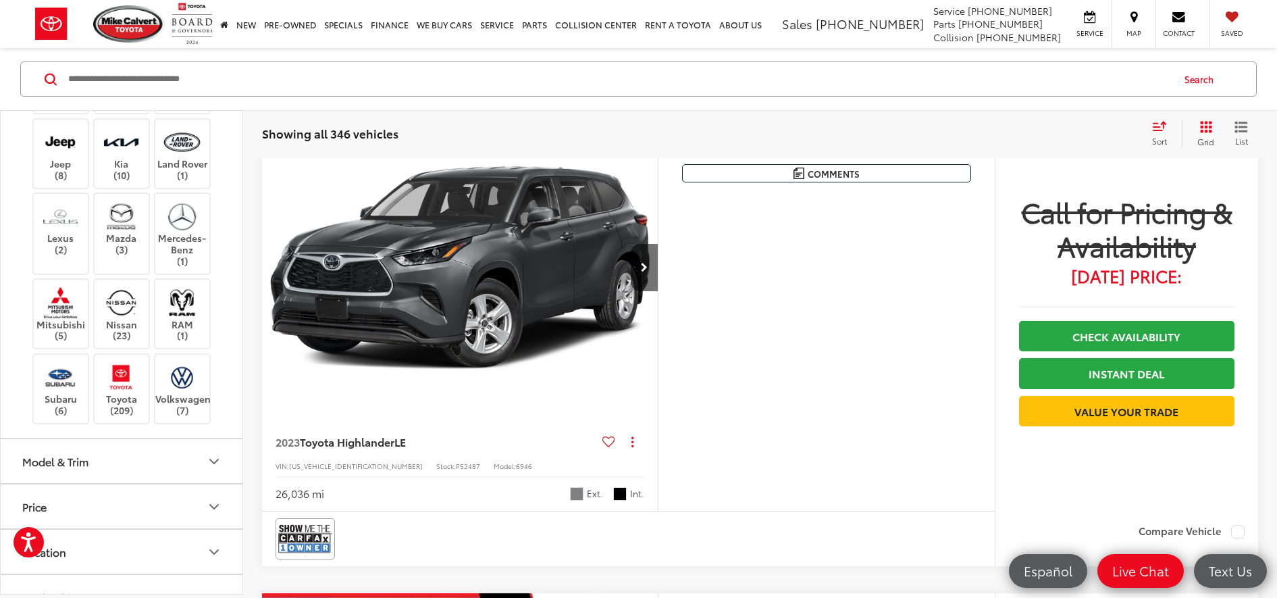
scroll to position [338, 0]
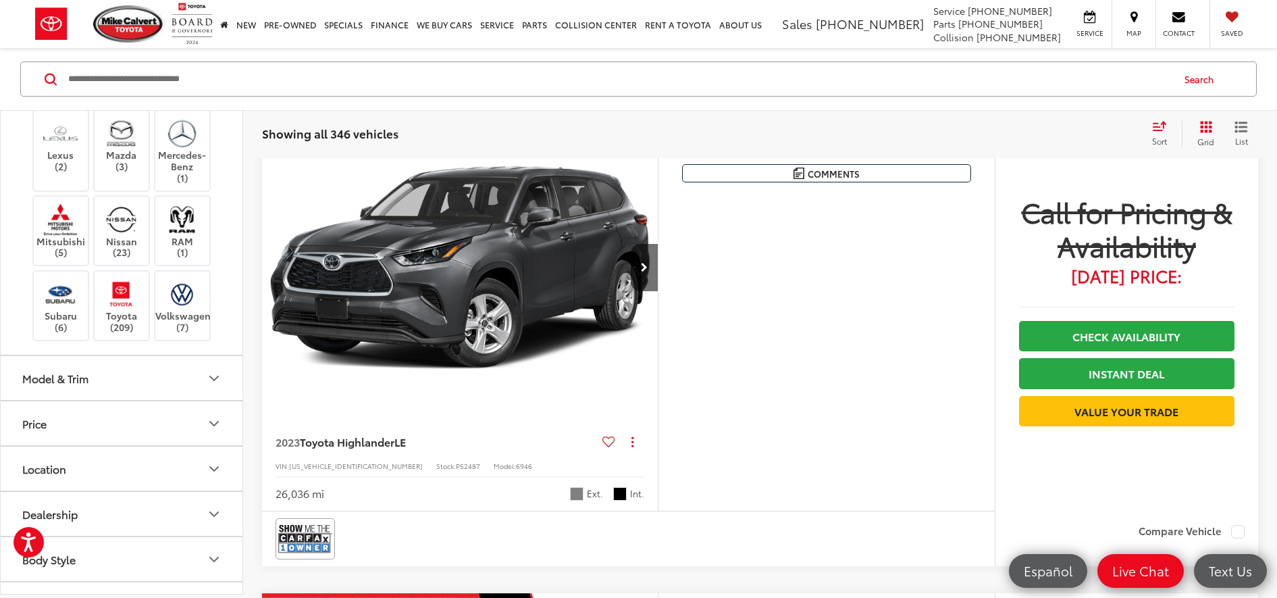
click at [59, 332] on label "Subaru (6)" at bounding box center [61, 305] width 55 height 55
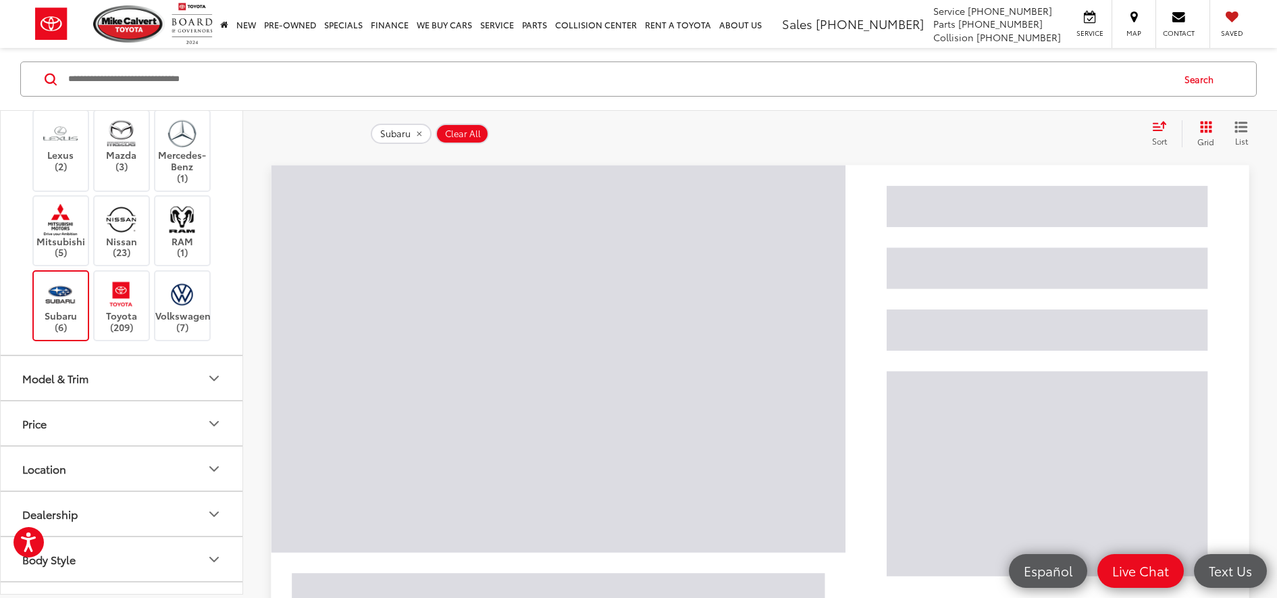
click at [110, 310] on img at bounding box center [121, 294] width 37 height 32
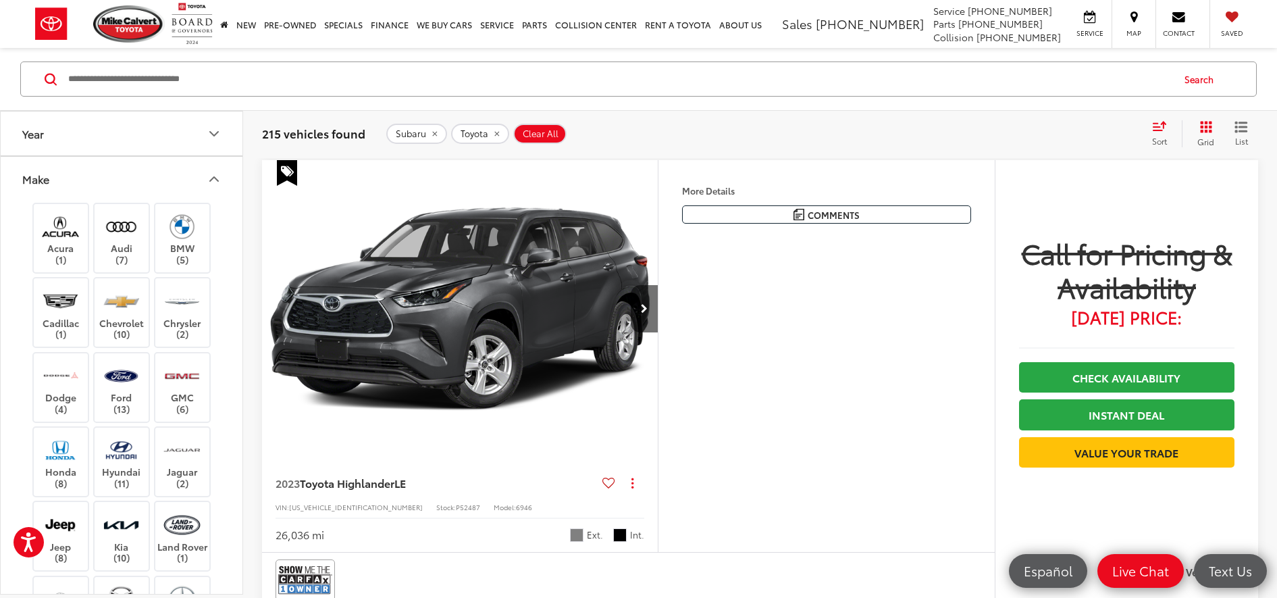
click at [140, 175] on button "Make" at bounding box center [122, 179] width 243 height 44
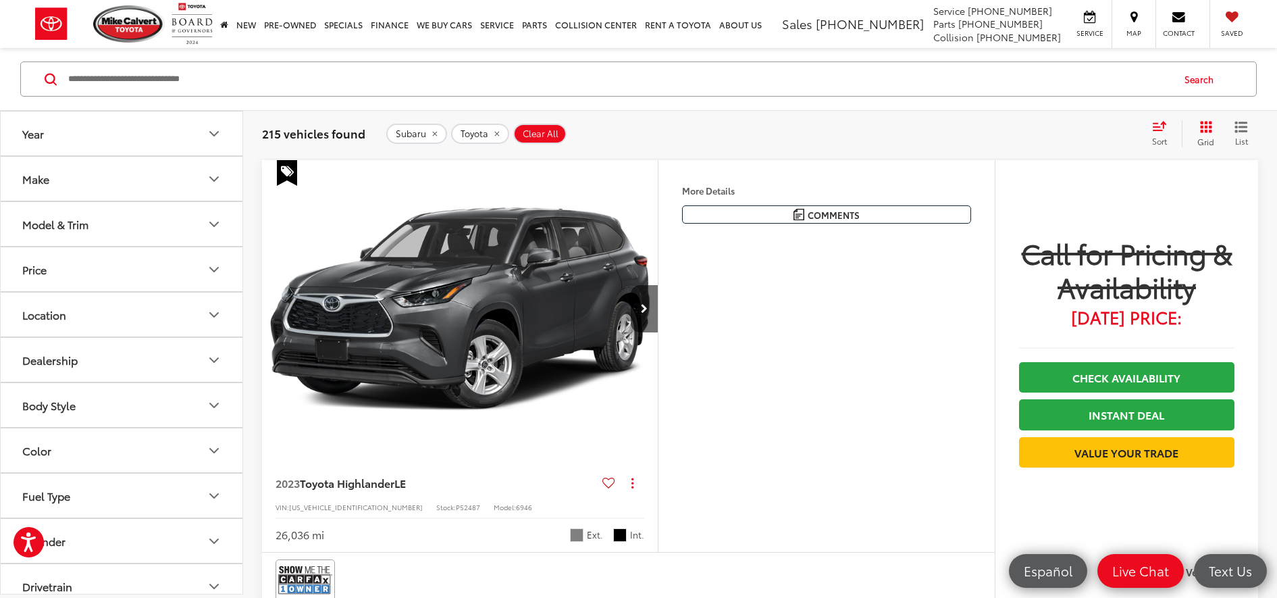
click at [128, 414] on button "Body Style" at bounding box center [122, 405] width 243 height 44
click at [132, 407] on button "Body Style" at bounding box center [122, 405] width 243 height 44
click at [124, 225] on button "Model & Trim" at bounding box center [122, 224] width 243 height 44
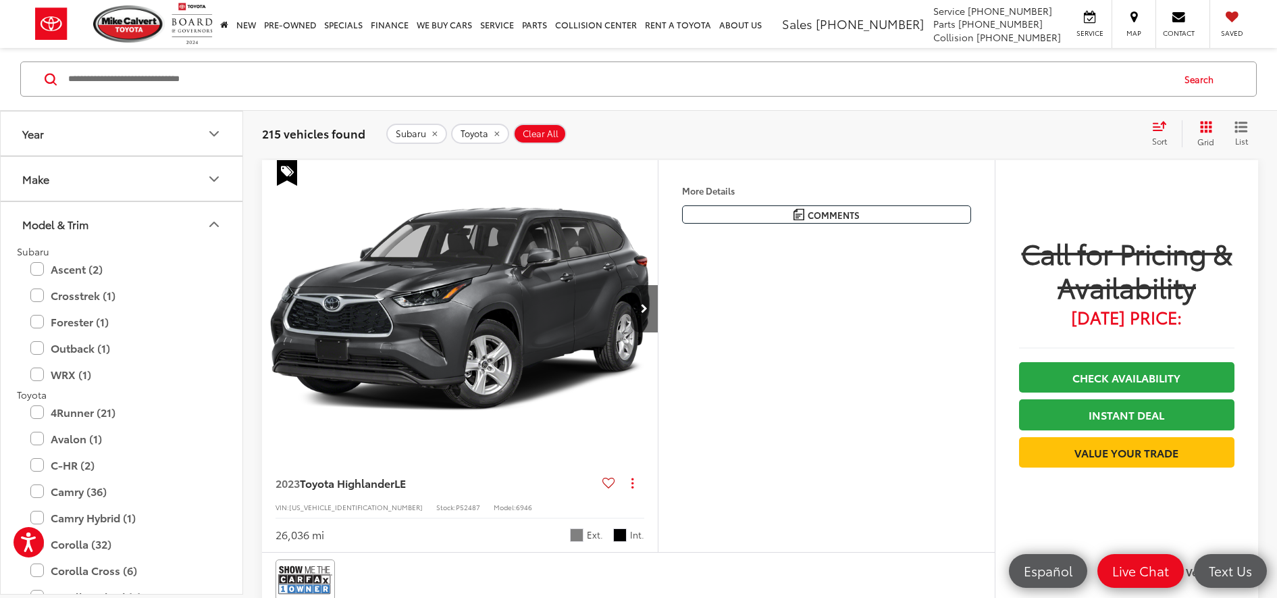
click at [34, 294] on label "Crosstrek (1)" at bounding box center [121, 296] width 182 height 24
click at [36, 382] on label "Forester (1)" at bounding box center [121, 378] width 182 height 24
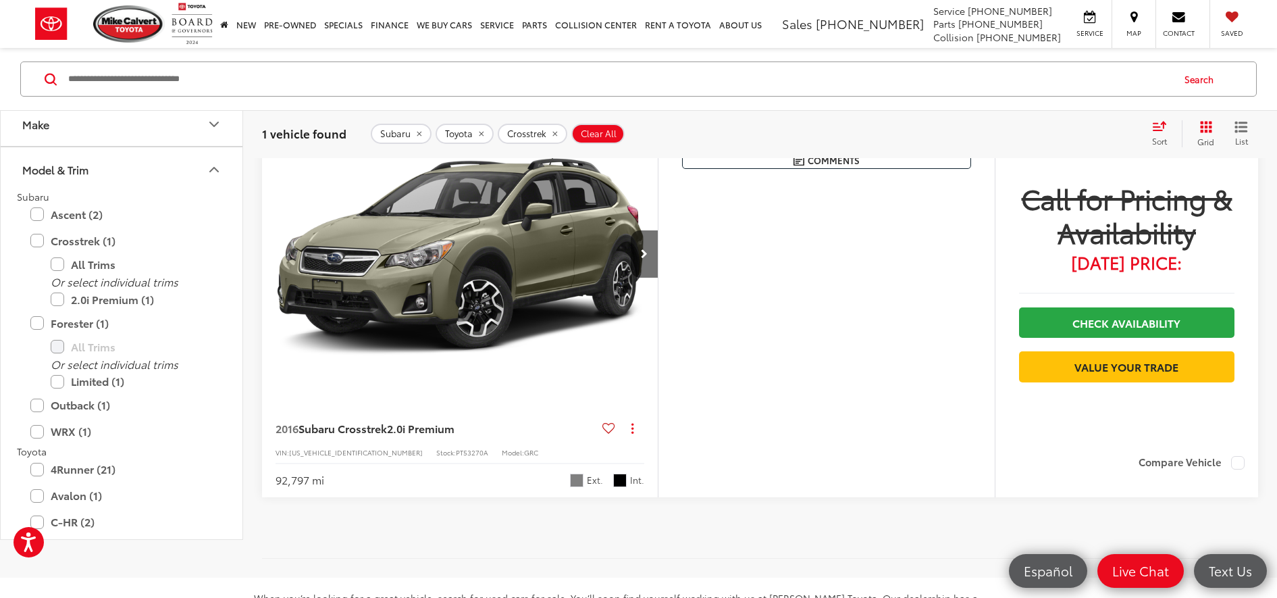
scroll to position [128, 0]
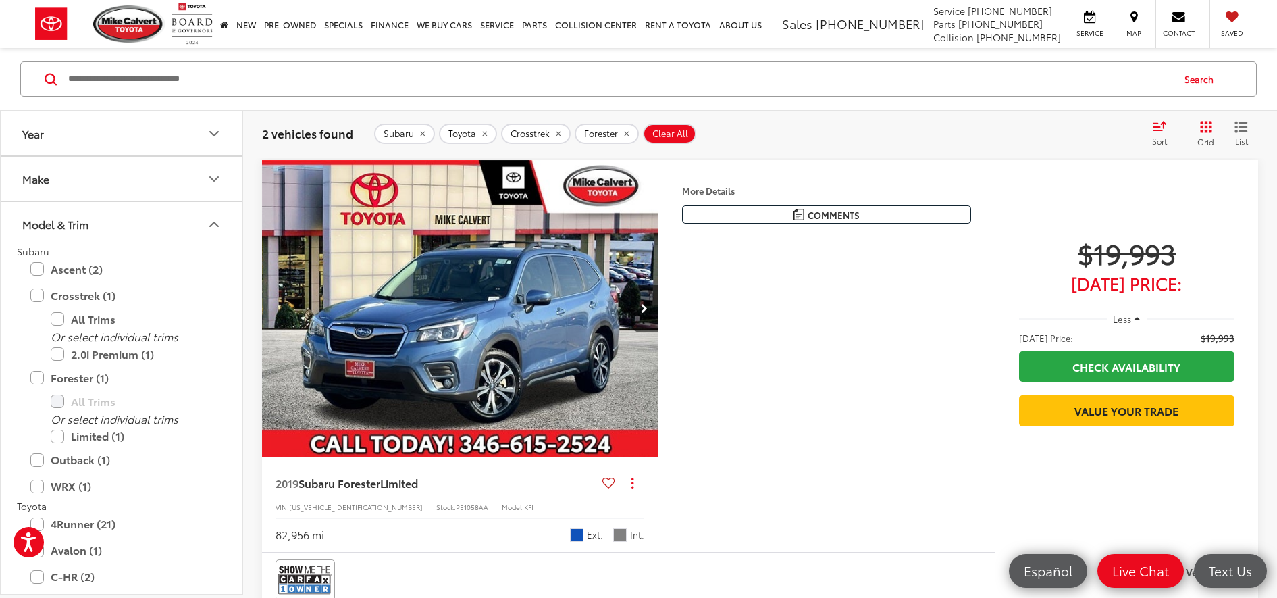
click at [36, 459] on label "Outback (1)" at bounding box center [121, 460] width 182 height 24
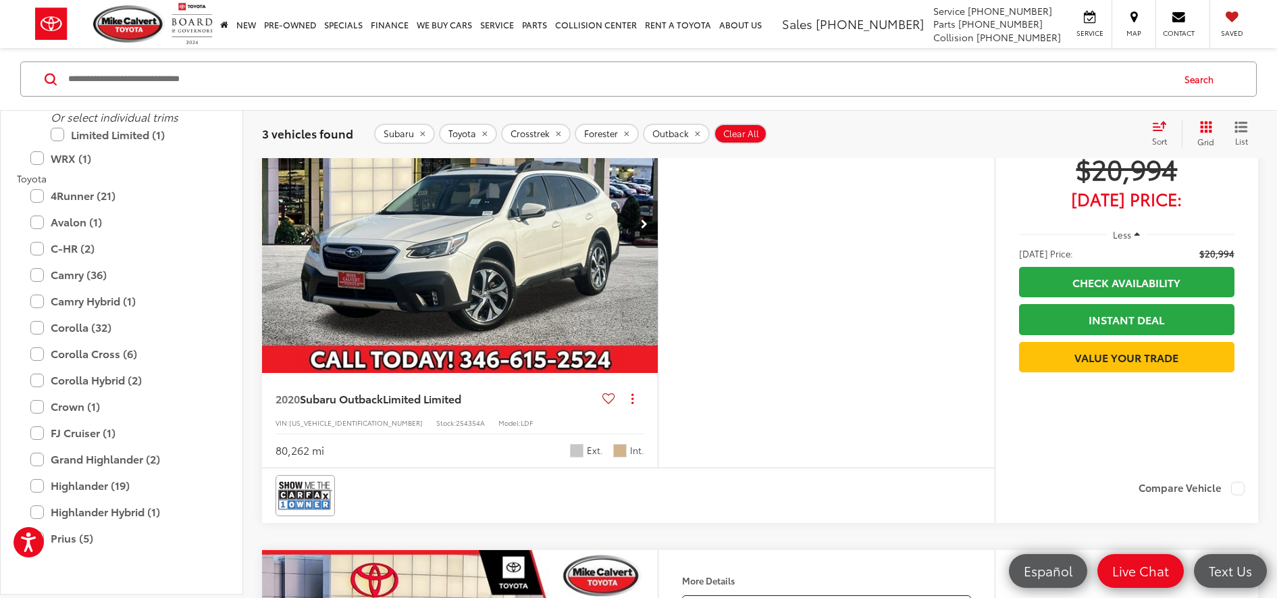
scroll to position [226, 0]
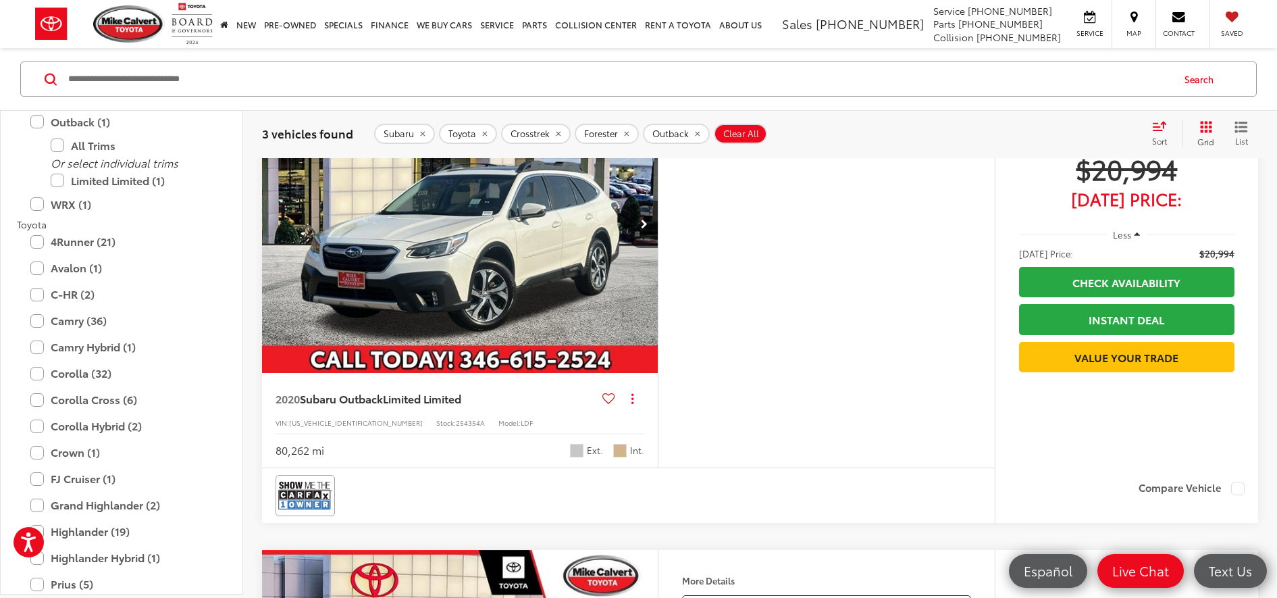
click at [96, 246] on label "4Runner (21)" at bounding box center [121, 242] width 182 height 24
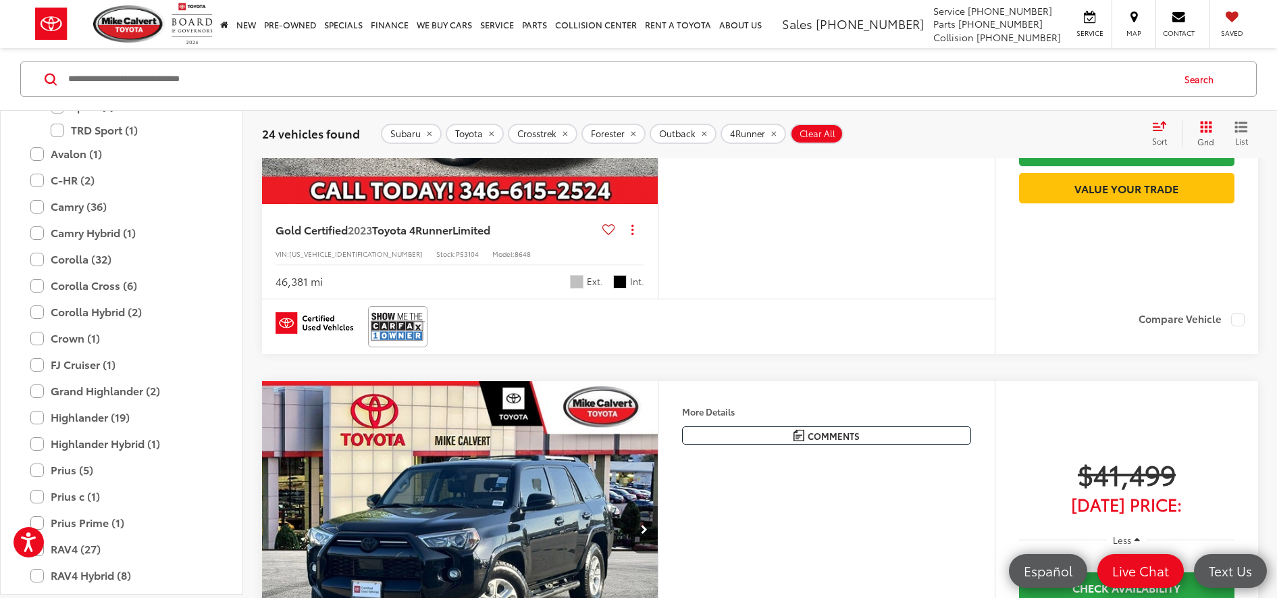
scroll to position [508, 0]
click at [39, 261] on label "Corolla Cross (6)" at bounding box center [121, 260] width 182 height 24
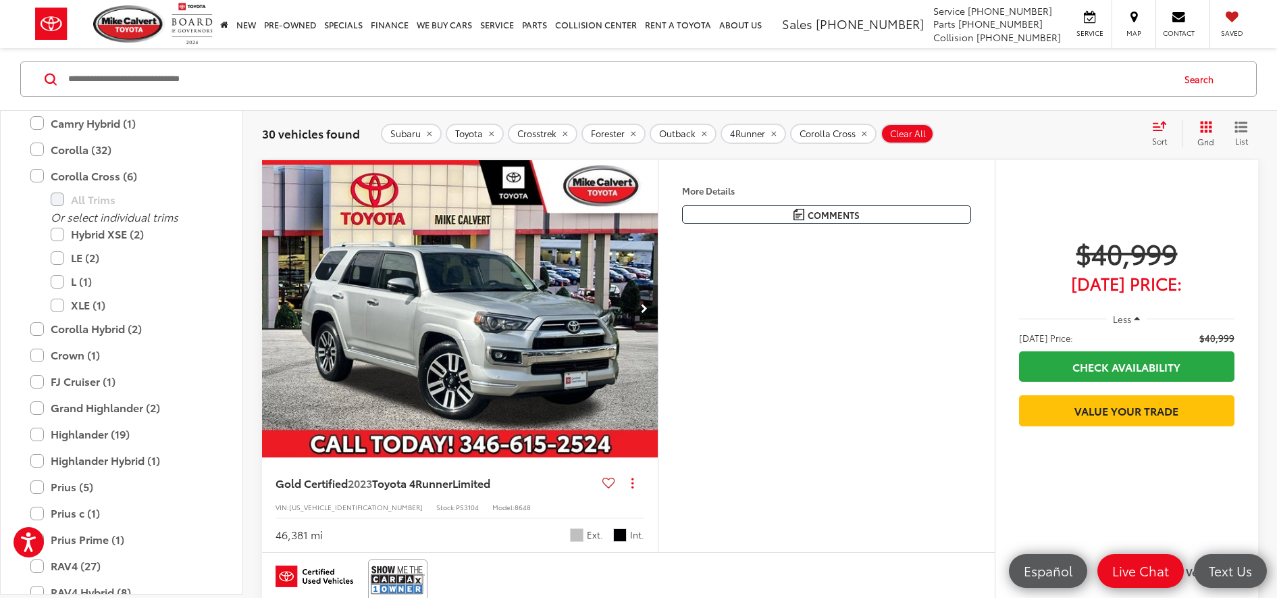
scroll to position [479, 0]
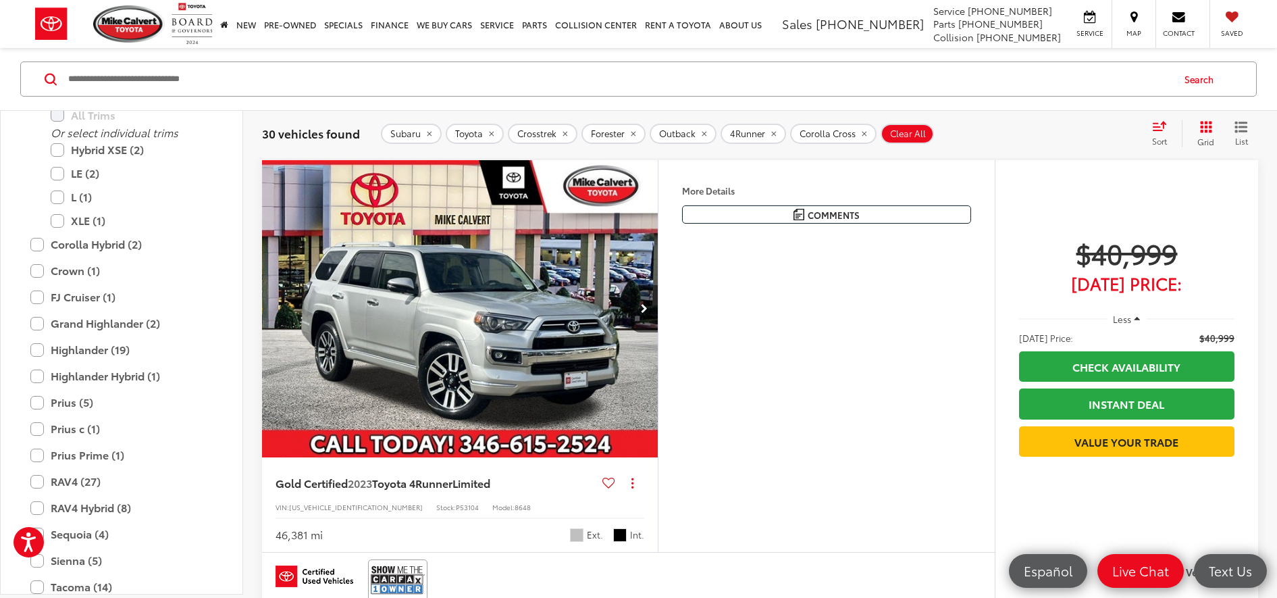
click at [89, 295] on label "FJ Cruiser (1)" at bounding box center [121, 297] width 182 height 24
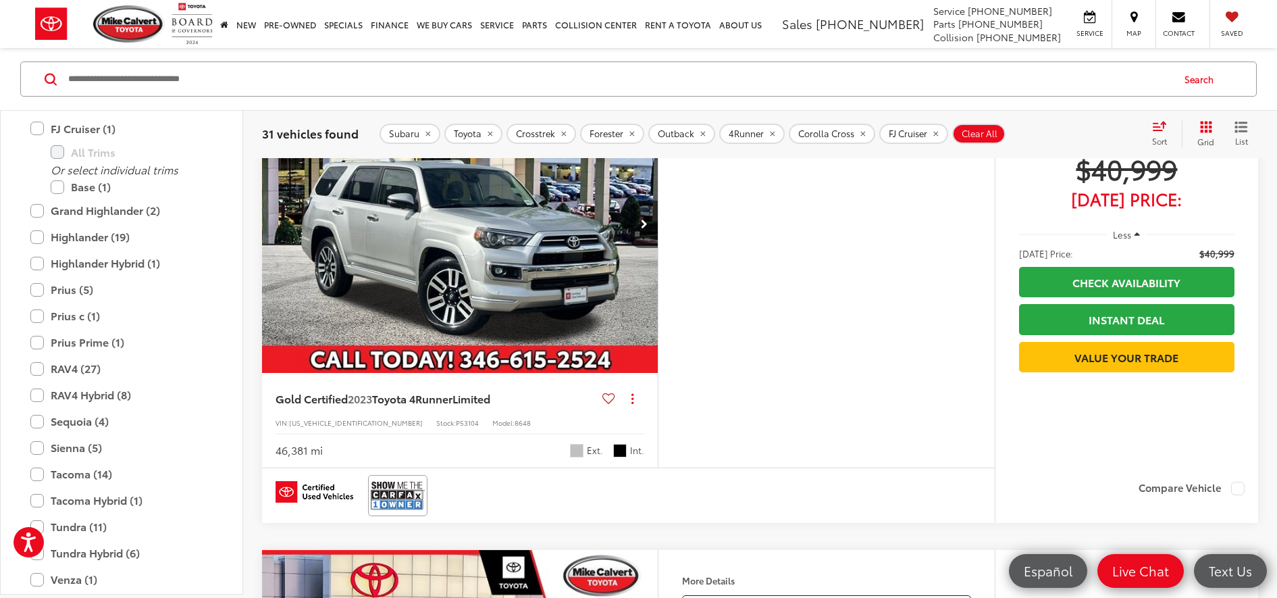
scroll to position [605, 0]
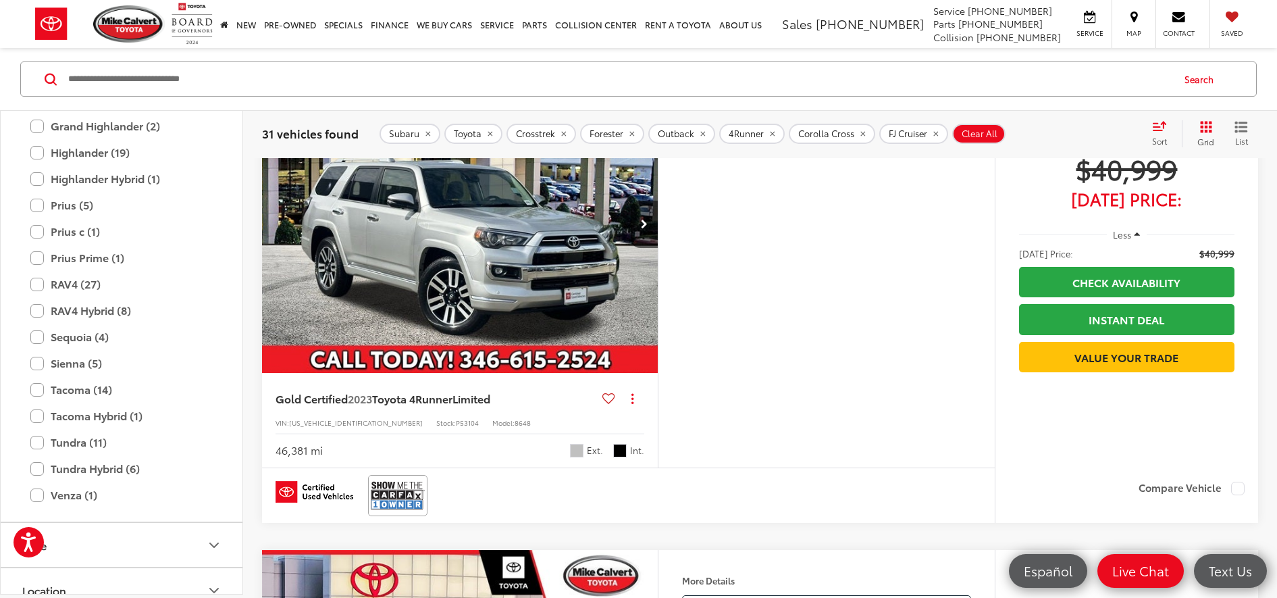
click at [72, 283] on label "RAV4 (27)" at bounding box center [121, 284] width 182 height 24
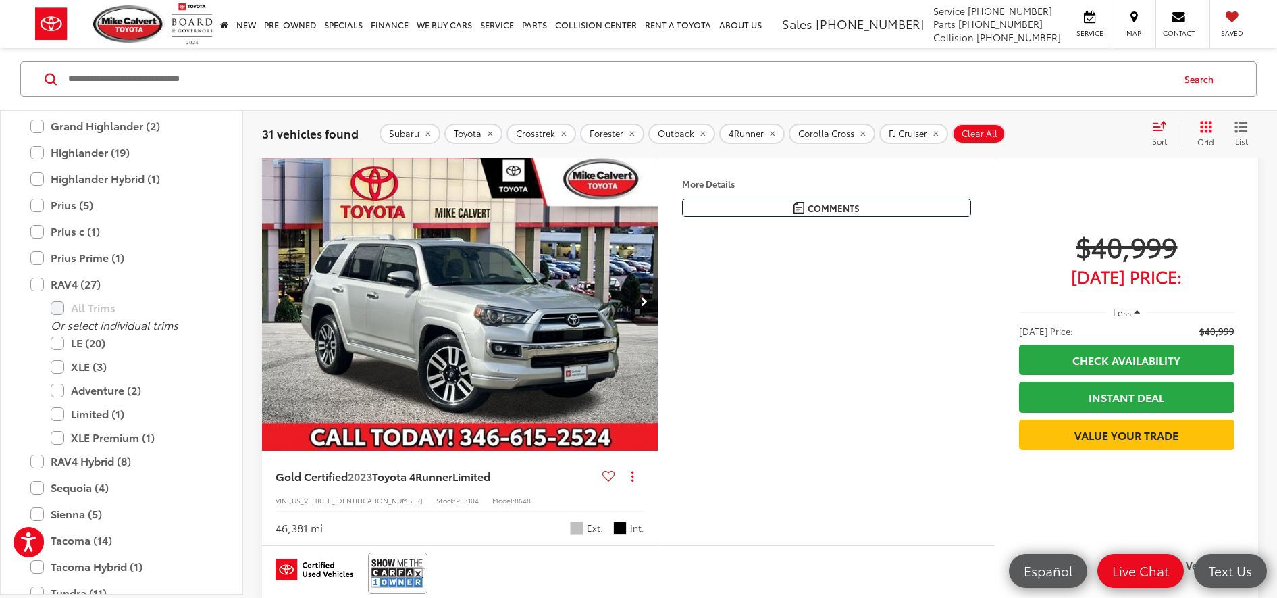
scroll to position [128, 0]
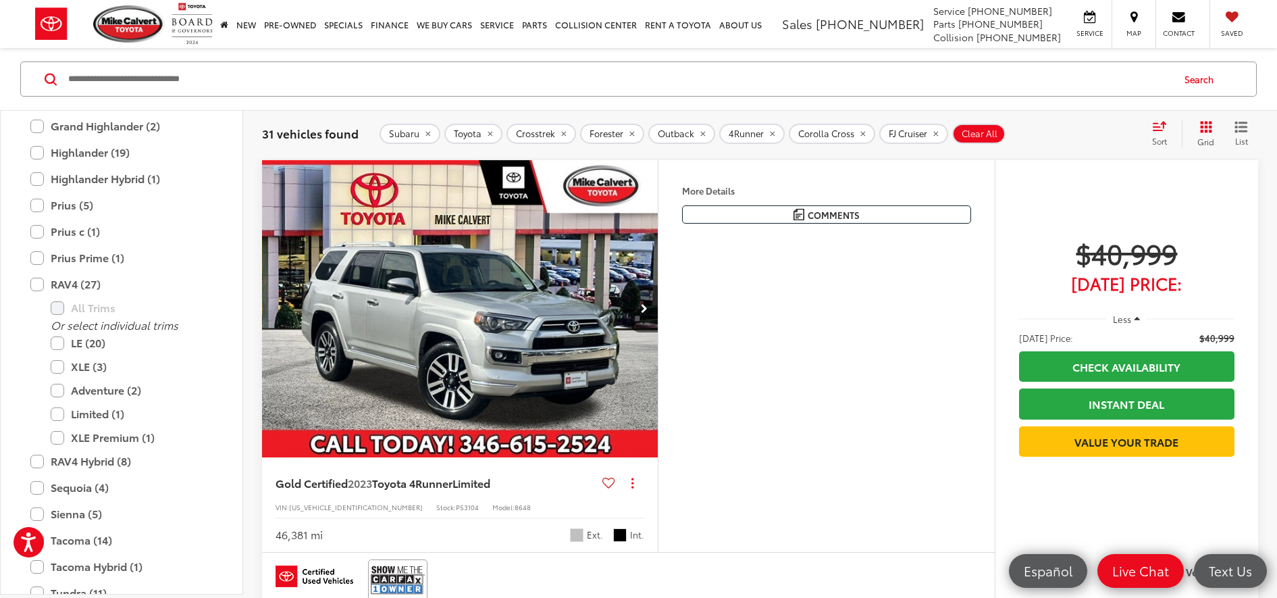
click at [76, 453] on label "RAV4 Hybrid (8)" at bounding box center [121, 461] width 182 height 24
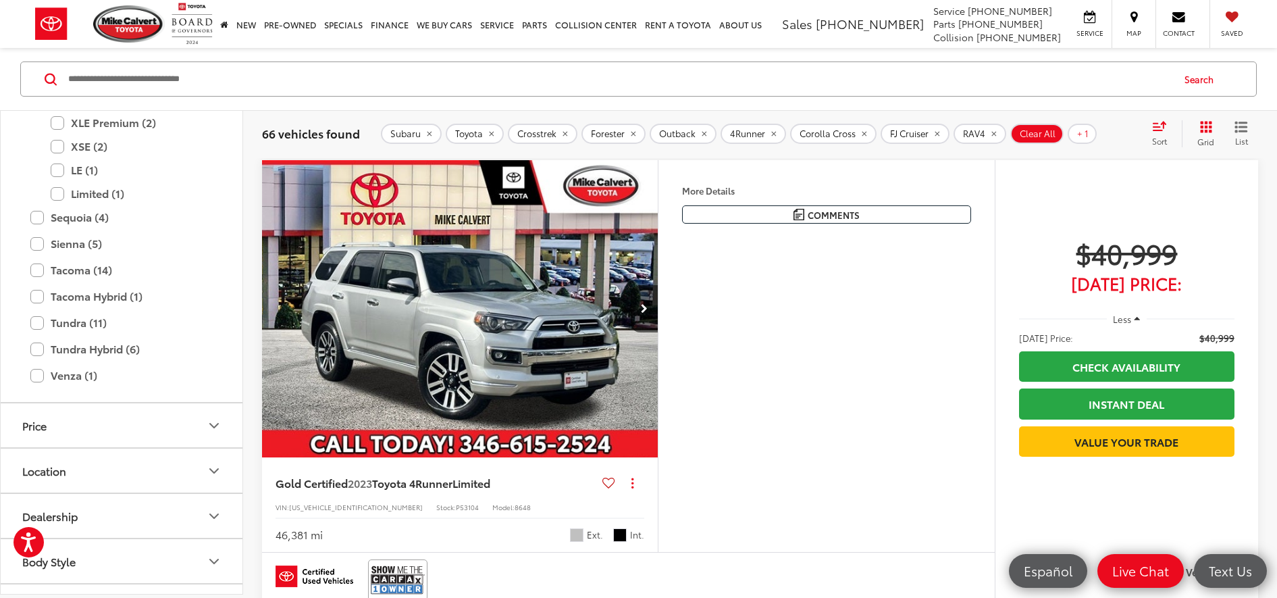
scroll to position [821, 0]
click at [77, 378] on label "Venza (1)" at bounding box center [121, 373] width 182 height 24
click at [1164, 131] on icon "Select sort value" at bounding box center [1159, 126] width 15 height 10
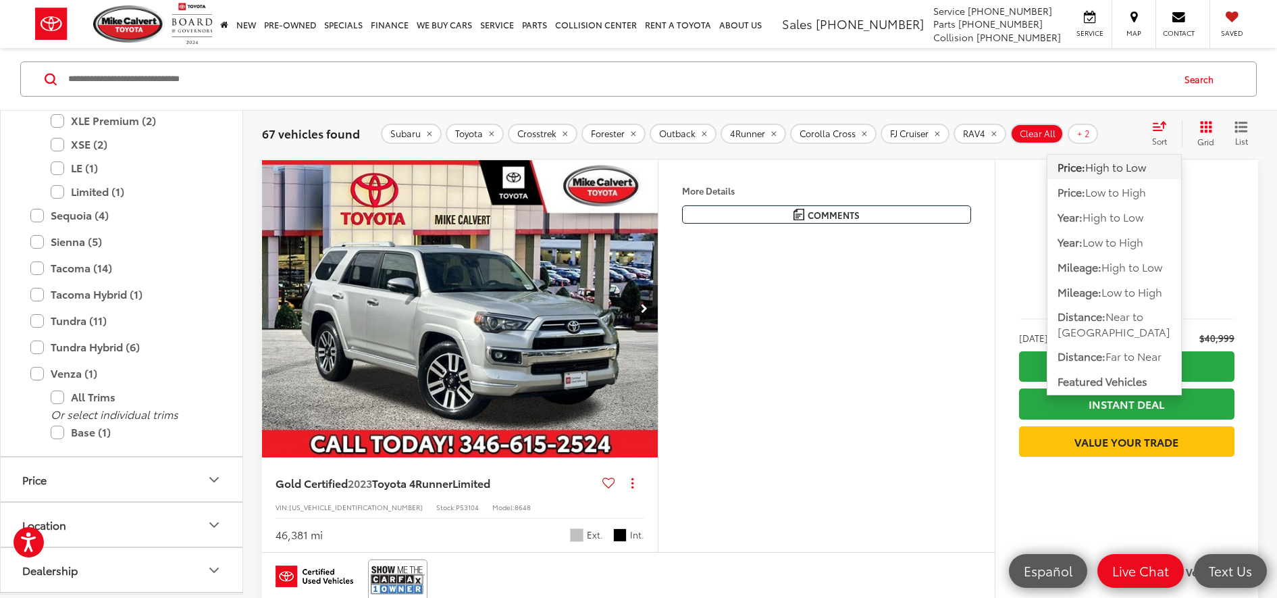
click at [1128, 289] on span "Low to High" at bounding box center [1132, 292] width 61 height 16
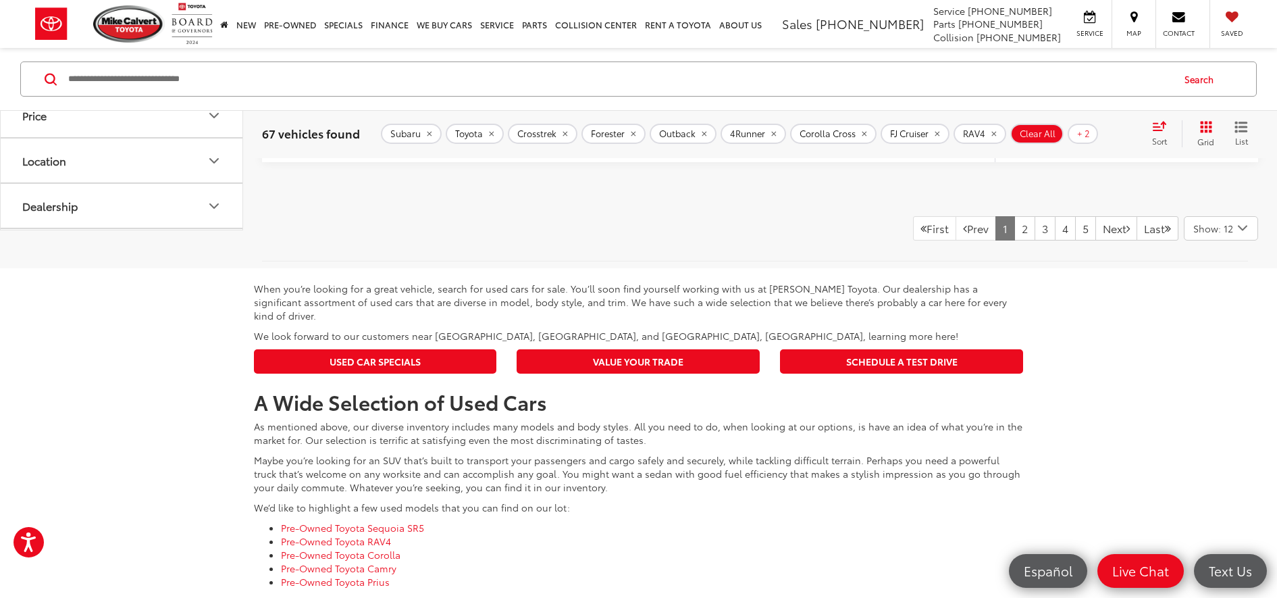
scroll to position [5785, 0]
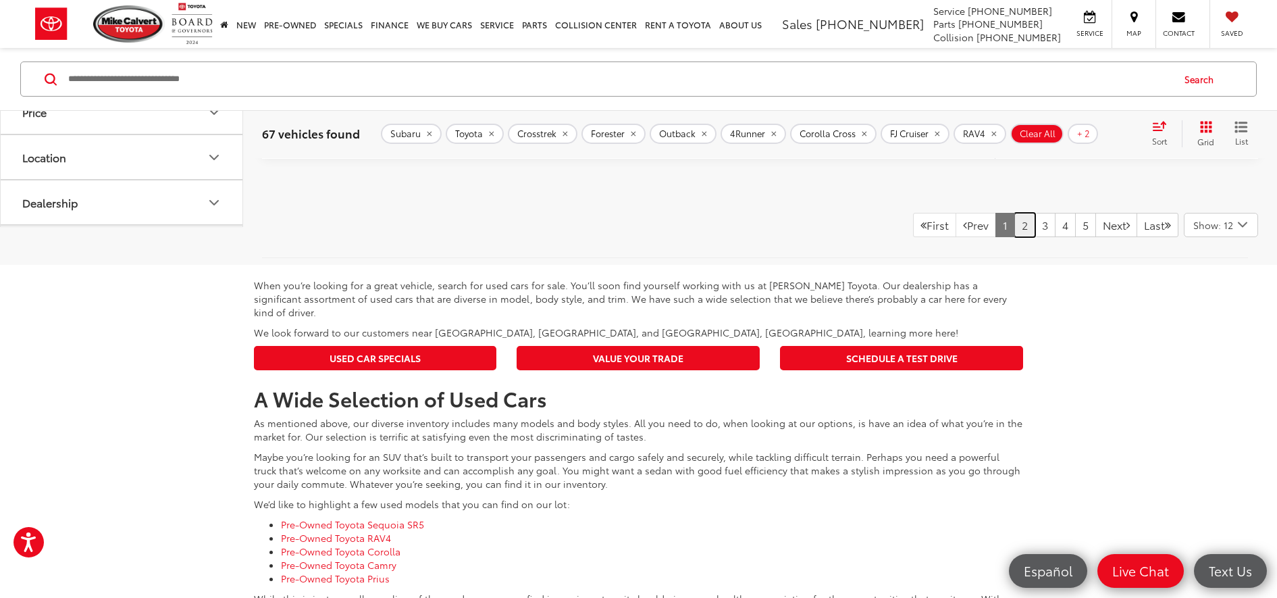
click at [1015, 235] on link "2" at bounding box center [1025, 225] width 21 height 24
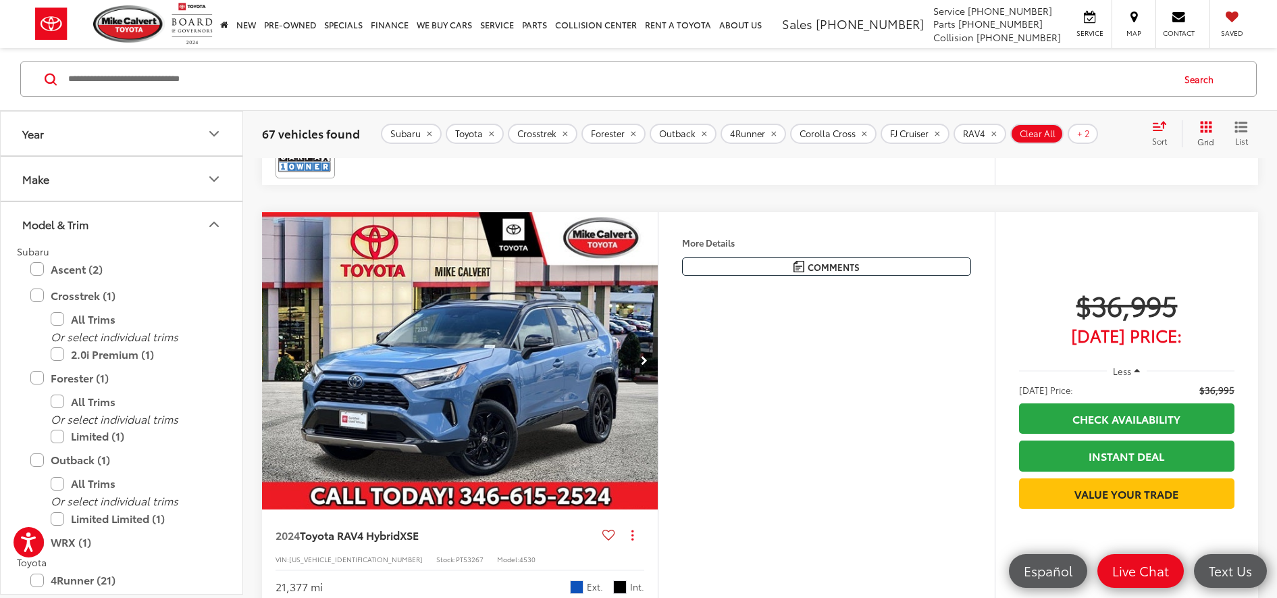
click at [136, 231] on button "Model & Trim" at bounding box center [122, 224] width 243 height 44
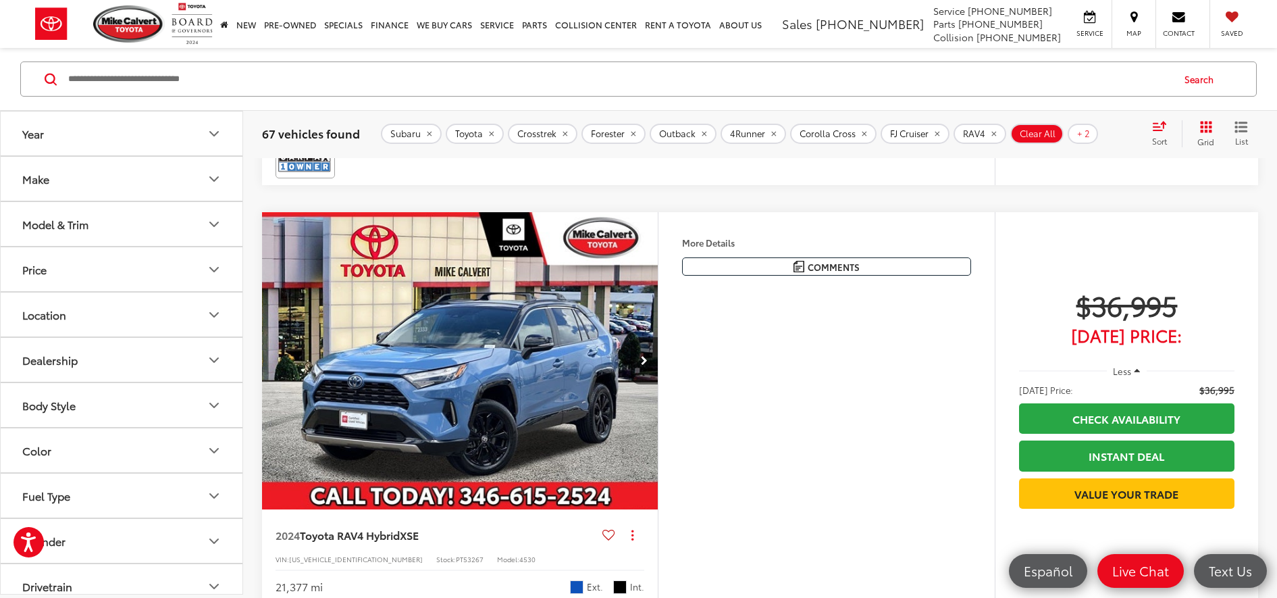
click at [143, 272] on button "Price" at bounding box center [122, 269] width 243 height 44
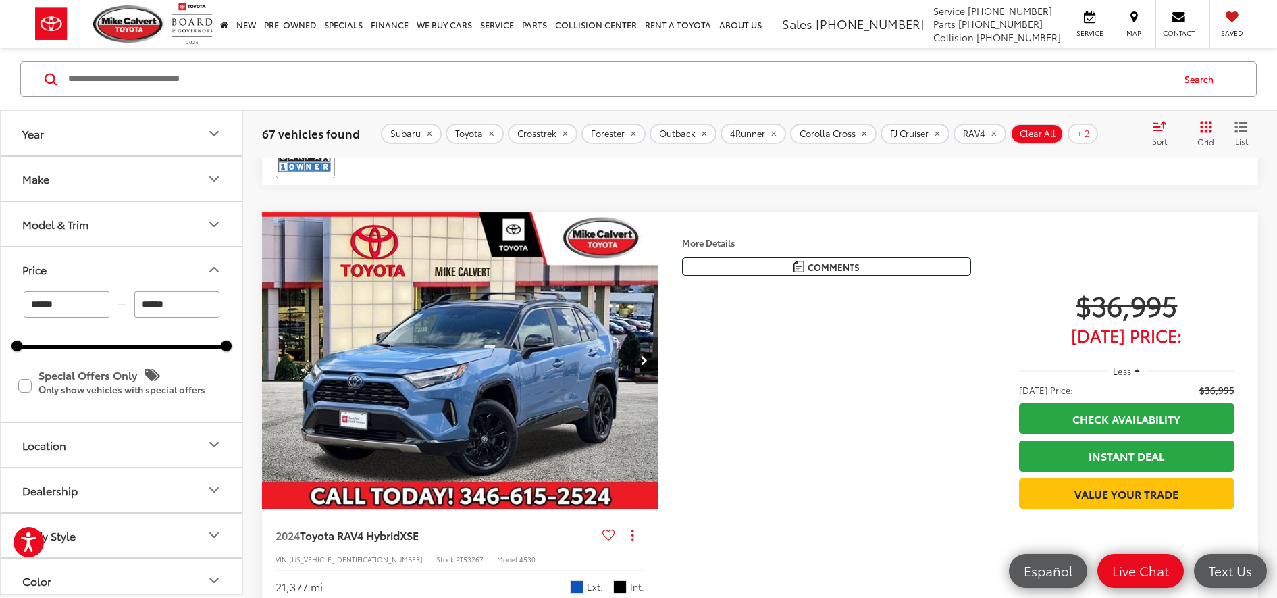
click at [210, 304] on input "******" at bounding box center [177, 304] width 86 height 26
type input "******"
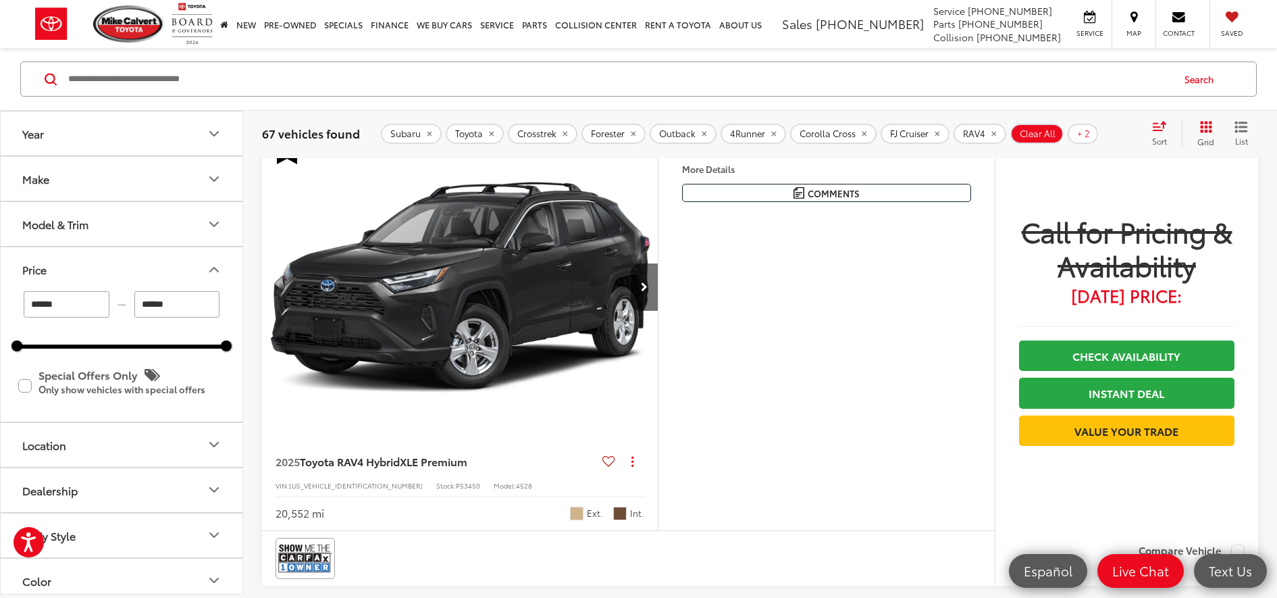
scroll to position [128, 0]
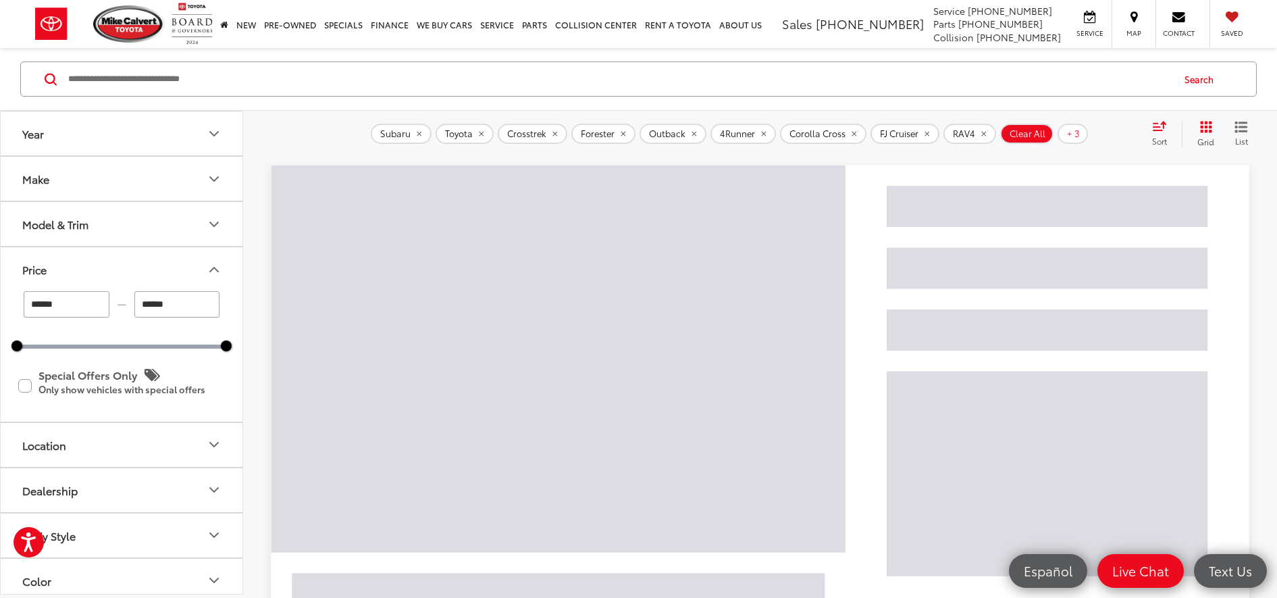
click at [199, 272] on button "Price" at bounding box center [122, 269] width 243 height 44
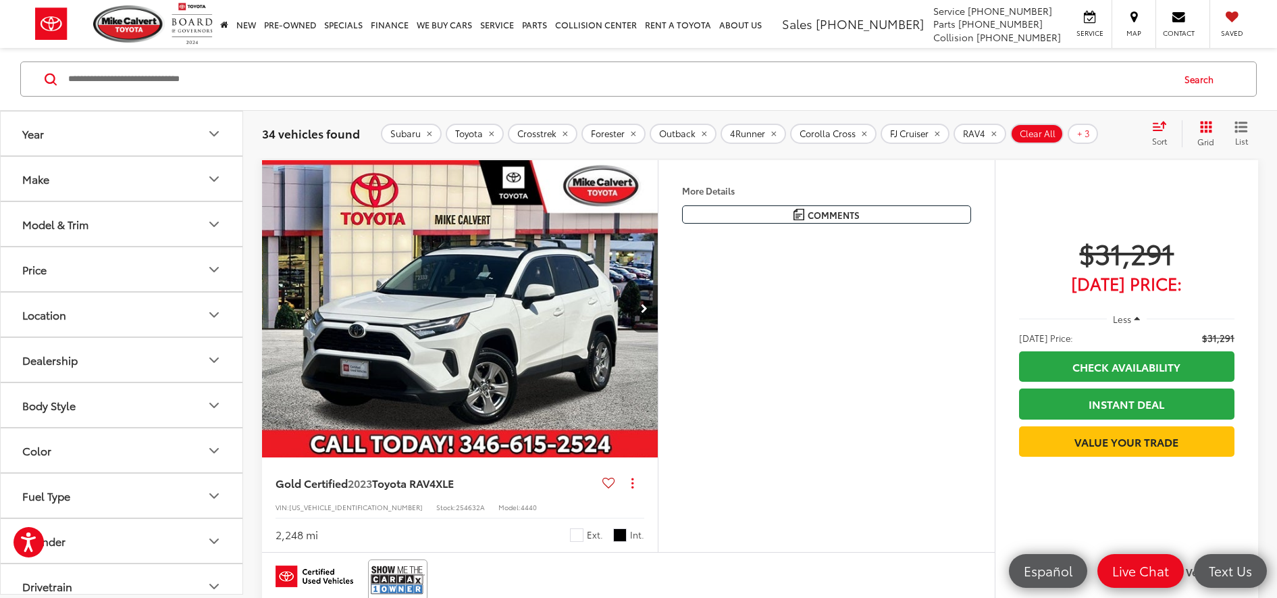
click at [196, 261] on button "Price" at bounding box center [122, 269] width 243 height 44
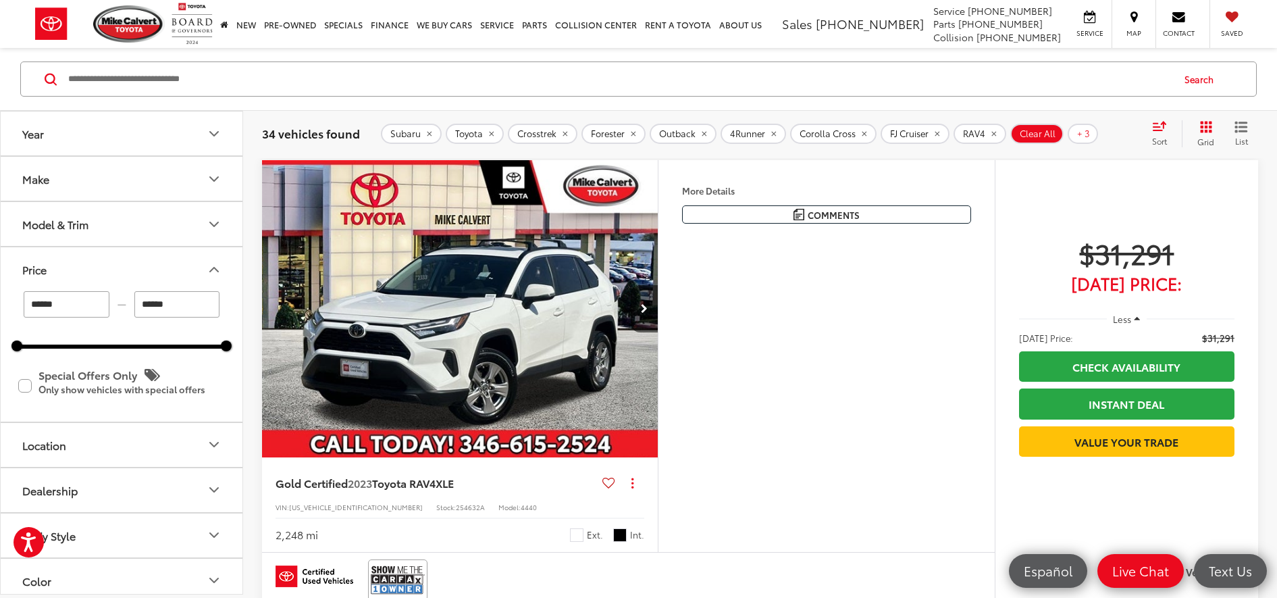
click at [196, 261] on button "Price" at bounding box center [122, 269] width 243 height 44
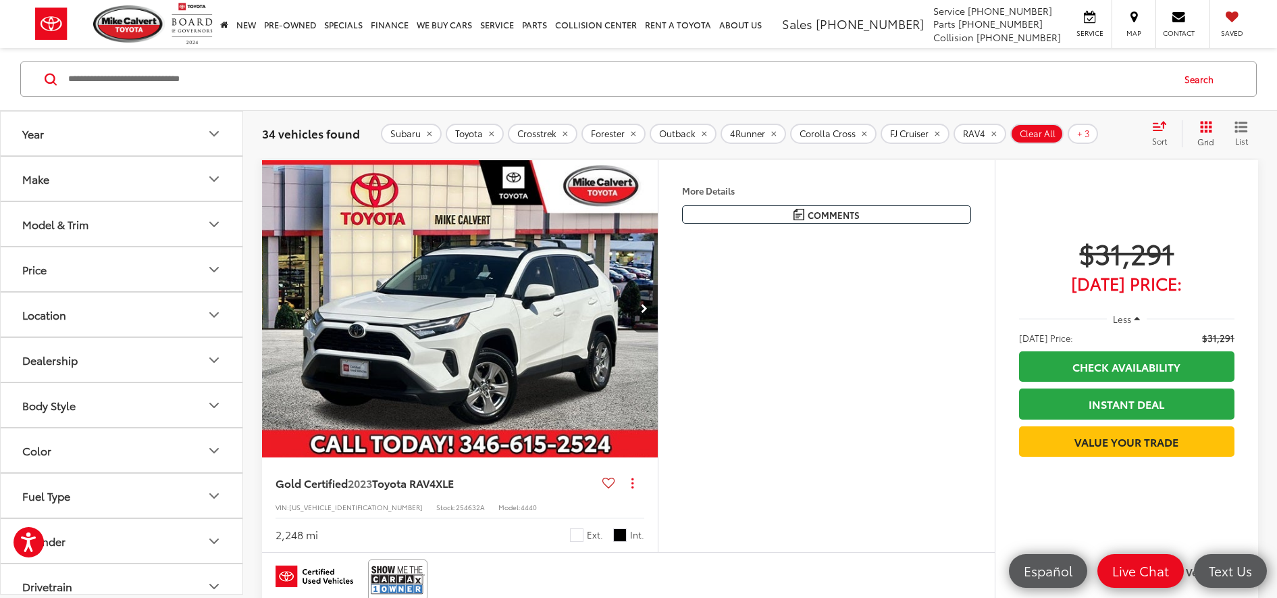
click at [1177, 130] on div "Sort" at bounding box center [1164, 133] width 36 height 27
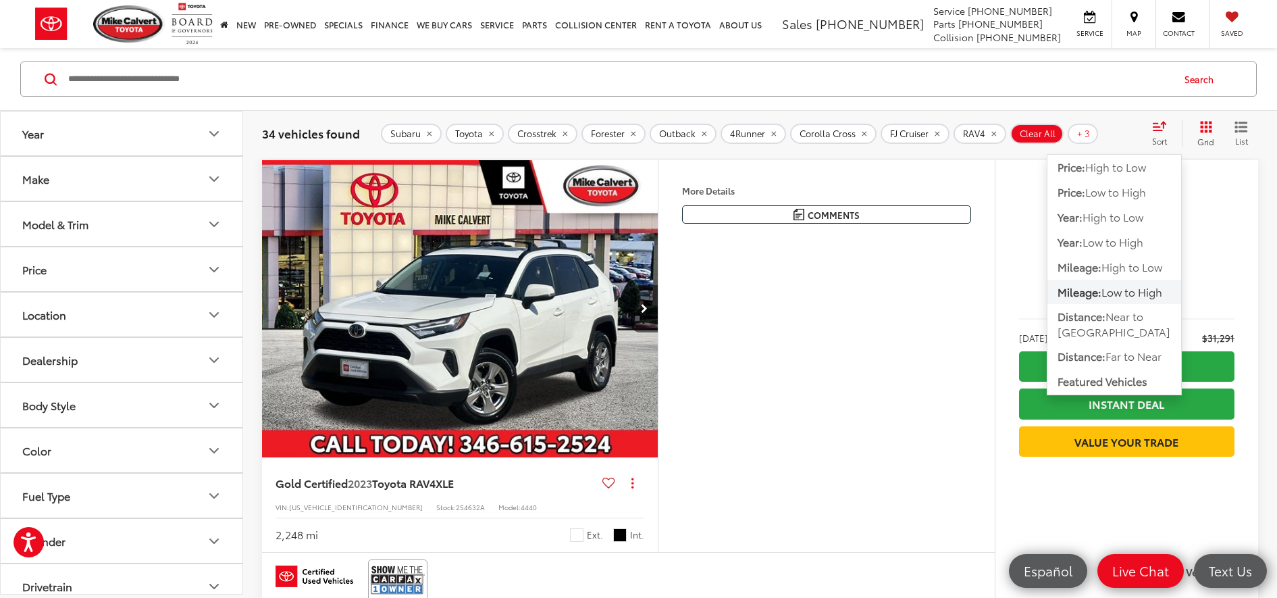
click at [1175, 130] on div "Sort" at bounding box center [1164, 133] width 36 height 27
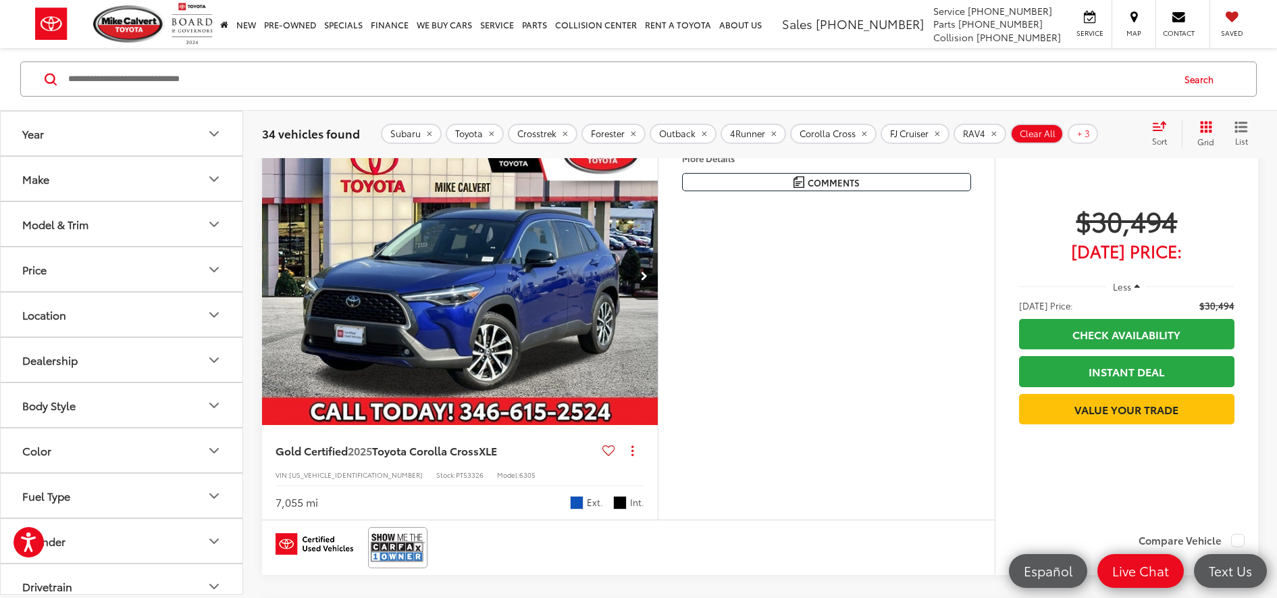
scroll to position [719, 0]
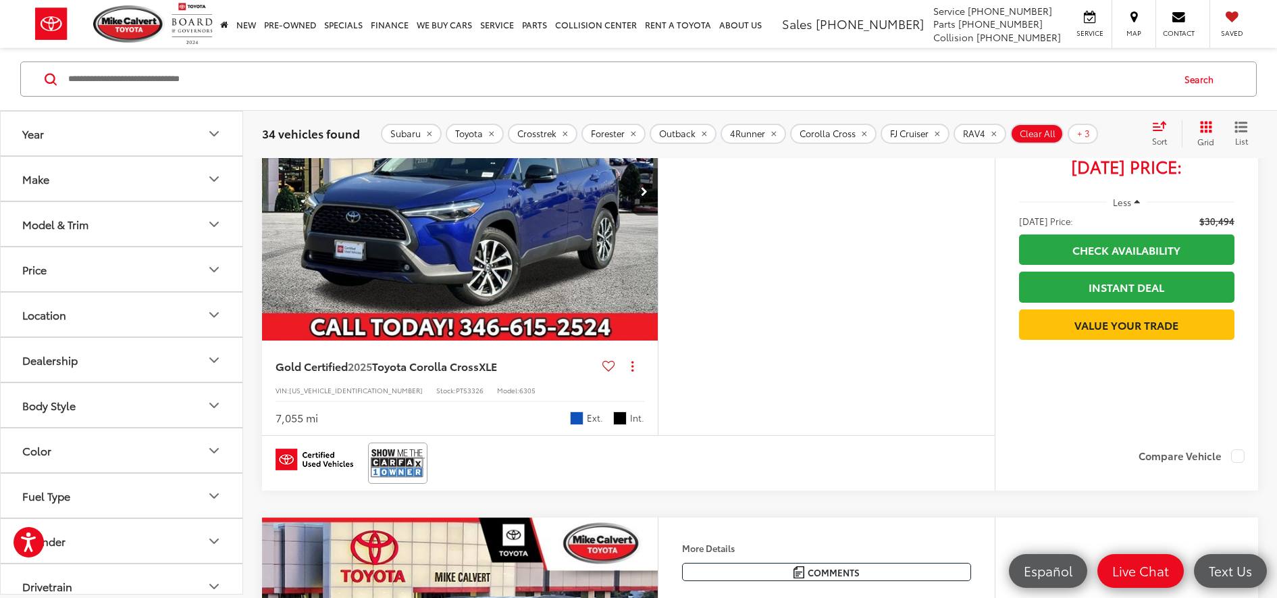
click at [504, 195] on img "2025 Toyota Corolla Cross XLE 0" at bounding box center [460, 192] width 398 height 299
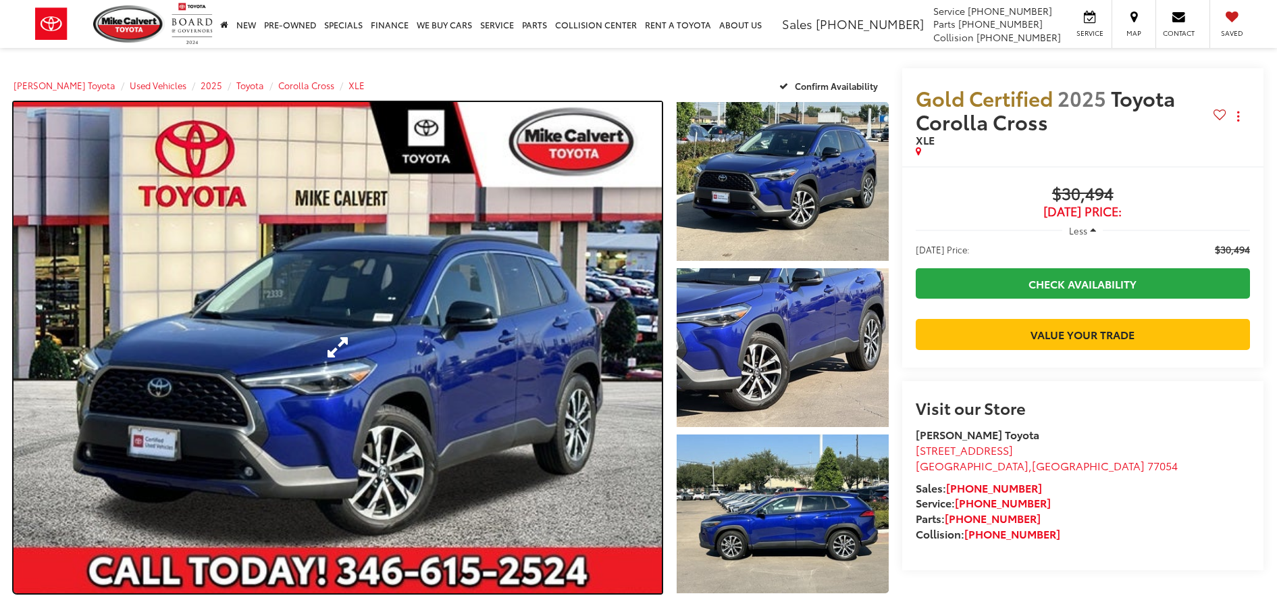
click at [603, 330] on link "Expand Photo 0" at bounding box center [338, 347] width 648 height 491
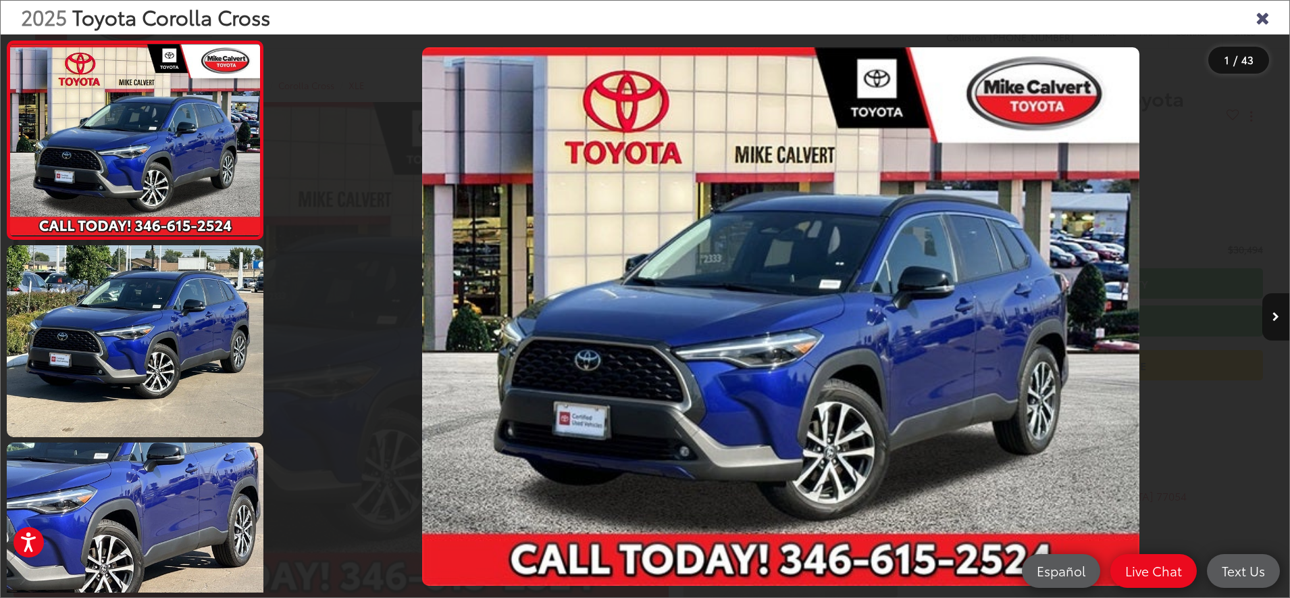
click at [1271, 317] on button "Next image" at bounding box center [1275, 316] width 27 height 47
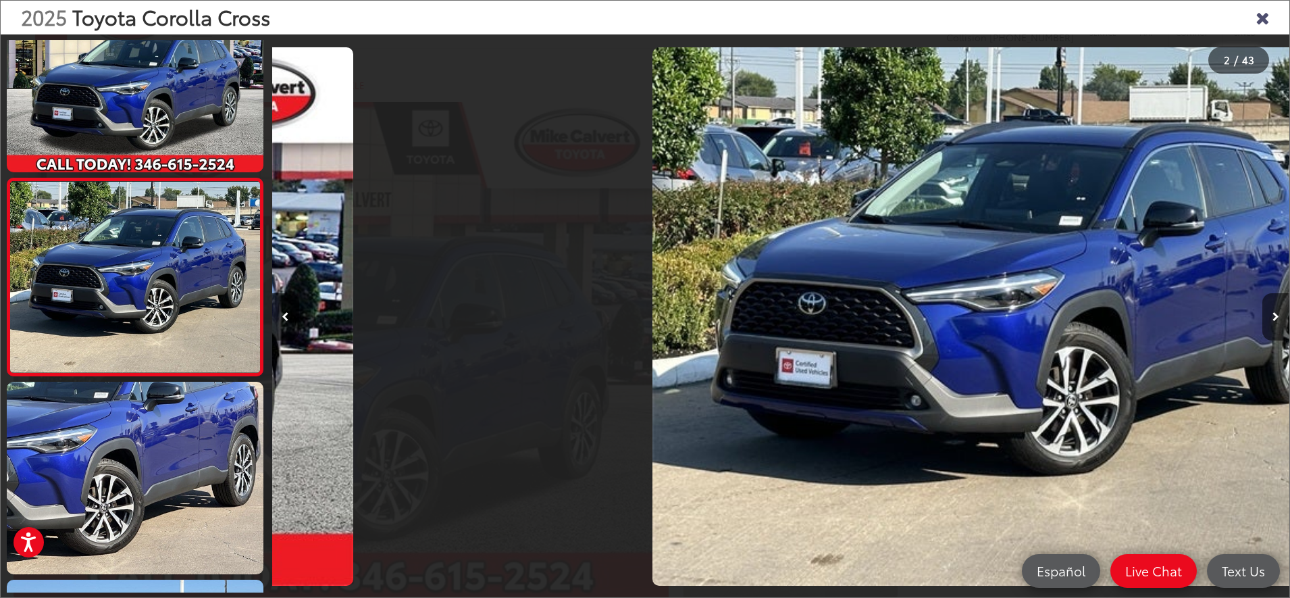
scroll to position [0, 1017]
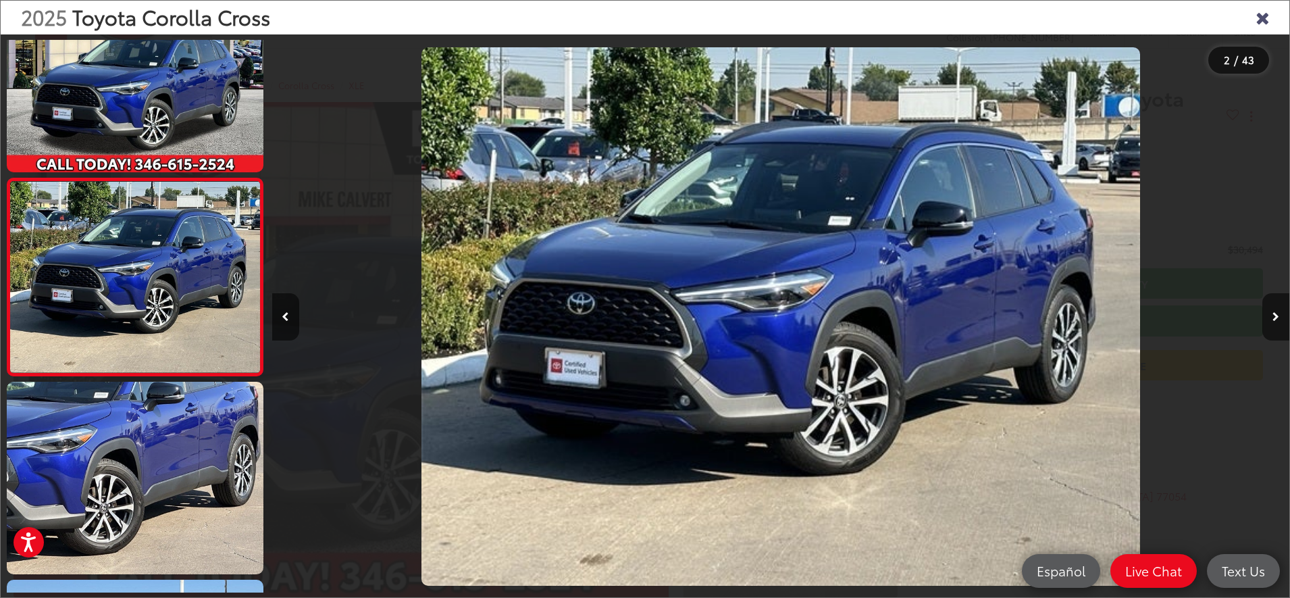
click at [1271, 317] on button "Next image" at bounding box center [1275, 316] width 27 height 47
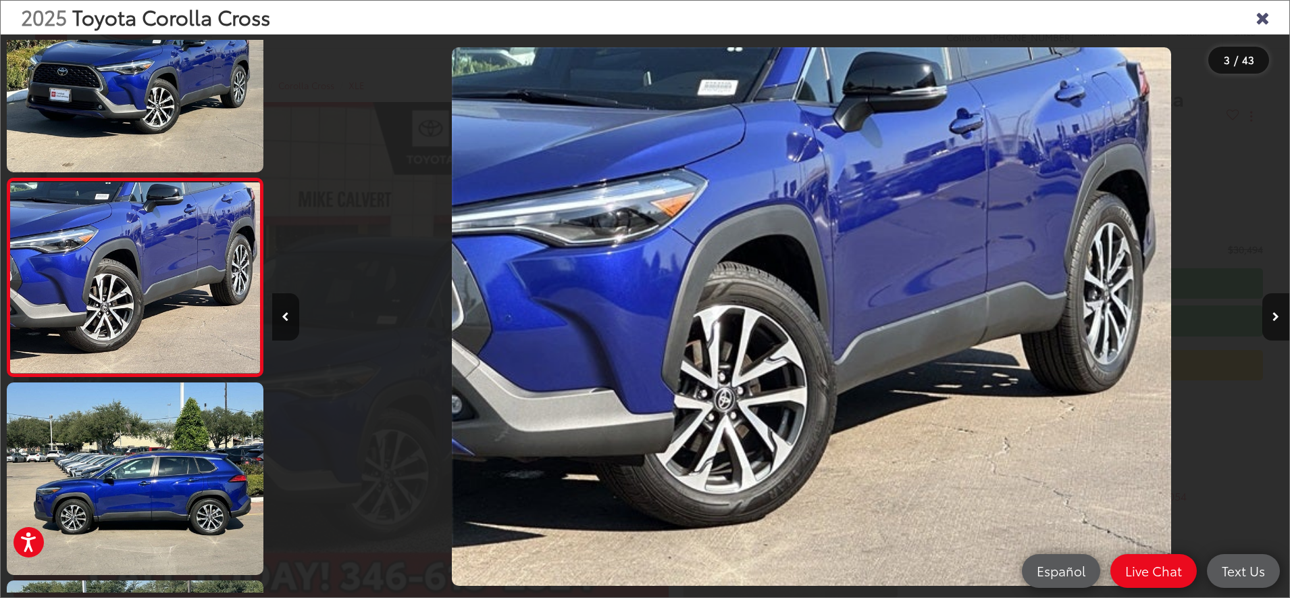
scroll to position [0, 2035]
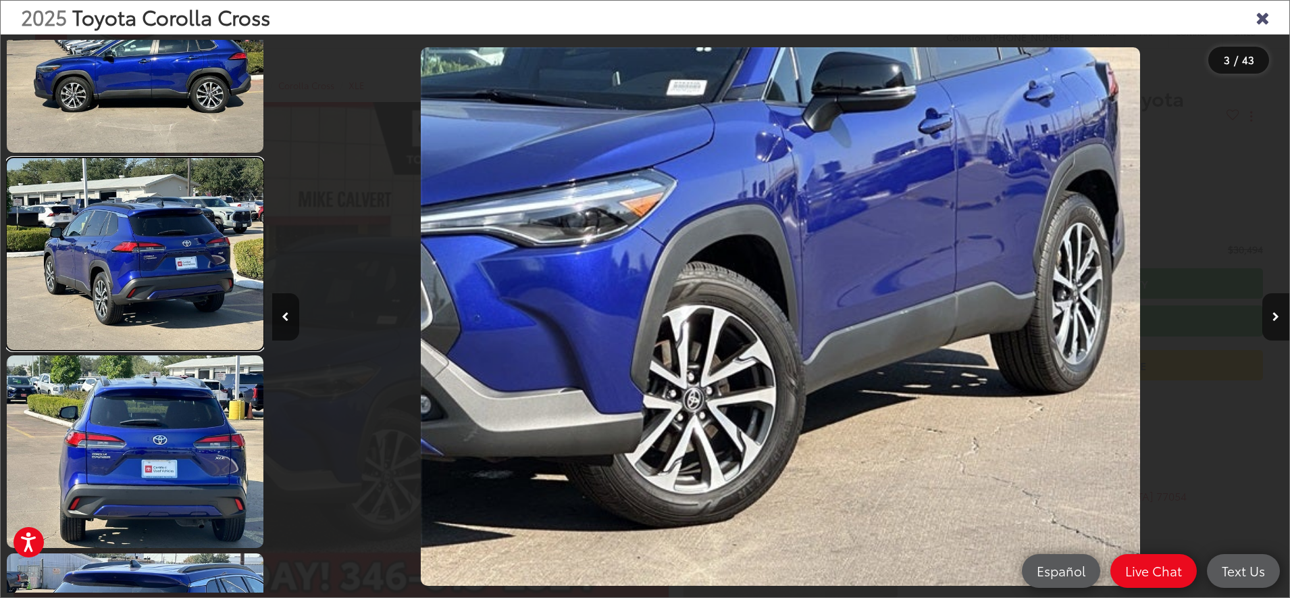
click at [174, 273] on link at bounding box center [135, 254] width 257 height 193
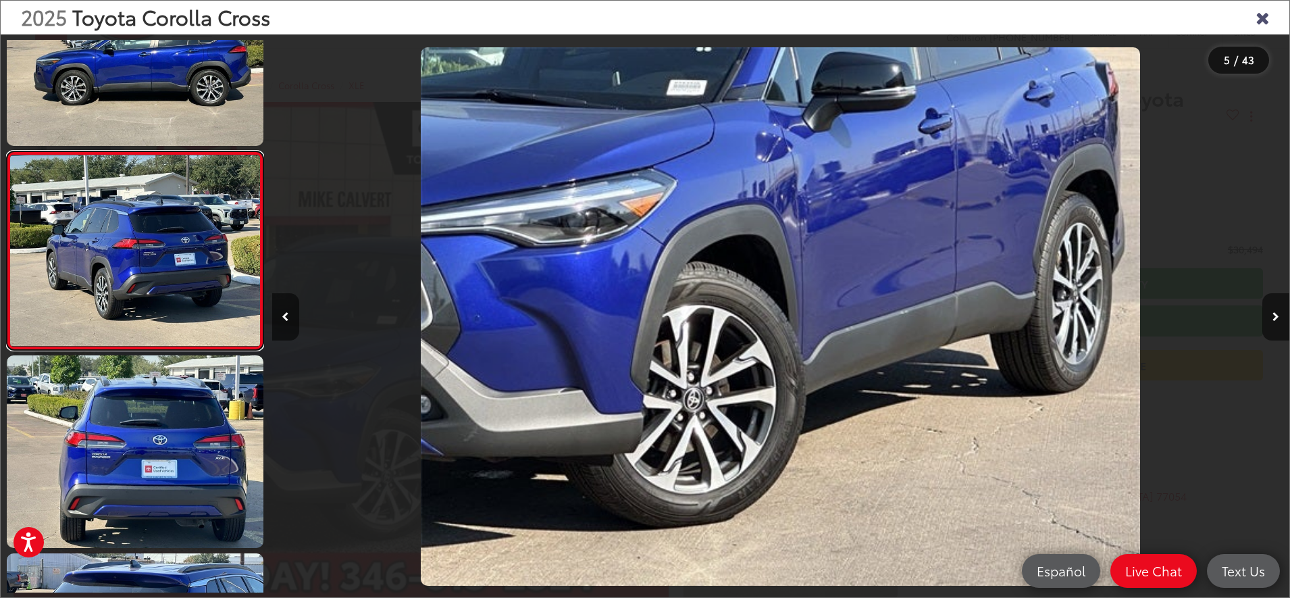
scroll to position [654, 0]
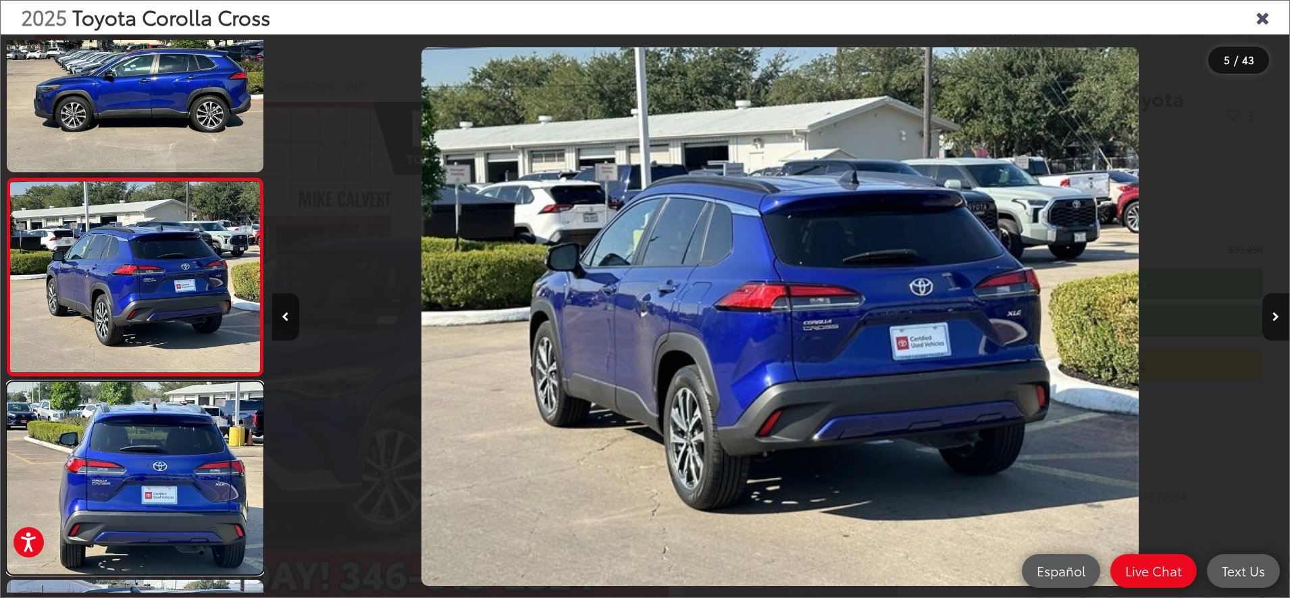
click at [178, 470] on link at bounding box center [135, 478] width 257 height 193
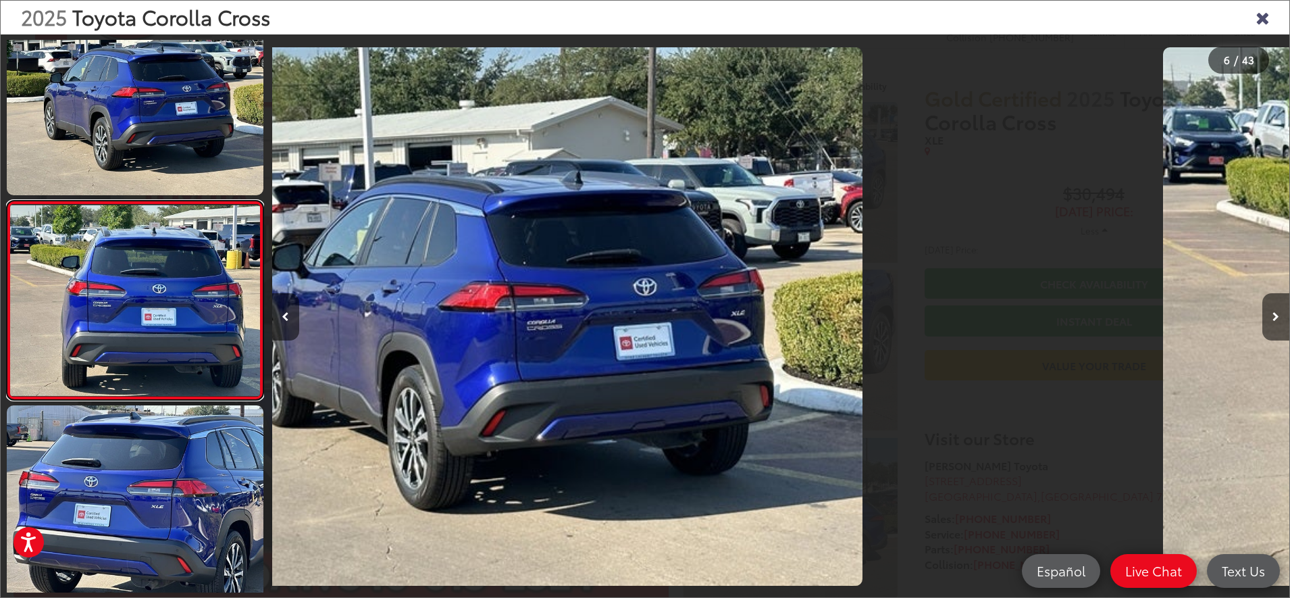
scroll to position [851, 0]
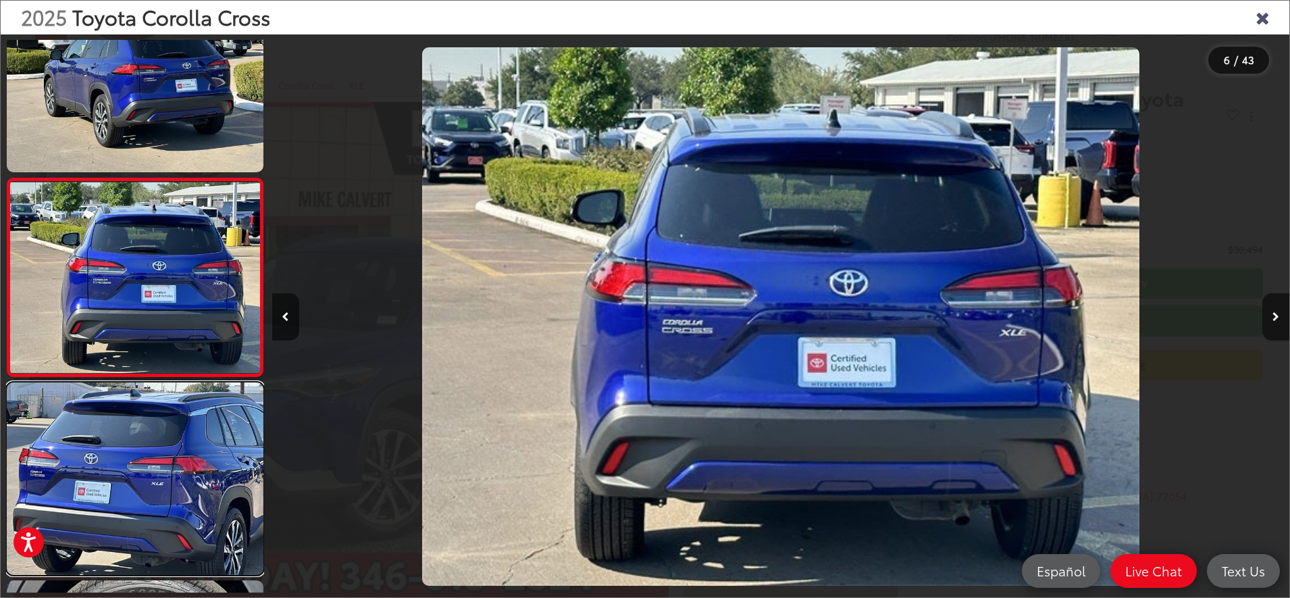
click at [178, 470] on link at bounding box center [135, 478] width 257 height 193
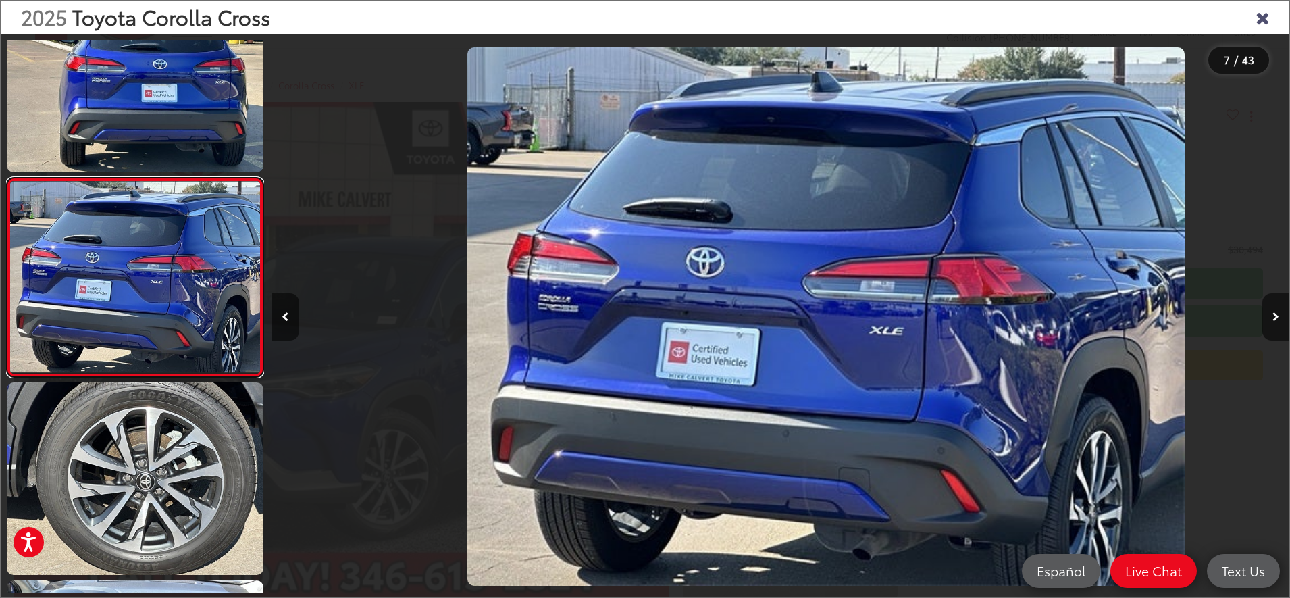
scroll to position [0, 6105]
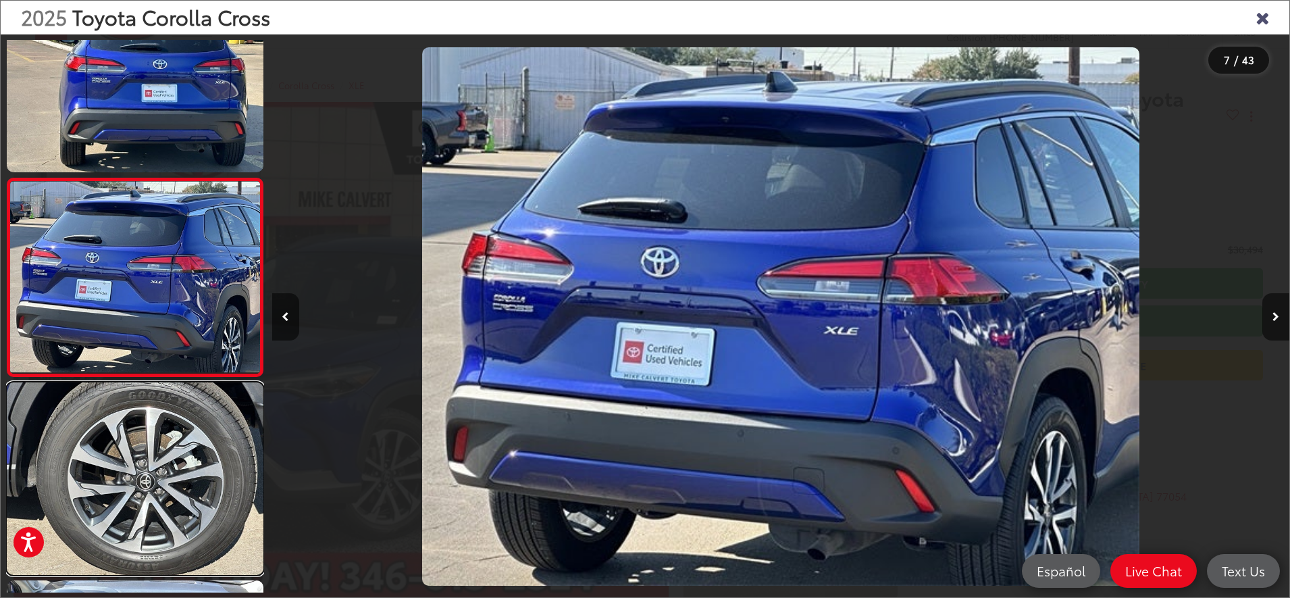
click at [178, 470] on link at bounding box center [135, 478] width 257 height 193
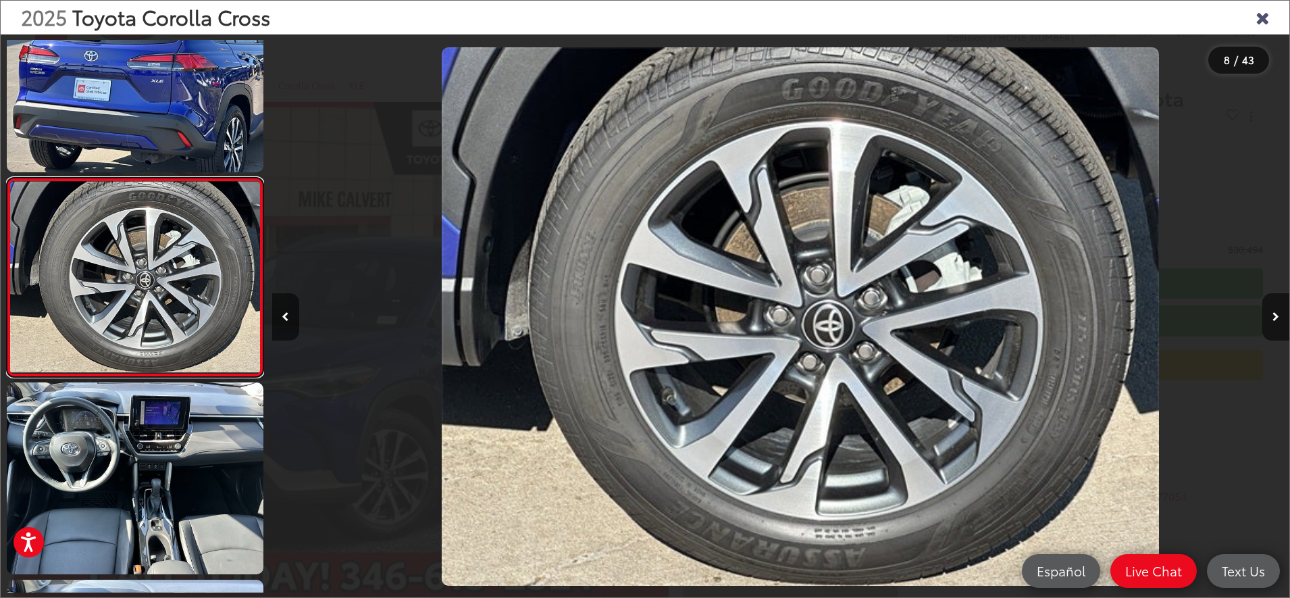
scroll to position [0, 7123]
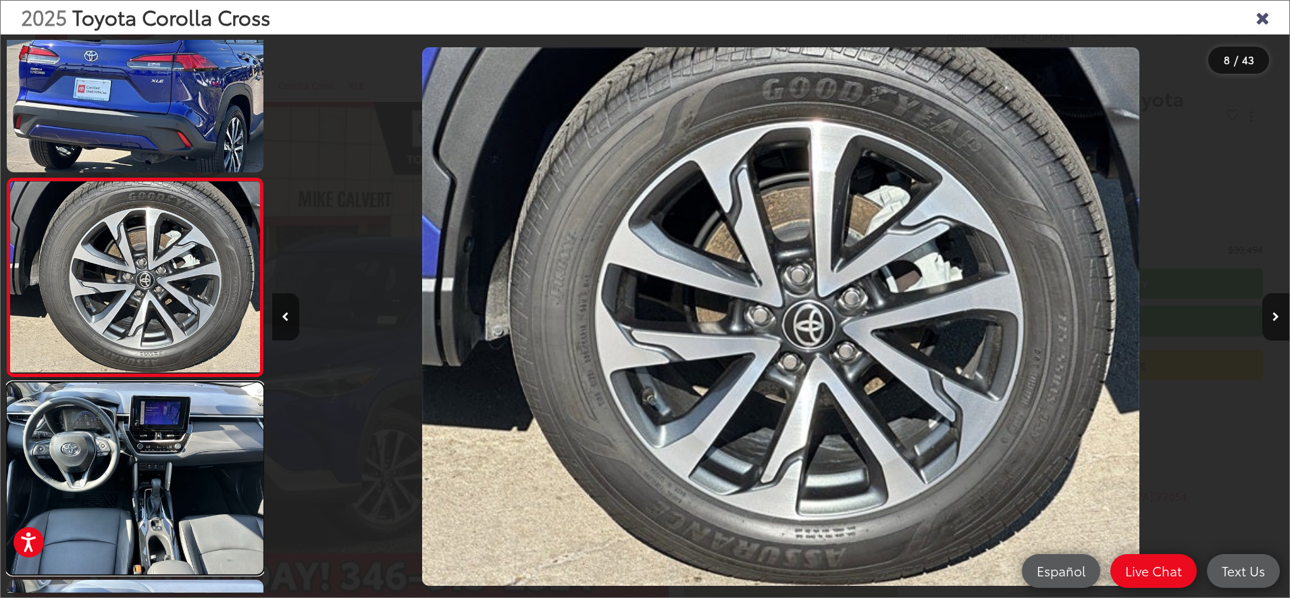
click at [178, 470] on link at bounding box center [135, 478] width 257 height 193
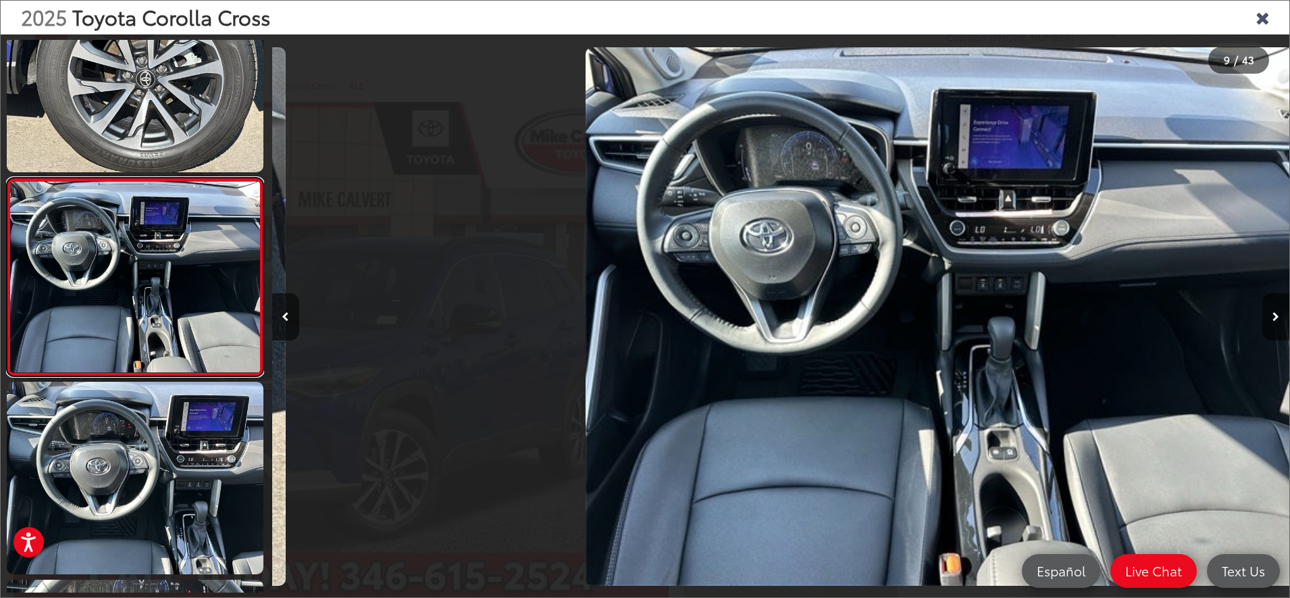
scroll to position [0, 8140]
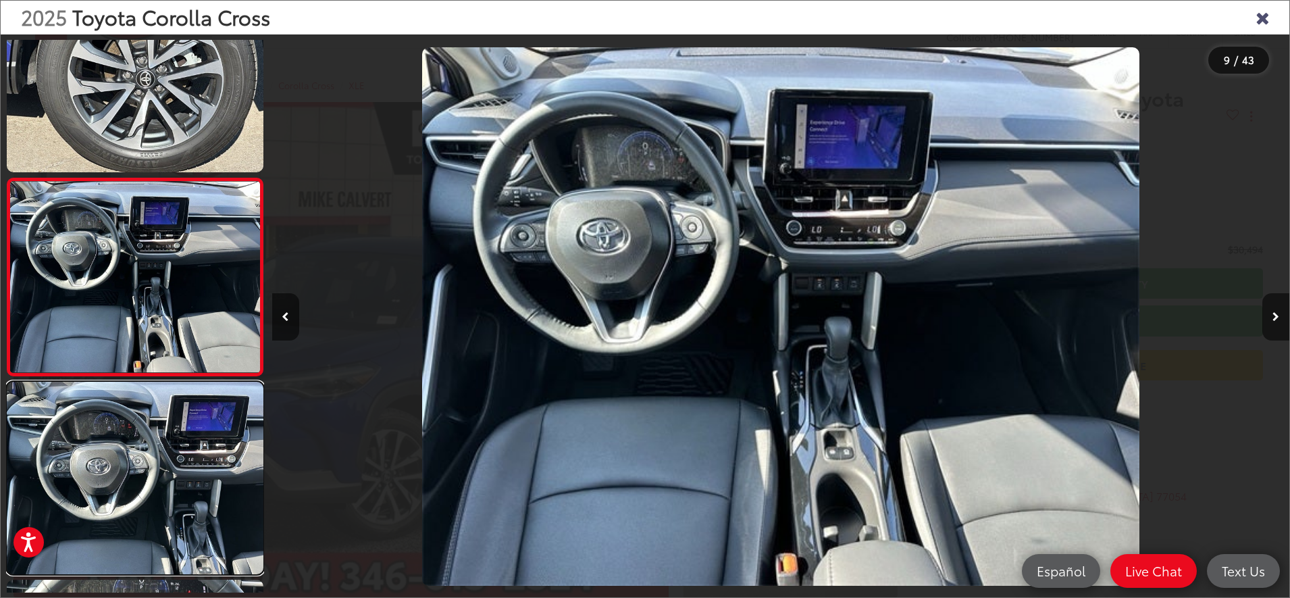
click at [178, 470] on link at bounding box center [135, 478] width 257 height 193
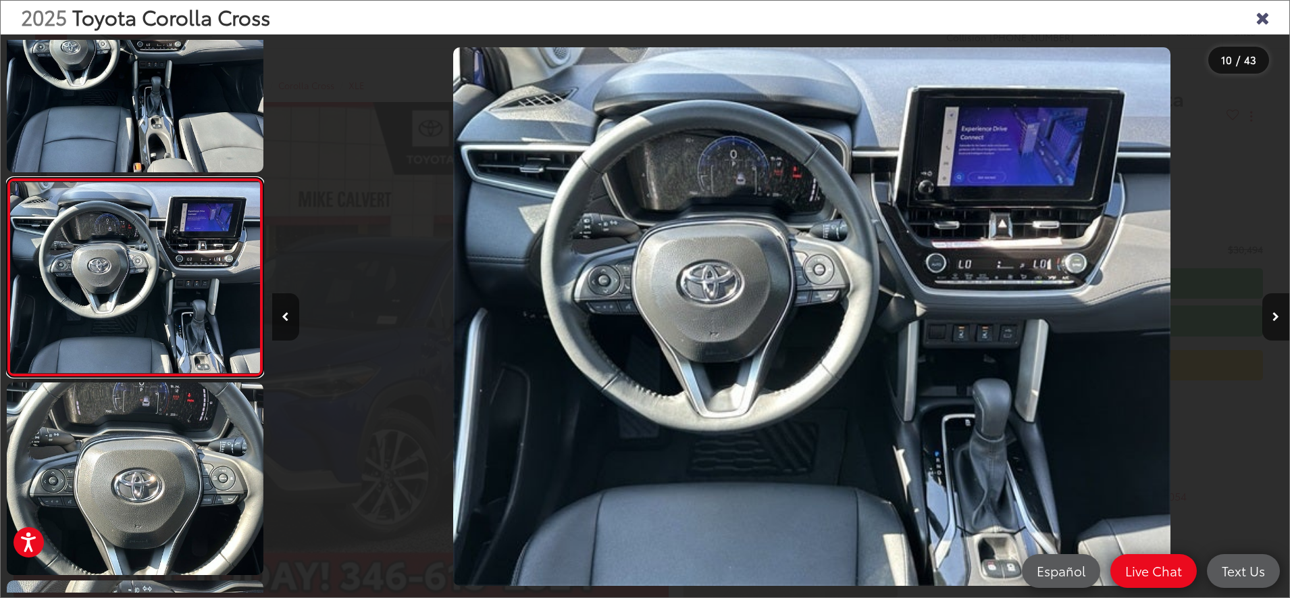
scroll to position [0, 0]
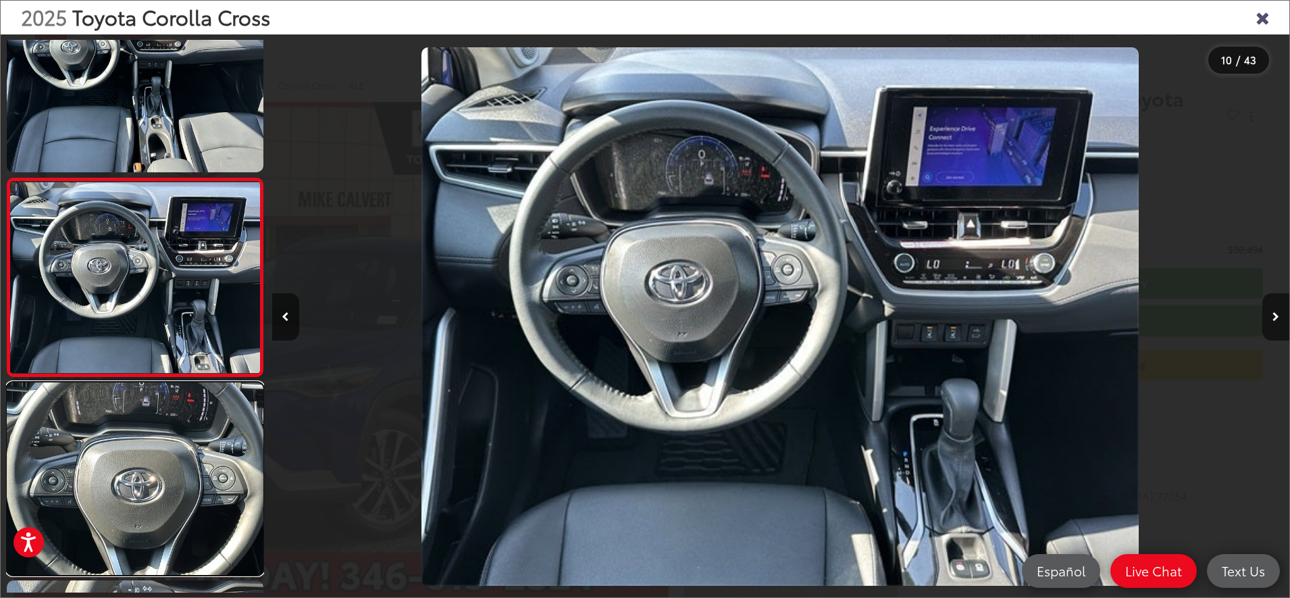
click at [178, 470] on link at bounding box center [135, 478] width 257 height 193
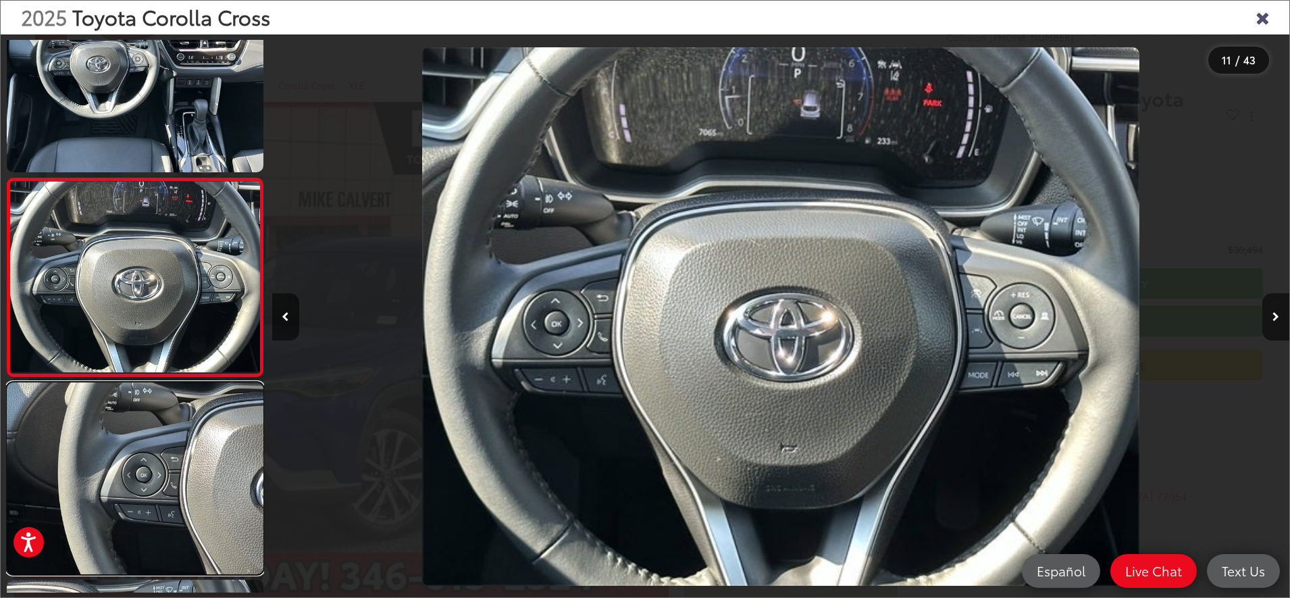
click at [178, 470] on link at bounding box center [135, 478] width 257 height 193
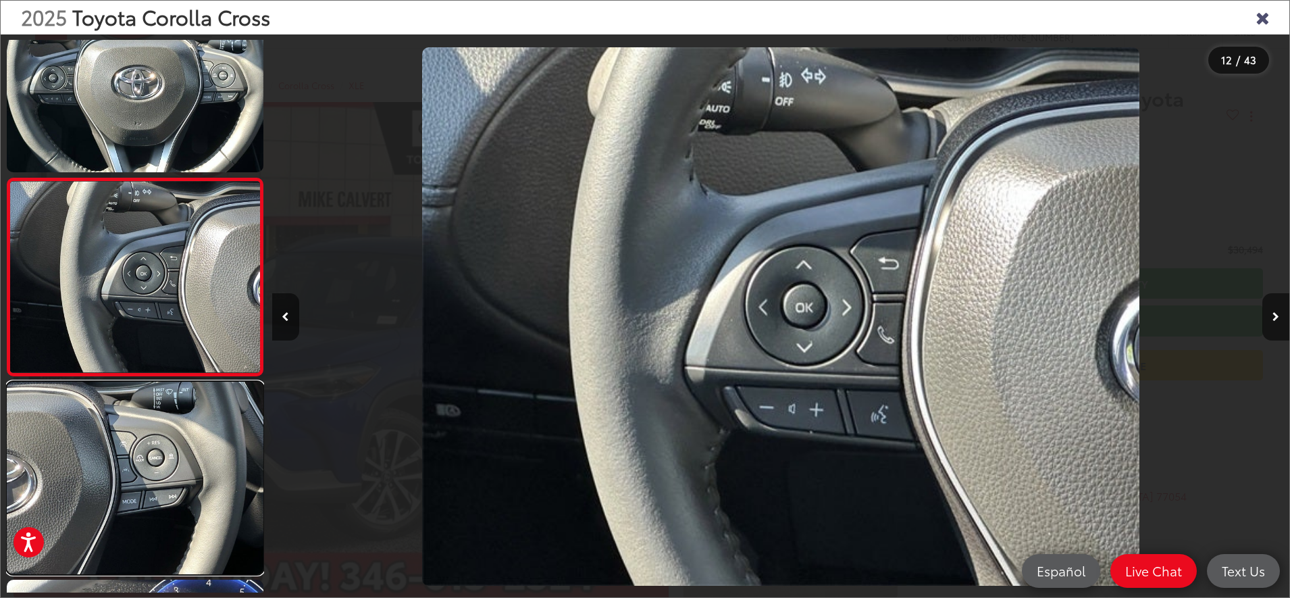
click at [172, 471] on link at bounding box center [135, 478] width 257 height 193
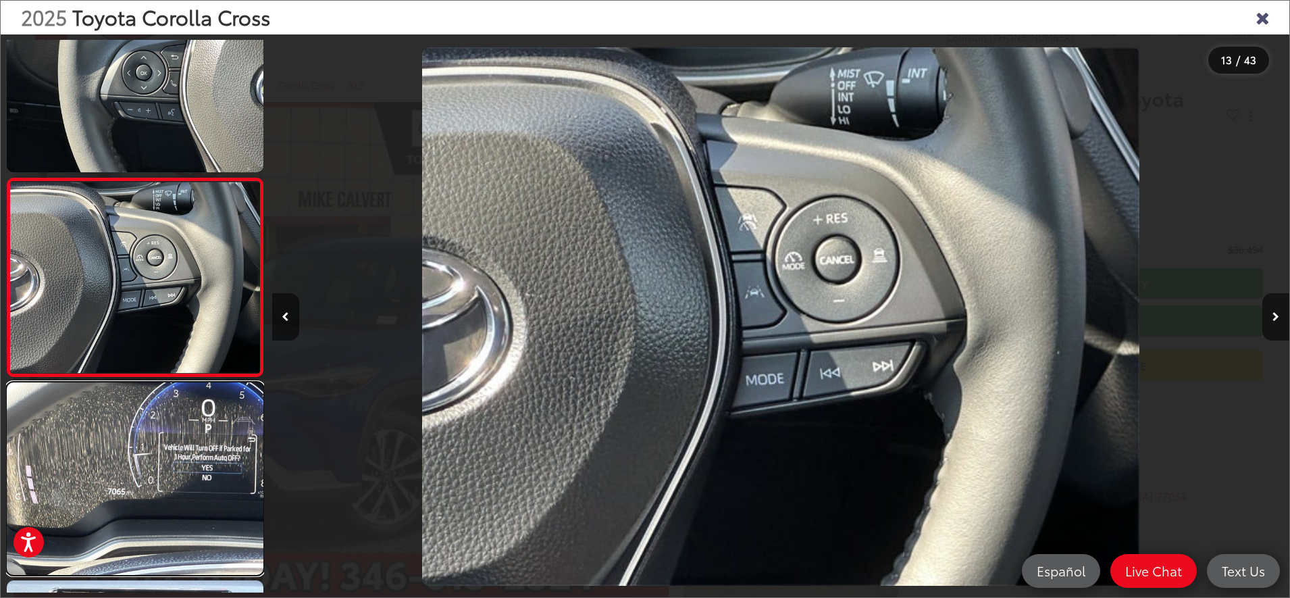
click at [172, 471] on link at bounding box center [135, 478] width 257 height 193
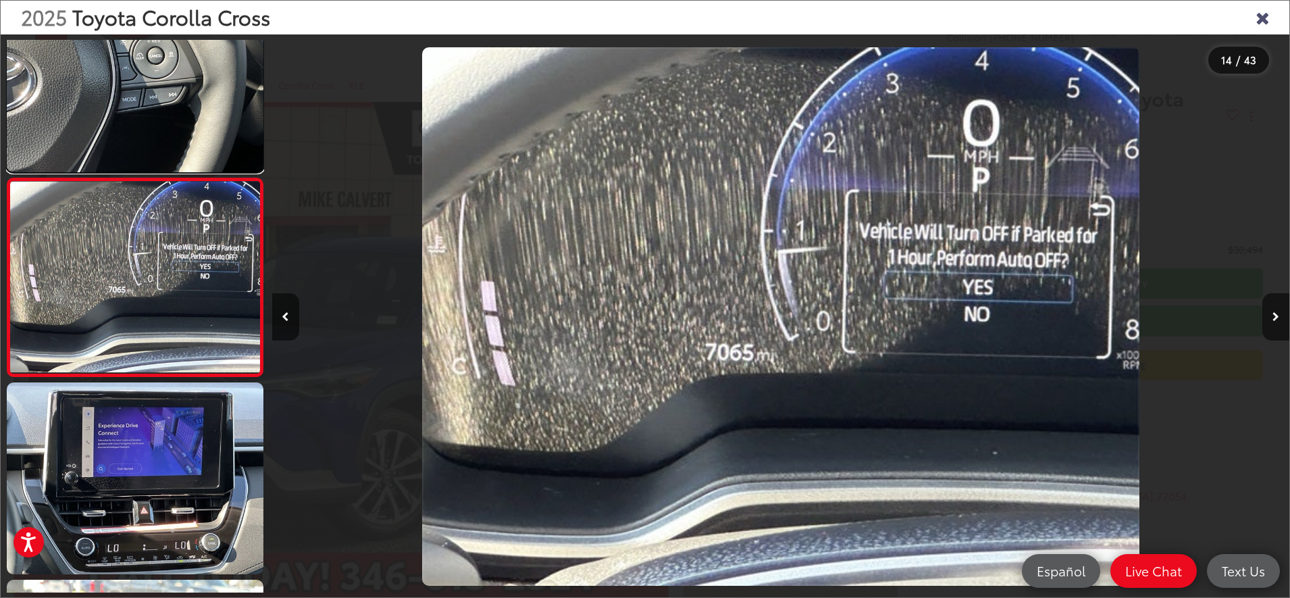
click at [155, 101] on link at bounding box center [135, 76] width 257 height 193
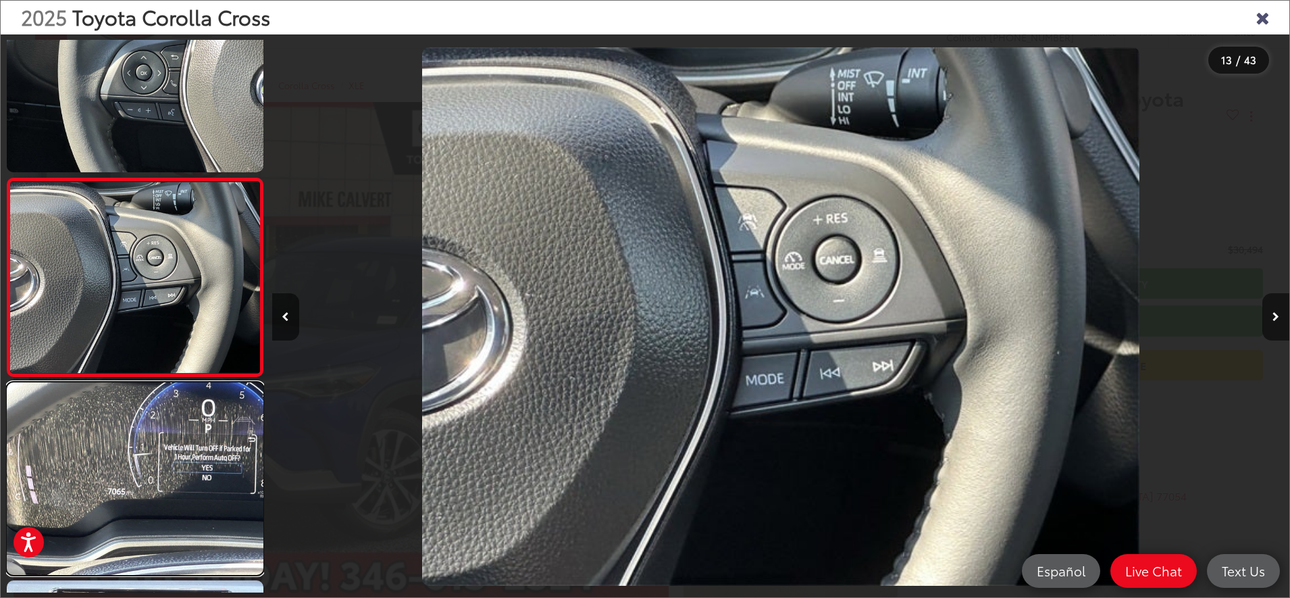
click at [159, 483] on link at bounding box center [135, 478] width 257 height 193
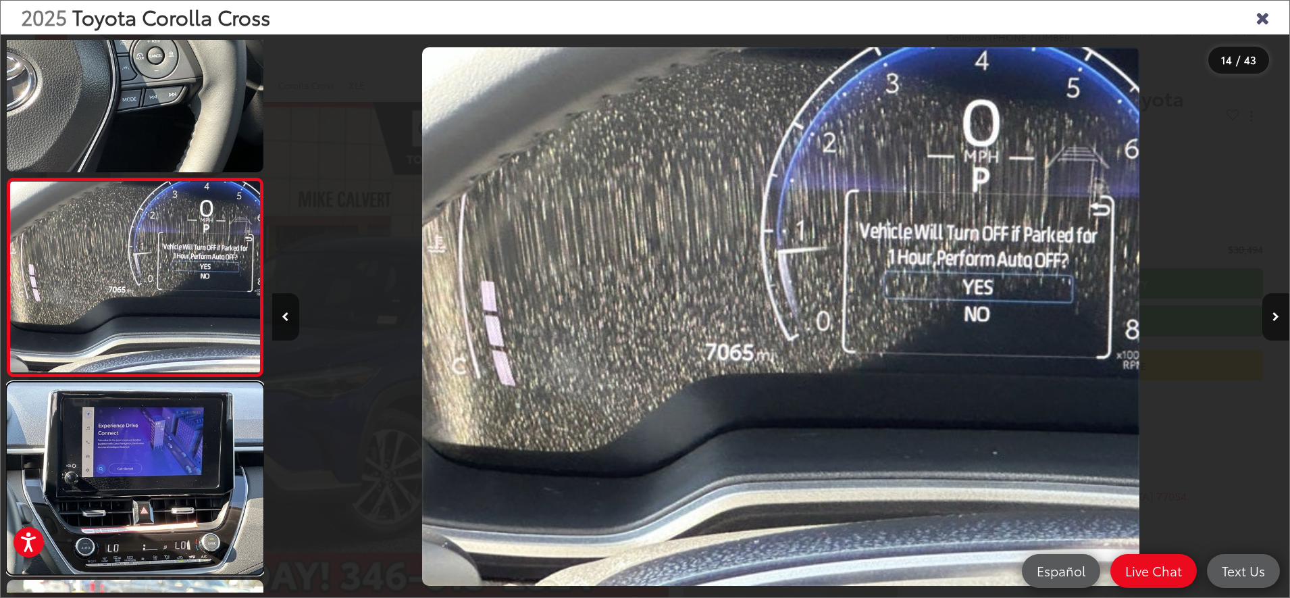
click at [151, 460] on link at bounding box center [135, 478] width 257 height 193
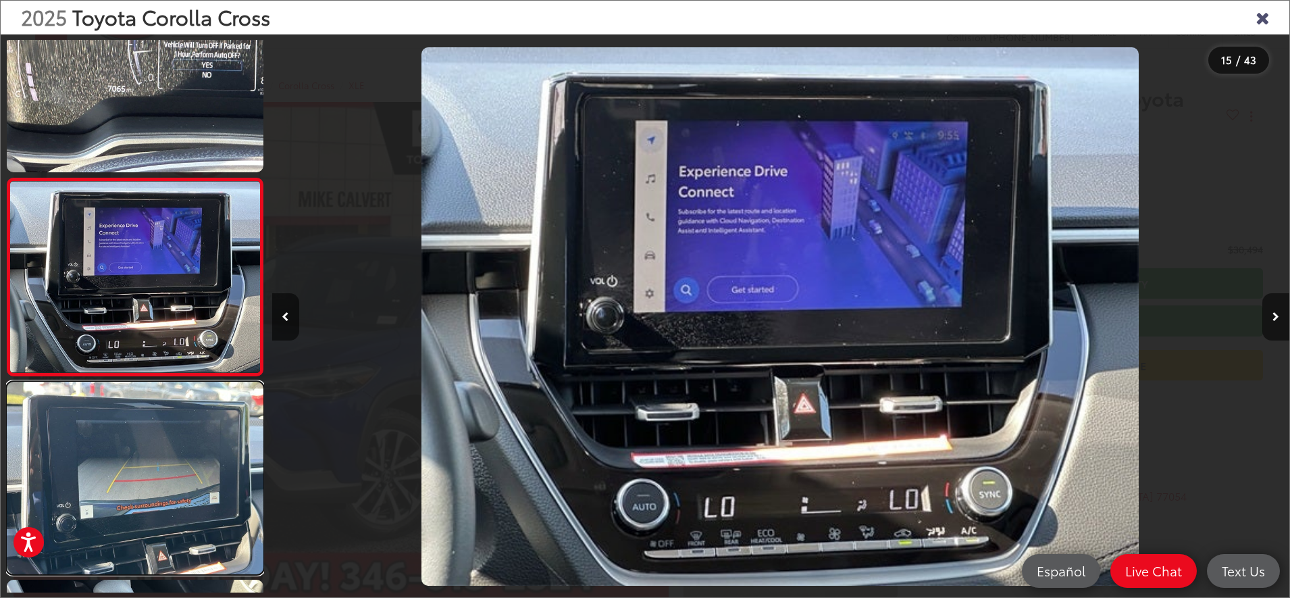
click at [151, 460] on link at bounding box center [135, 478] width 257 height 193
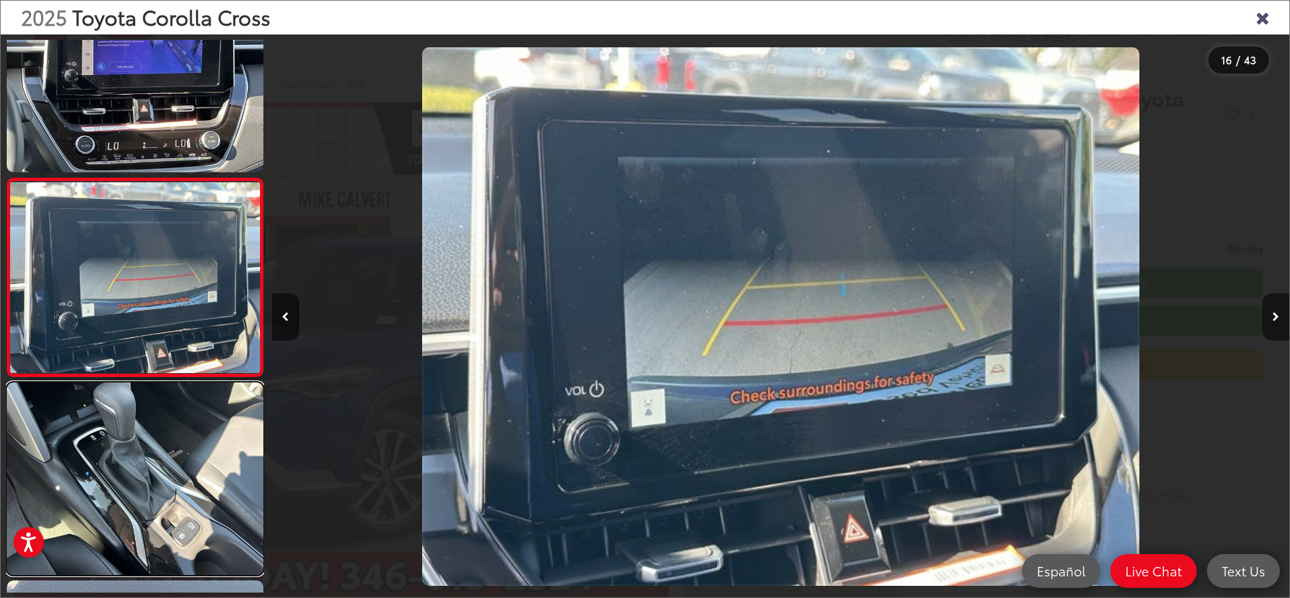
click at [151, 460] on link at bounding box center [135, 478] width 257 height 193
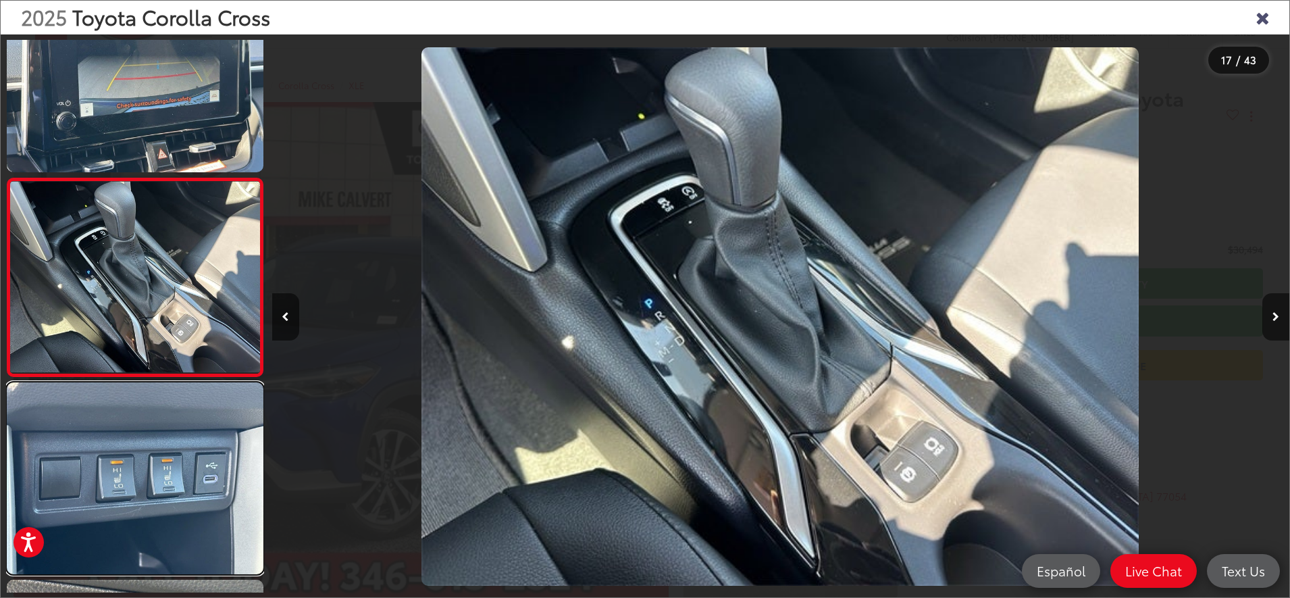
click at [151, 460] on link at bounding box center [135, 478] width 257 height 193
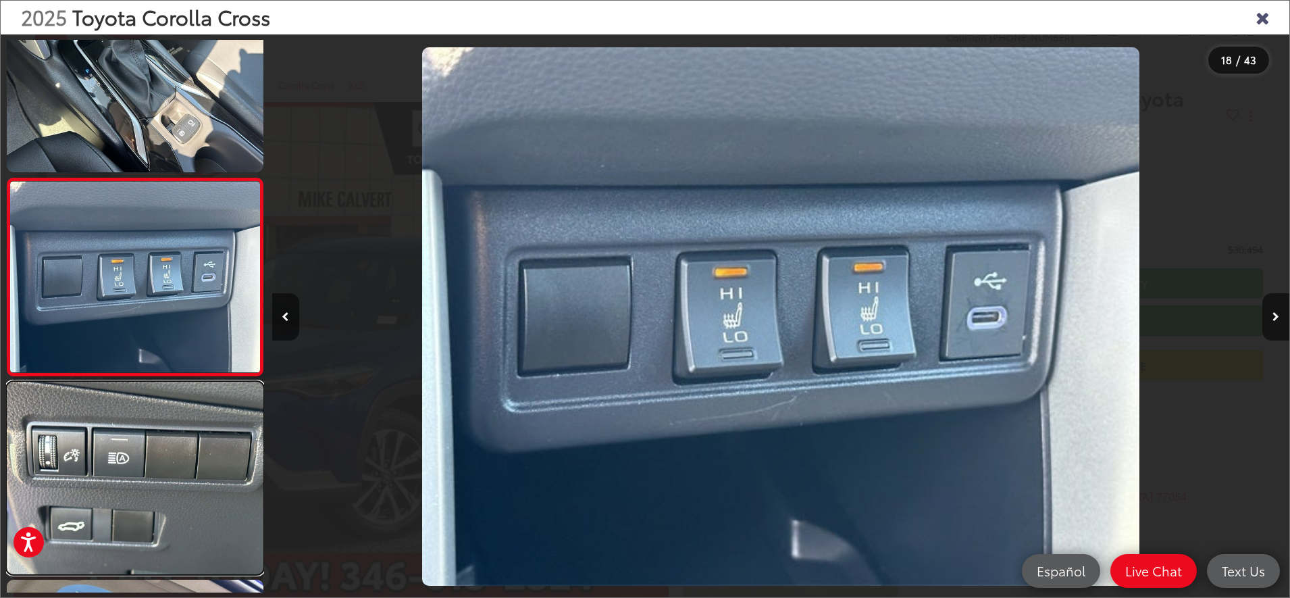
click at [151, 460] on link at bounding box center [135, 478] width 257 height 193
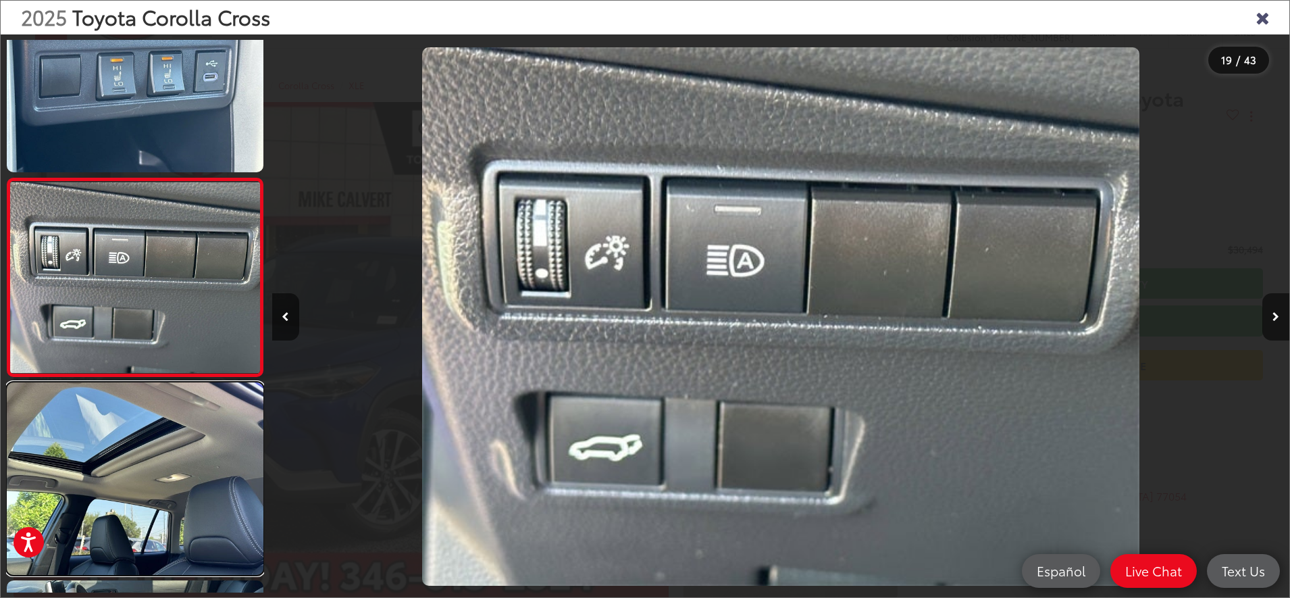
click at [151, 460] on link at bounding box center [135, 478] width 257 height 193
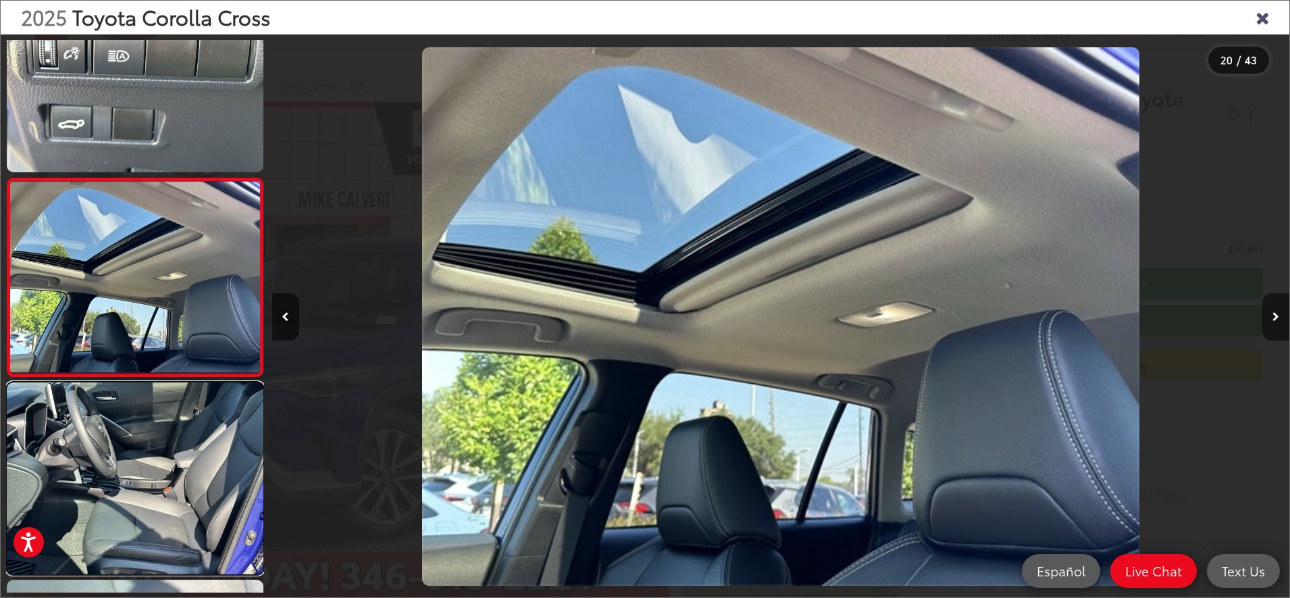
click at [151, 460] on link at bounding box center [135, 478] width 257 height 193
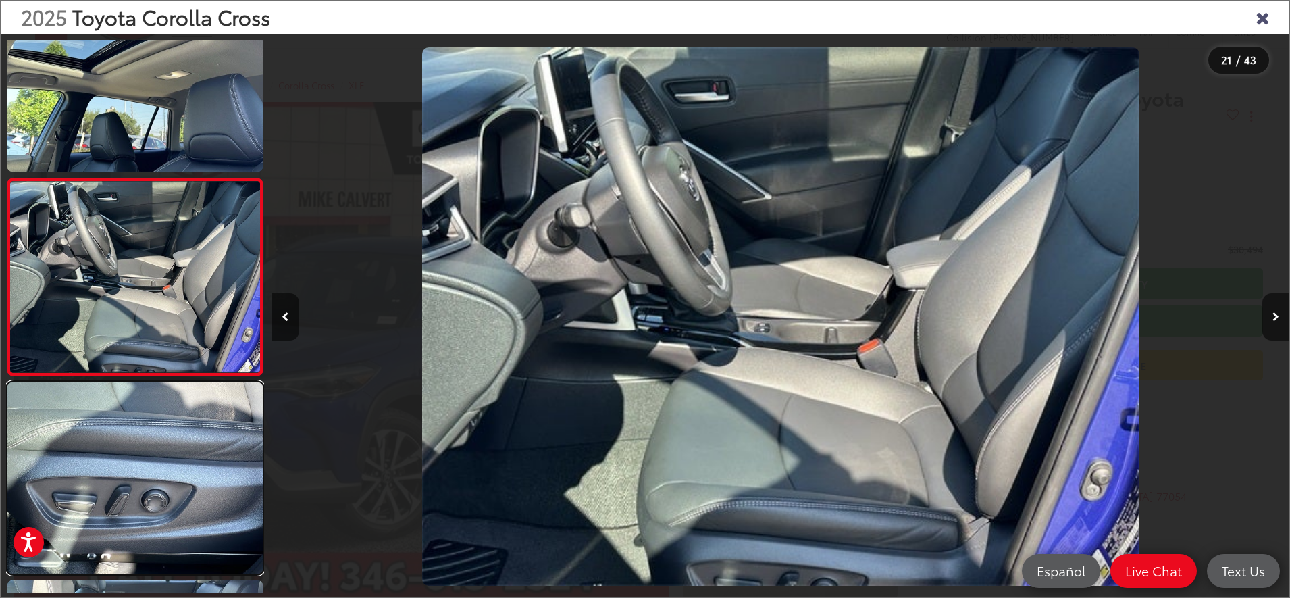
click at [151, 460] on link at bounding box center [135, 478] width 257 height 193
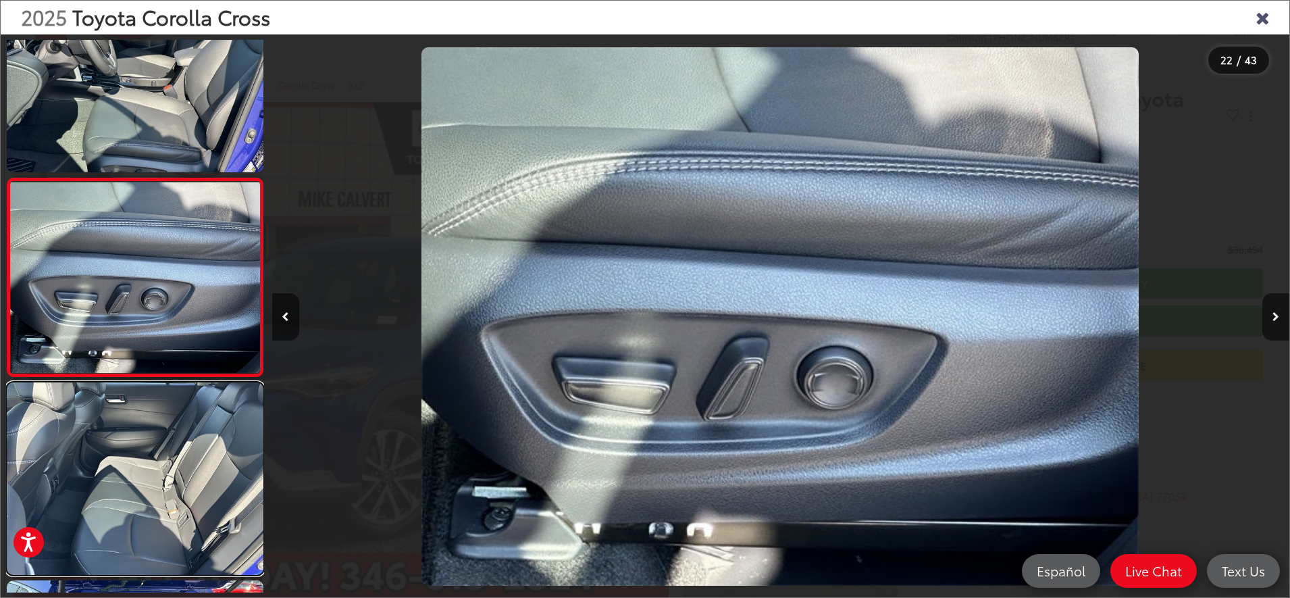
click at [151, 460] on link at bounding box center [135, 478] width 257 height 193
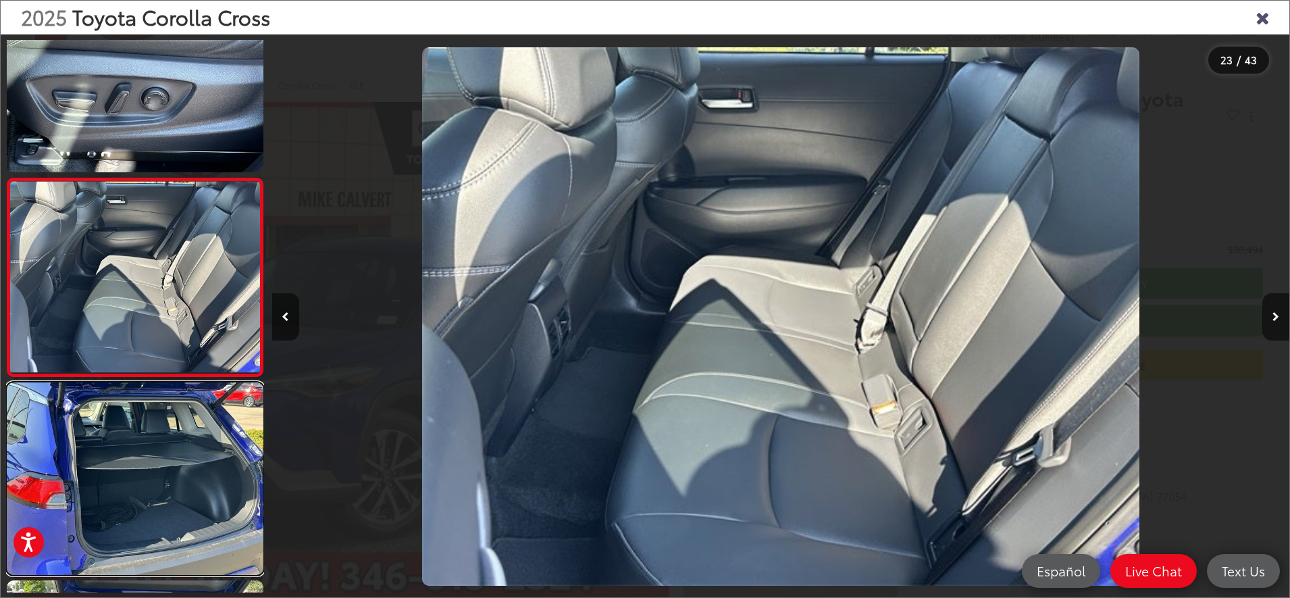
click at [151, 460] on link at bounding box center [135, 478] width 257 height 193
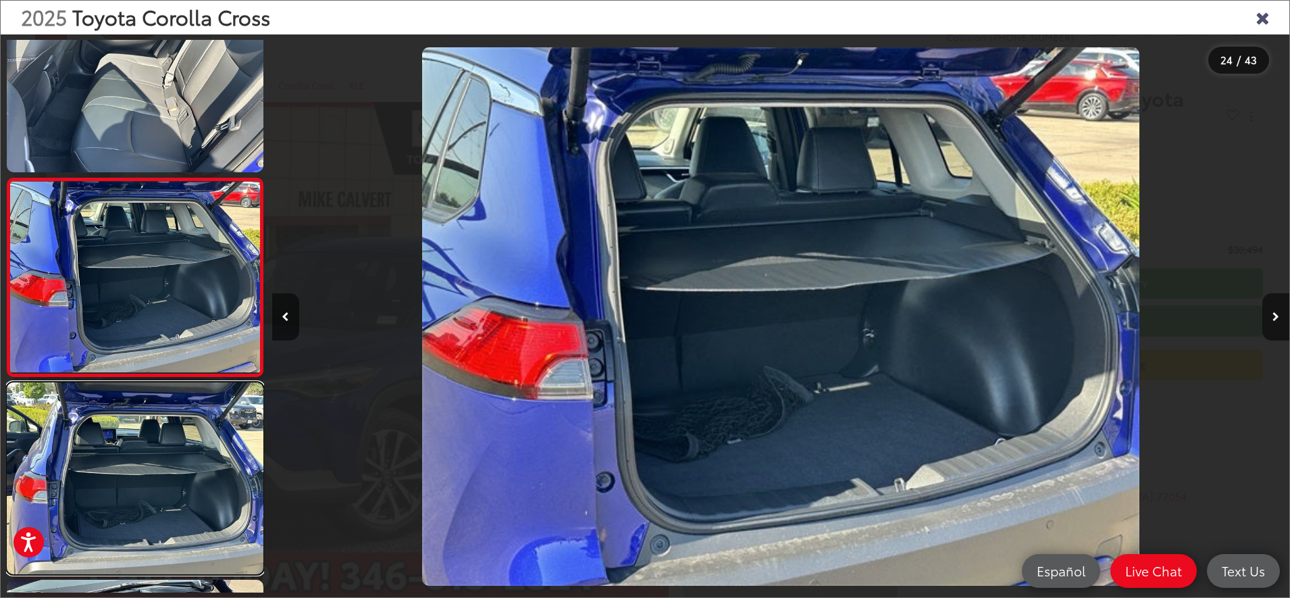
click at [151, 460] on link at bounding box center [135, 478] width 257 height 193
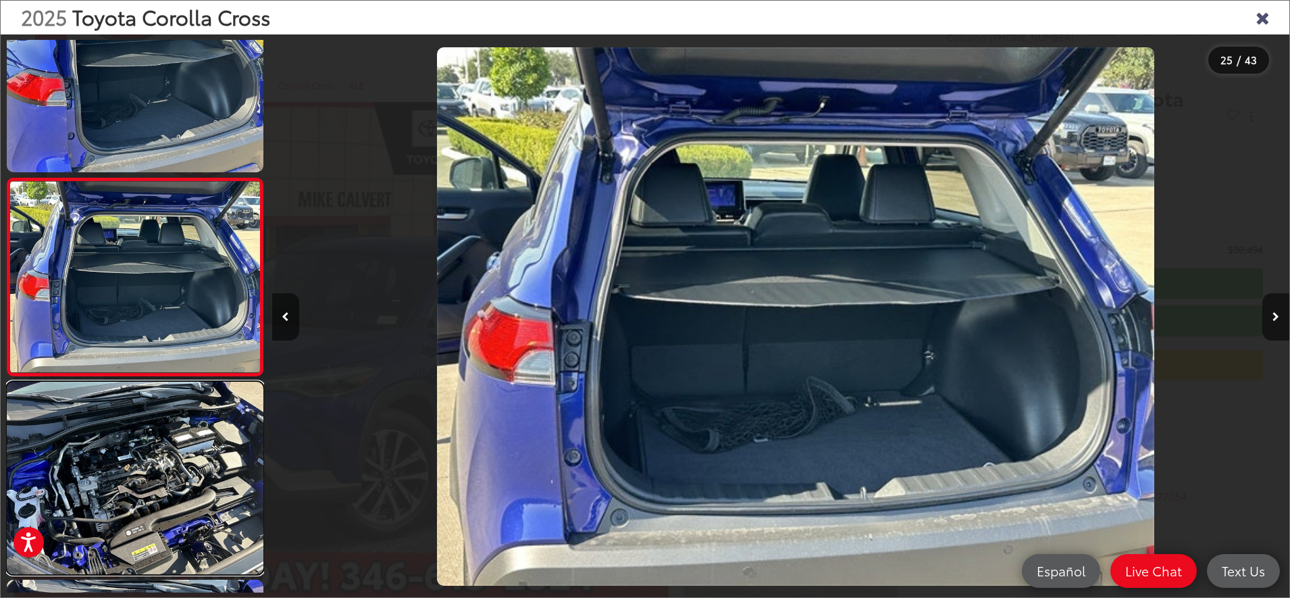
click at [151, 460] on link at bounding box center [135, 478] width 257 height 193
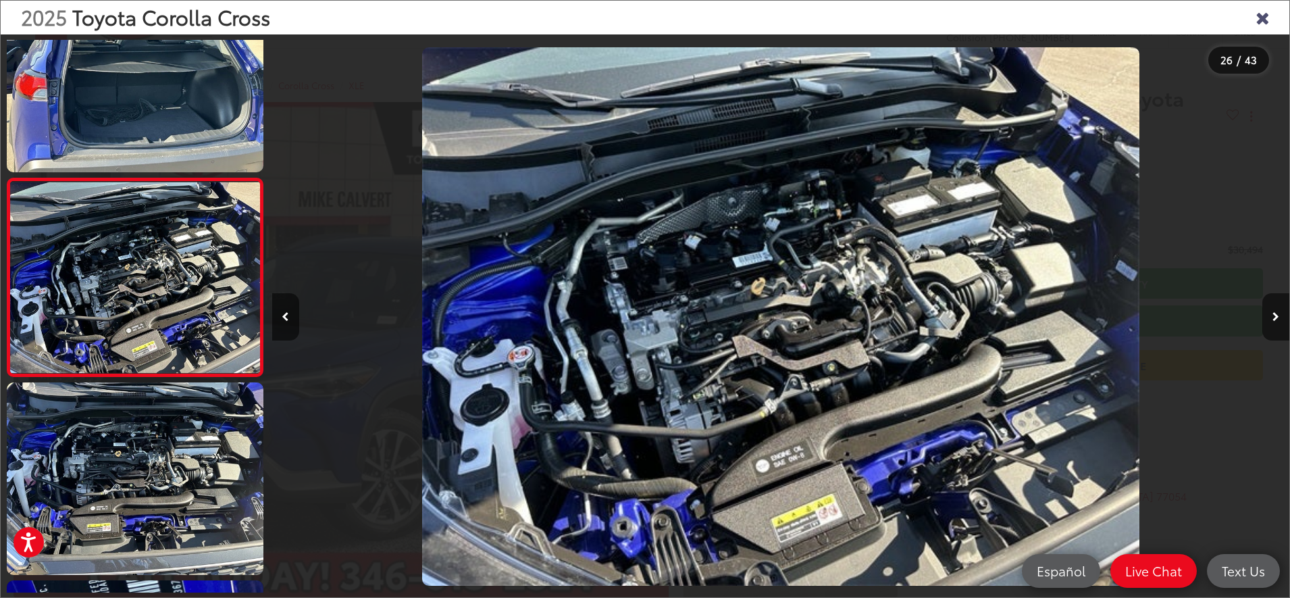
click at [1260, 19] on icon "Close gallery" at bounding box center [1263, 17] width 14 height 18
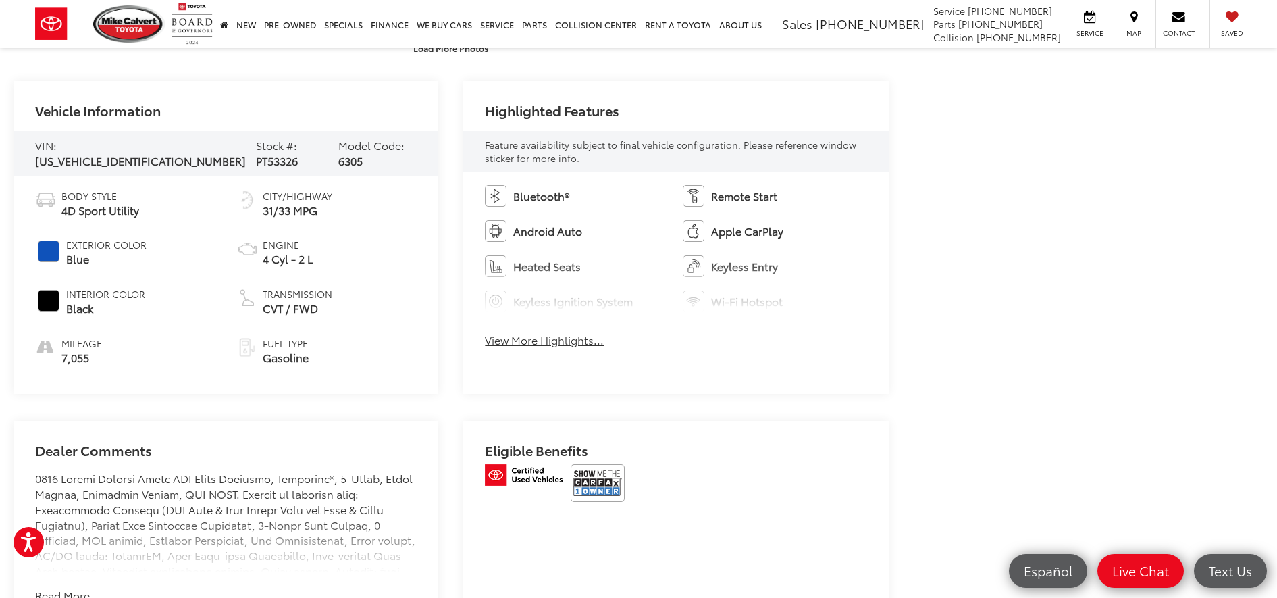
click at [580, 342] on button "View More Highlights..." at bounding box center [544, 340] width 119 height 16
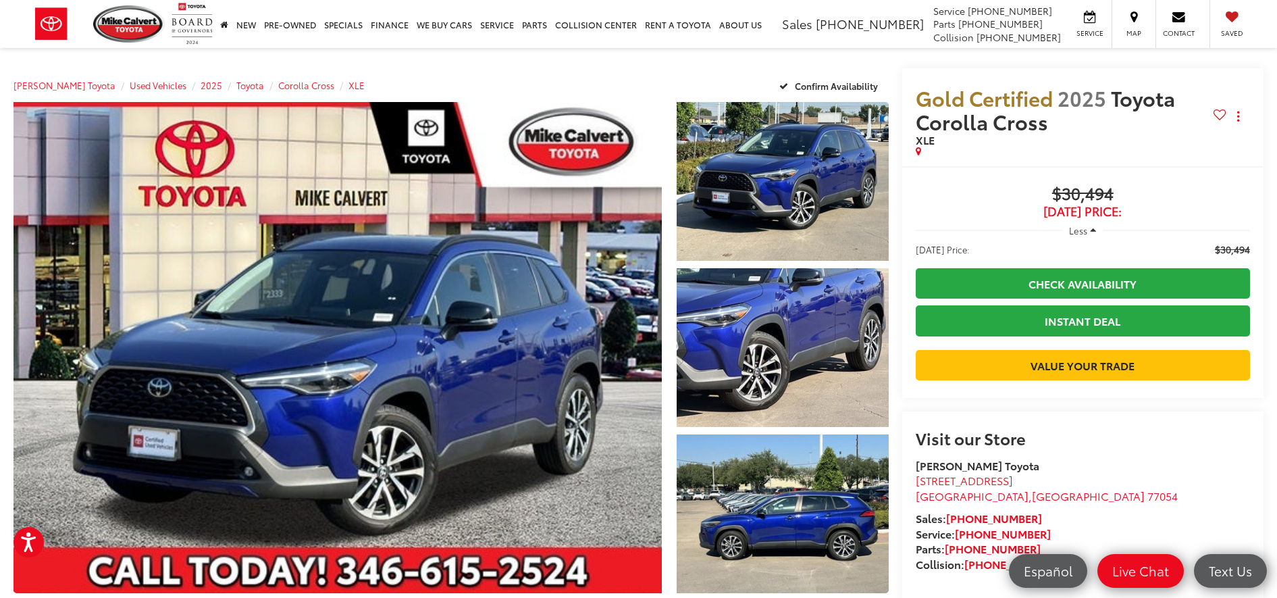
click at [1025, 343] on capital-one-entry-button at bounding box center [1083, 343] width 334 height 0
